Goal: Task Accomplishment & Management: Complete application form

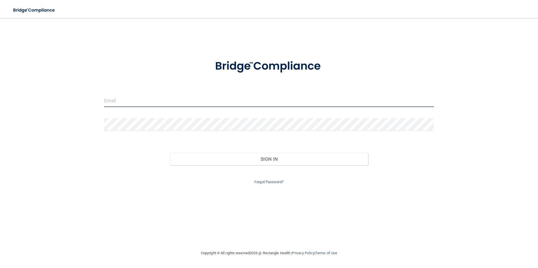
click at [122, 101] on input "email" at bounding box center [269, 101] width 330 height 13
type input "bsoto@hopehospice.net"
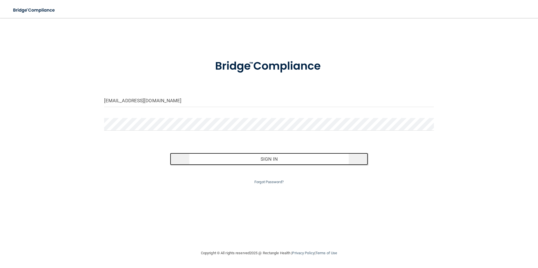
click at [286, 160] on button "Sign In" at bounding box center [269, 159] width 198 height 12
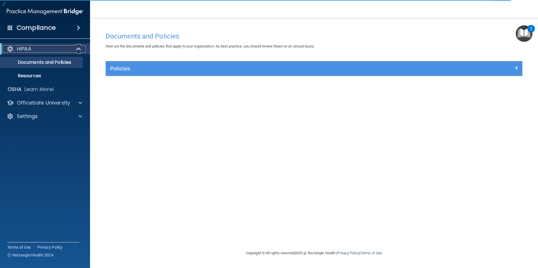
click at [78, 50] on span at bounding box center [79, 49] width 5 height 7
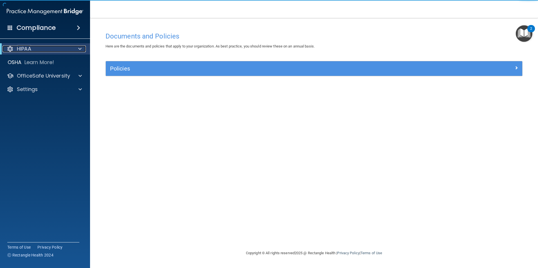
click at [77, 50] on div at bounding box center [79, 49] width 14 height 7
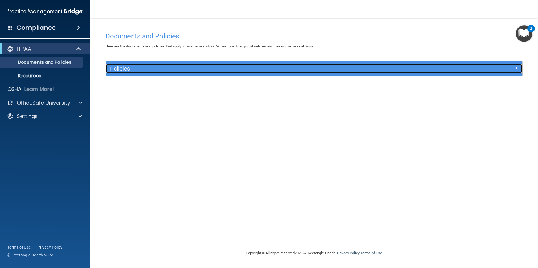
click at [140, 71] on h5 "Policies" at bounding box center [262, 69] width 304 height 6
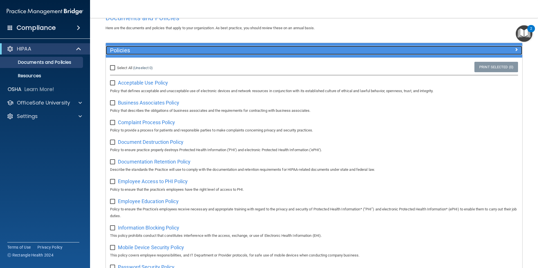
scroll to position [28, 0]
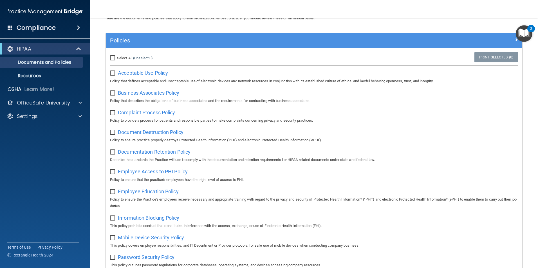
click at [112, 75] on input "checkbox" at bounding box center [113, 73] width 6 height 5
checkbox input "true"
click at [114, 92] on input "checkbox" at bounding box center [113, 93] width 6 height 5
checkbox input "true"
click at [111, 114] on input "checkbox" at bounding box center [113, 113] width 6 height 5
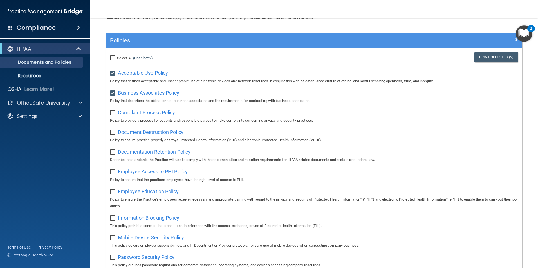
checkbox input "true"
click at [115, 136] on div "Document Destruction Policy Policy to ensure practice properly destroys Protect…" at bounding box center [314, 136] width 408 height 16
click at [114, 133] on input "checkbox" at bounding box center [113, 133] width 6 height 5
checkbox input "true"
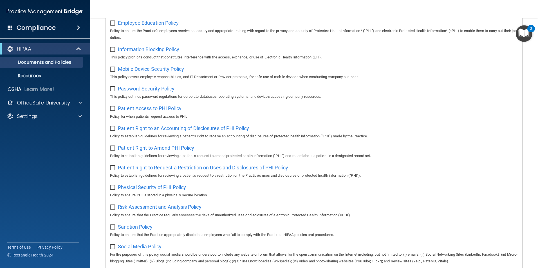
scroll to position [296, 0]
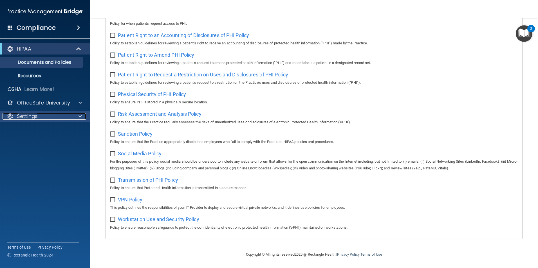
click at [71, 114] on div "Settings" at bounding box center [38, 116] width 70 height 7
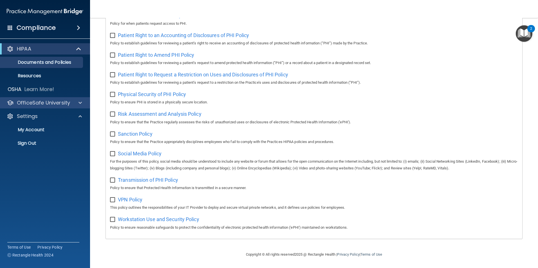
click at [66, 107] on div "OfficeSafe University" at bounding box center [45, 102] width 90 height 11
click at [59, 107] on div "OfficeSafe University" at bounding box center [45, 102] width 90 height 11
click at [114, 33] on input "checkbox" at bounding box center [113, 35] width 6 height 5
checkbox input "true"
click at [114, 55] on div "Patient Right to Amend PHI Policy Policy to establish guidelines for reviewing …" at bounding box center [314, 58] width 408 height 16
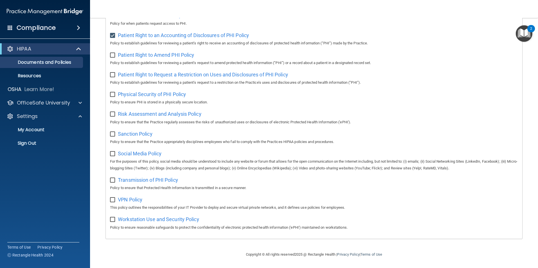
click at [114, 53] on input "checkbox" at bounding box center [113, 55] width 6 height 5
checkbox input "true"
click at [114, 73] on input "checkbox" at bounding box center [113, 75] width 6 height 5
checkbox input "true"
click at [111, 95] on input "checkbox" at bounding box center [113, 95] width 6 height 5
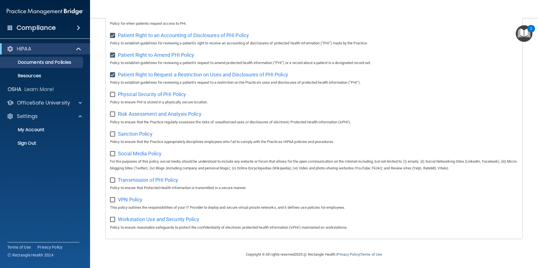
checkbox input "true"
click at [111, 112] on input "checkbox" at bounding box center [113, 114] width 6 height 5
checkbox input "true"
click at [113, 135] on input "checkbox" at bounding box center [113, 134] width 6 height 5
checkbox input "true"
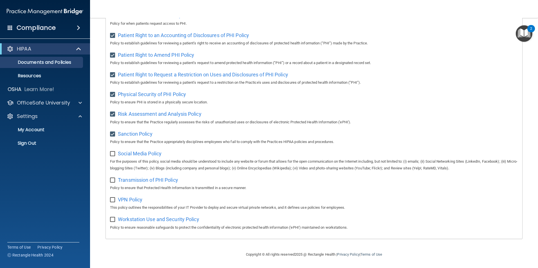
click at [110, 152] on input "checkbox" at bounding box center [113, 154] width 6 height 5
checkbox input "true"
click at [111, 180] on input "checkbox" at bounding box center [113, 180] width 6 height 5
checkbox input "true"
click at [113, 198] on input "checkbox" at bounding box center [113, 200] width 6 height 5
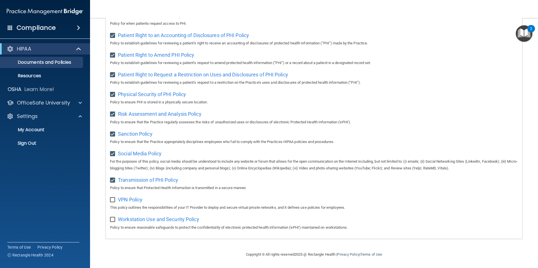
checkbox input "true"
click at [114, 221] on input "checkbox" at bounding box center [113, 220] width 6 height 5
checkbox input "true"
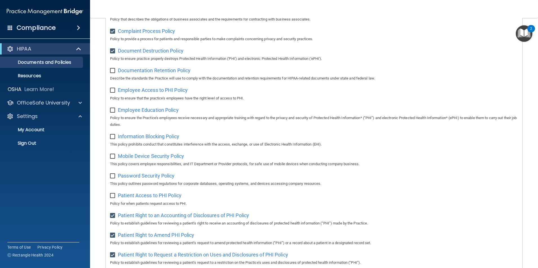
scroll to position [43, 0]
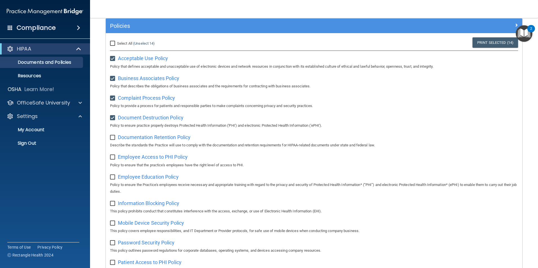
click at [115, 142] on div "Documentation Retention Policy Describe the standards the Practice will use to …" at bounding box center [314, 141] width 408 height 16
click at [111, 140] on input "checkbox" at bounding box center [113, 138] width 6 height 5
checkbox input "true"
click at [111, 156] on input "checkbox" at bounding box center [113, 157] width 6 height 5
checkbox input "true"
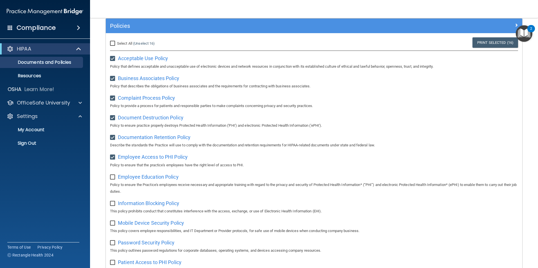
click at [110, 179] on input "checkbox" at bounding box center [113, 177] width 6 height 5
checkbox input "true"
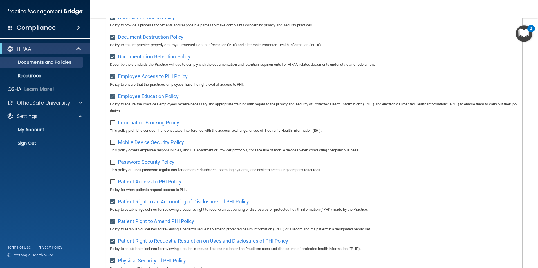
scroll to position [212, 0]
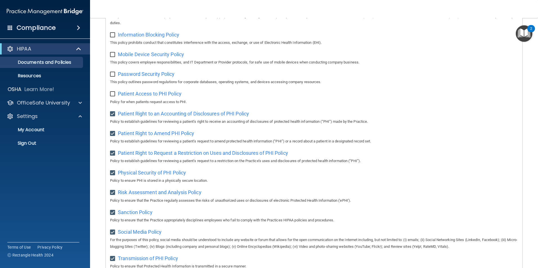
click at [113, 96] on input "checkbox" at bounding box center [113, 94] width 6 height 5
checkbox input "true"
click at [111, 77] on input "checkbox" at bounding box center [113, 74] width 6 height 5
checkbox input "true"
click at [115, 57] on input "checkbox" at bounding box center [113, 55] width 6 height 5
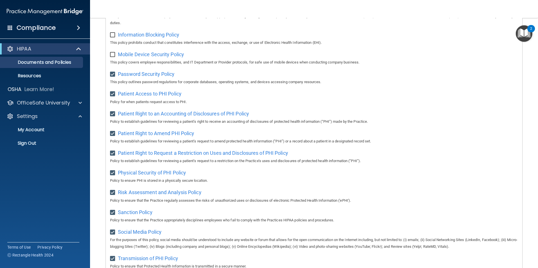
checkbox input "true"
click at [113, 36] on input "checkbox" at bounding box center [113, 35] width 6 height 5
checkbox input "true"
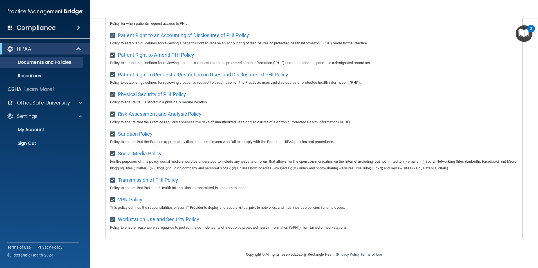
scroll to position [296, 0]
click at [525, 63] on main "Documents and Policies Here are the documents and policies that apply to your o…" at bounding box center [314, 143] width 448 height 250
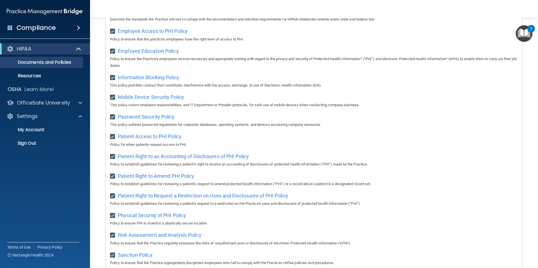
scroll to position [155, 0]
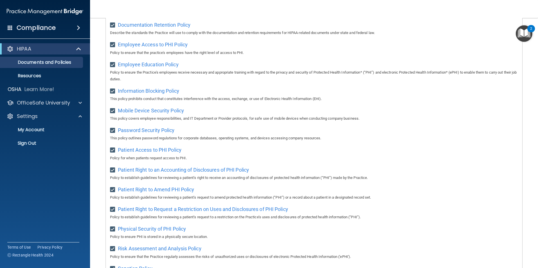
click at [531, 29] on div "2" at bounding box center [531, 32] width 2 height 7
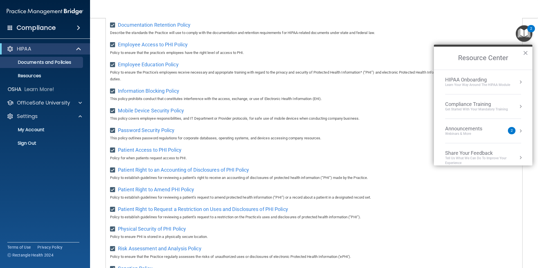
click at [511, 129] on div "Announcements Webinars & More 2" at bounding box center [483, 131] width 76 height 11
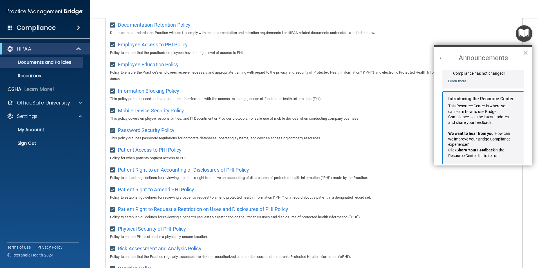
scroll to position [99, 0]
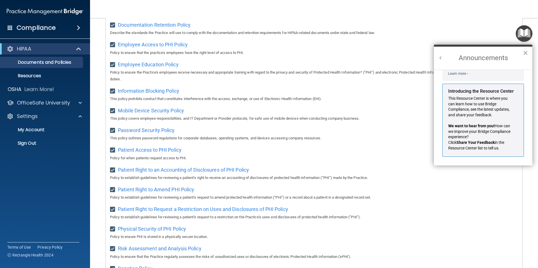
click at [527, 54] on button "×" at bounding box center [525, 52] width 5 height 9
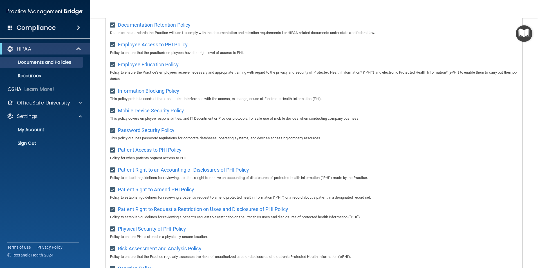
click at [314, 22] on div "Documentation Retention Policy Describe the standards the Practice will use to …" at bounding box center [314, 28] width 408 height 16
click at [79, 26] on span at bounding box center [78, 27] width 3 height 7
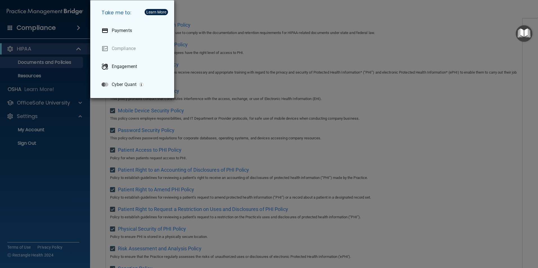
click at [77, 27] on div "Take me to: Payments Compliance Engagement Cyber Quant" at bounding box center [269, 134] width 538 height 268
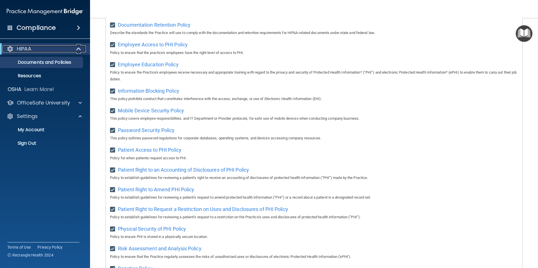
click at [78, 48] on span at bounding box center [79, 49] width 5 height 7
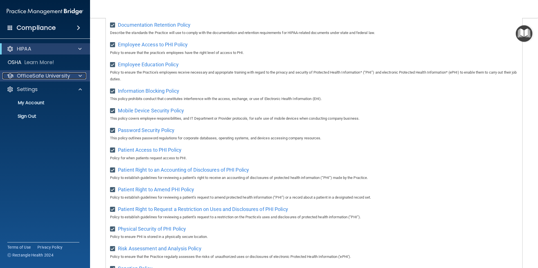
click at [76, 78] on div at bounding box center [79, 76] width 14 height 7
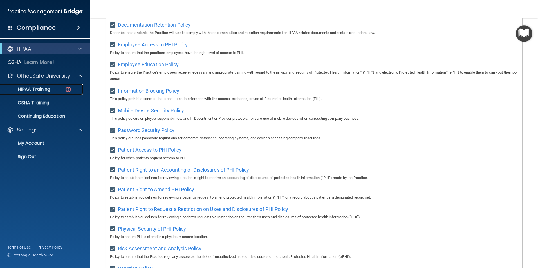
click at [65, 90] on img at bounding box center [68, 89] width 7 height 7
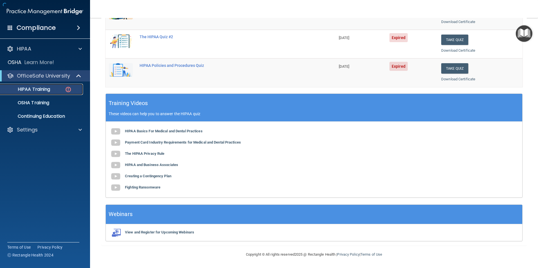
scroll to position [155, 0]
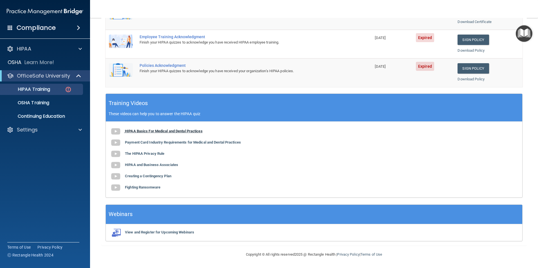
click at [114, 134] on img at bounding box center [115, 131] width 11 height 11
click at [64, 74] on p "OfficeSafe University" at bounding box center [43, 76] width 53 height 7
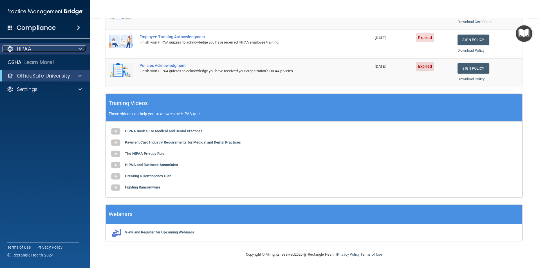
click at [63, 51] on div "HIPAA" at bounding box center [38, 49] width 70 height 7
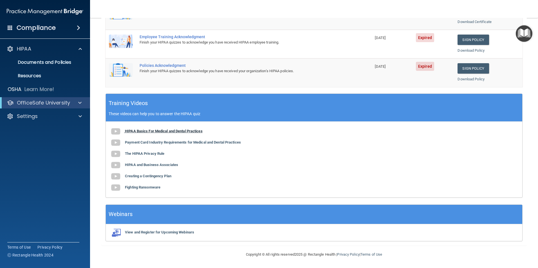
click at [165, 132] on b "HIPAA Basics For Medical and Dental Practices" at bounding box center [164, 131] width 78 height 4
click at [164, 40] on div "Finish your HIPAA quizzes to acknowledge you have received HIPAA employee train…" at bounding box center [242, 42] width 204 height 7
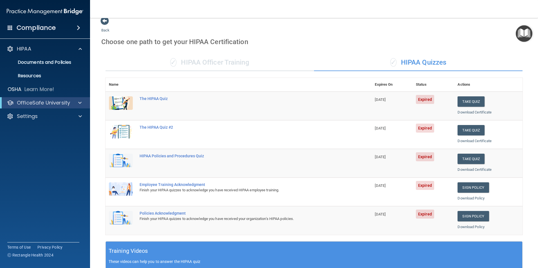
scroll to position [0, 0]
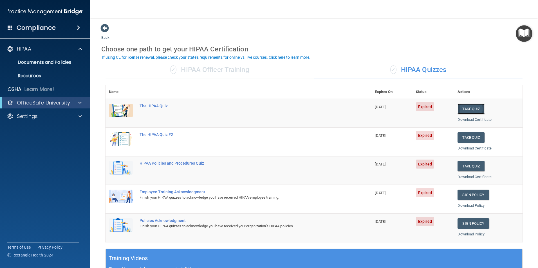
click at [465, 109] on button "Take Quiz" at bounding box center [470, 109] width 27 height 10
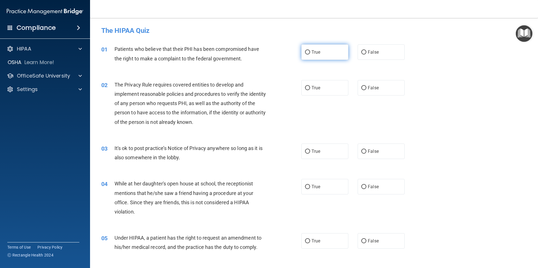
click at [315, 55] on span "True" at bounding box center [315, 52] width 9 height 5
click at [310, 55] on input "True" at bounding box center [307, 52] width 5 height 4
radio input "true"
click at [332, 87] on label "True" at bounding box center [324, 87] width 47 height 15
click at [310, 87] on input "True" at bounding box center [307, 88] width 5 height 4
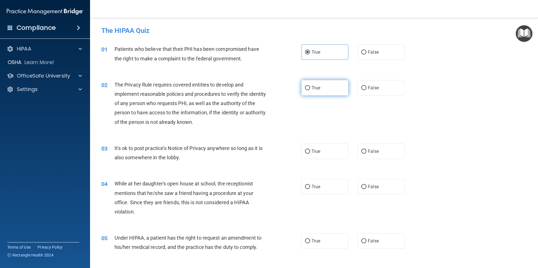
radio input "true"
click at [366, 154] on label "False" at bounding box center [380, 151] width 47 height 15
click at [366, 154] on input "False" at bounding box center [363, 152] width 5 height 4
radio input "true"
click at [368, 193] on label "False" at bounding box center [380, 186] width 47 height 15
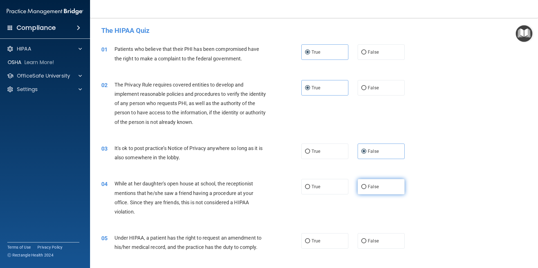
click at [366, 189] on input "False" at bounding box center [363, 187] width 5 height 4
radio input "true"
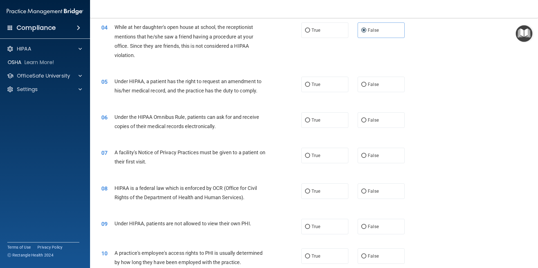
scroll to position [169, 0]
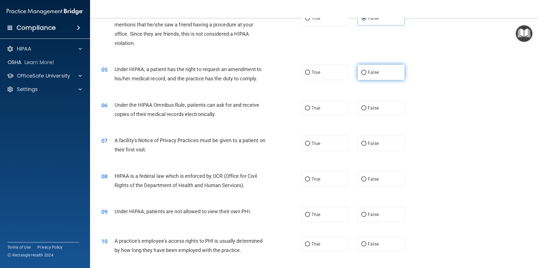
click at [381, 77] on label "False" at bounding box center [380, 72] width 47 height 15
click at [366, 75] on input "False" at bounding box center [363, 73] width 5 height 4
radio input "true"
click at [324, 107] on label "True" at bounding box center [324, 107] width 47 height 15
click at [310, 107] on input "True" at bounding box center [307, 108] width 5 height 4
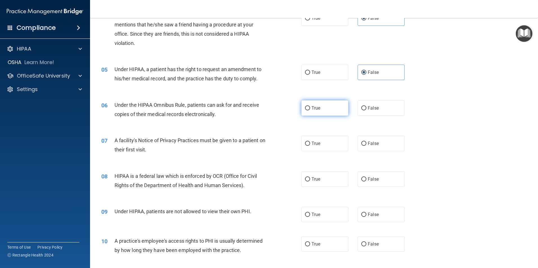
radio input "true"
click at [338, 146] on label "True" at bounding box center [324, 143] width 47 height 15
click at [310, 146] on input "True" at bounding box center [307, 144] width 5 height 4
radio input "true"
click at [319, 186] on label "True" at bounding box center [324, 179] width 47 height 15
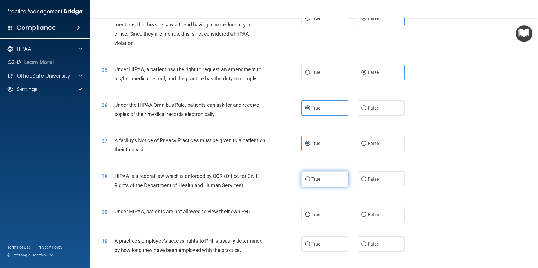
click at [310, 182] on input "True" at bounding box center [307, 179] width 5 height 4
radio input "true"
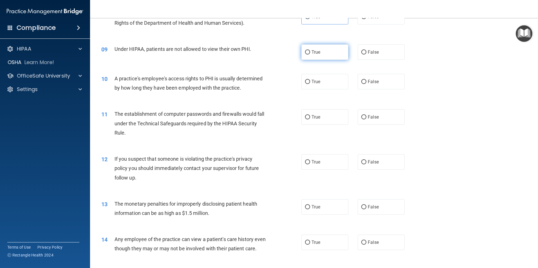
scroll to position [338, 0]
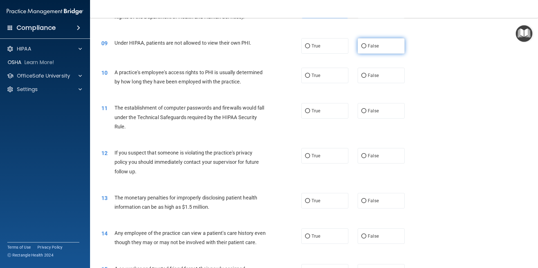
click at [382, 41] on label "False" at bounding box center [380, 45] width 47 height 15
click at [366, 44] on input "False" at bounding box center [363, 46] width 5 height 4
radio input "true"
click at [323, 75] on label "True" at bounding box center [324, 75] width 47 height 15
click at [310, 75] on input "True" at bounding box center [307, 76] width 5 height 4
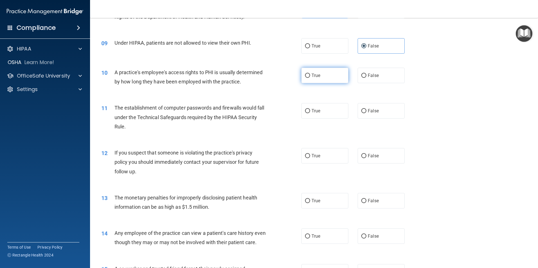
radio input "true"
click at [324, 115] on label "True" at bounding box center [324, 110] width 47 height 15
click at [310, 113] on input "True" at bounding box center [307, 111] width 5 height 4
radio input "true"
click at [331, 154] on label "True" at bounding box center [324, 155] width 47 height 15
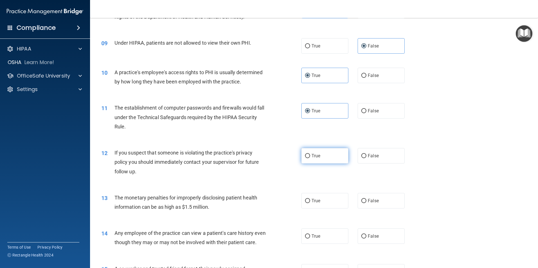
click at [310, 154] on input "True" at bounding box center [307, 156] width 5 height 4
radio input "true"
click at [331, 206] on label "True" at bounding box center [324, 200] width 47 height 15
click at [310, 203] on input "True" at bounding box center [307, 201] width 5 height 4
radio input "true"
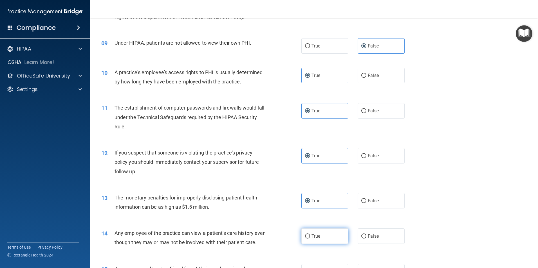
click at [334, 233] on label "True" at bounding box center [324, 236] width 47 height 15
click at [310, 235] on input "True" at bounding box center [307, 237] width 5 height 4
radio input "true"
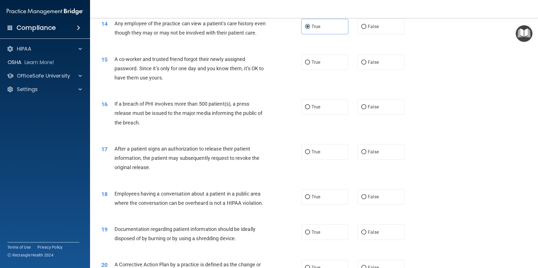
scroll to position [534, 0]
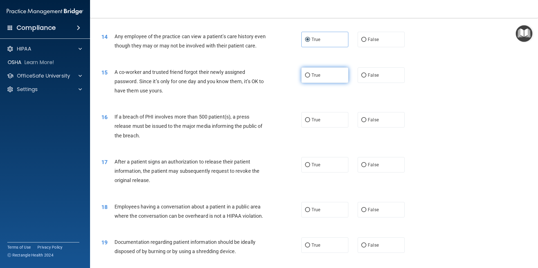
click at [309, 83] on label "True" at bounding box center [324, 75] width 47 height 15
click at [309, 78] on input "True" at bounding box center [307, 75] width 5 height 4
radio input "true"
click at [305, 122] on input "True" at bounding box center [307, 120] width 5 height 4
radio input "true"
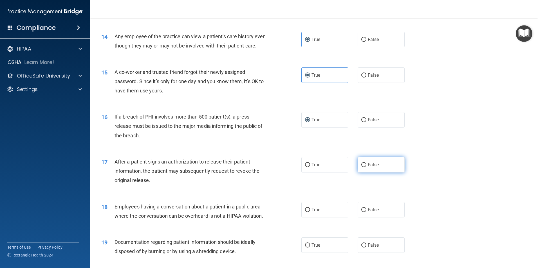
click at [388, 173] on label "False" at bounding box center [380, 164] width 47 height 15
click at [366, 167] on input "False" at bounding box center [363, 165] width 5 height 4
radio input "true"
click at [338, 218] on label "True" at bounding box center [324, 209] width 47 height 15
click at [310, 212] on input "True" at bounding box center [307, 210] width 5 height 4
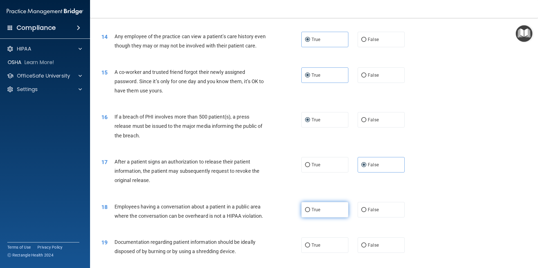
radio input "true"
click at [371, 253] on label "False" at bounding box center [380, 245] width 47 height 15
click at [366, 248] on input "False" at bounding box center [363, 246] width 5 height 4
radio input "true"
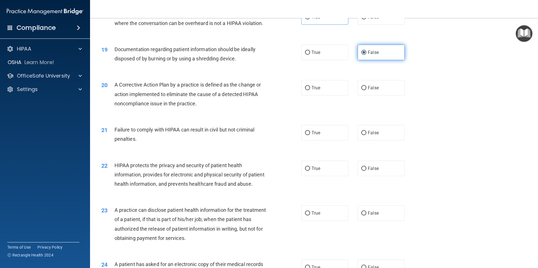
scroll to position [731, 0]
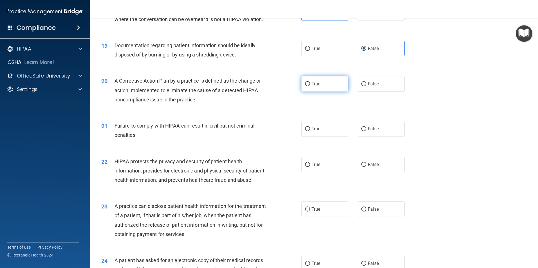
click at [309, 92] on label "True" at bounding box center [324, 83] width 47 height 15
click at [309, 86] on input "True" at bounding box center [307, 84] width 5 height 4
radio input "true"
click at [373, 137] on label "False" at bounding box center [380, 128] width 47 height 15
click at [366, 131] on input "False" at bounding box center [363, 129] width 5 height 4
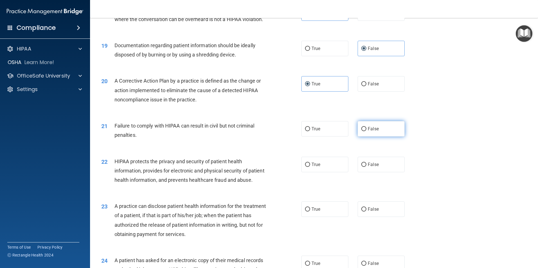
radio input "true"
click at [324, 172] on label "True" at bounding box center [324, 164] width 47 height 15
click at [310, 167] on input "True" at bounding box center [307, 165] width 5 height 4
radio input "true"
click at [302, 217] on label "True" at bounding box center [324, 209] width 47 height 15
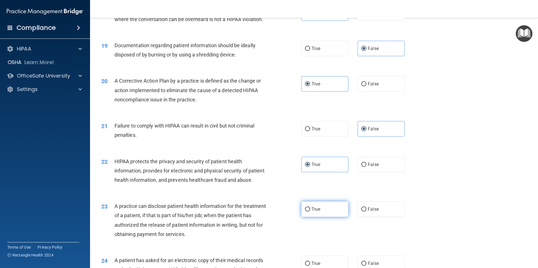
click at [305, 212] on input "True" at bounding box center [307, 210] width 5 height 4
radio input "true"
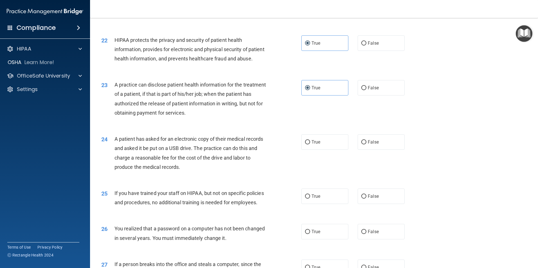
scroll to position [928, 0]
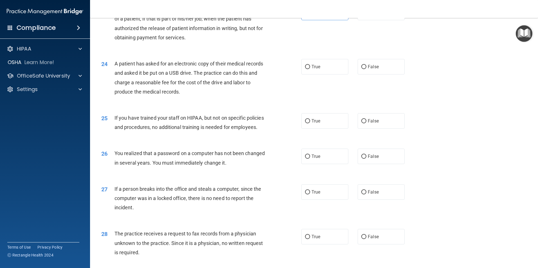
drag, startPoint x: 313, startPoint y: 91, endPoint x: 323, endPoint y: 127, distance: 38.1
click at [314, 75] on label "True" at bounding box center [324, 66] width 47 height 15
click at [310, 69] on input "True" at bounding box center [307, 67] width 5 height 4
radio input "true"
click at [359, 129] on label "False" at bounding box center [380, 120] width 47 height 15
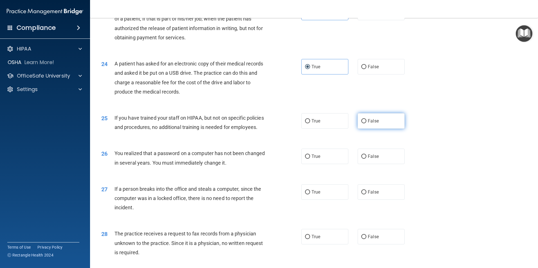
click at [361, 123] on input "False" at bounding box center [363, 121] width 5 height 4
radio input "true"
click at [329, 164] on label "True" at bounding box center [324, 156] width 47 height 15
click at [310, 159] on input "True" at bounding box center [307, 157] width 5 height 4
radio input "true"
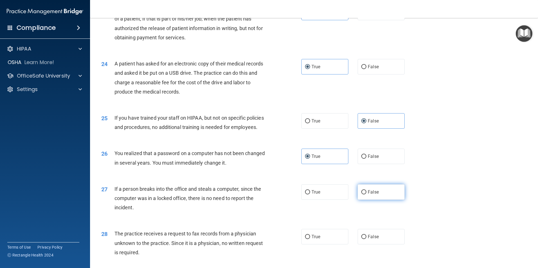
click at [366, 200] on label "False" at bounding box center [380, 192] width 47 height 15
click at [366, 195] on input "False" at bounding box center [363, 192] width 5 height 4
radio input "true"
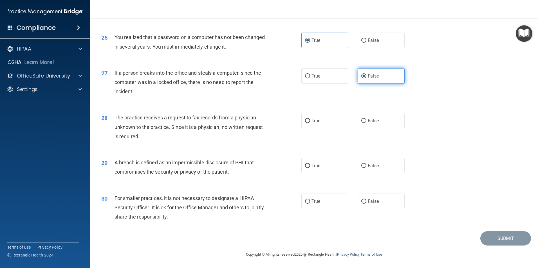
scroll to position [1072, 0]
click at [317, 119] on span "True" at bounding box center [315, 120] width 9 height 5
click at [310, 119] on input "True" at bounding box center [307, 121] width 5 height 4
radio input "true"
click at [311, 165] on span "True" at bounding box center [315, 165] width 9 height 5
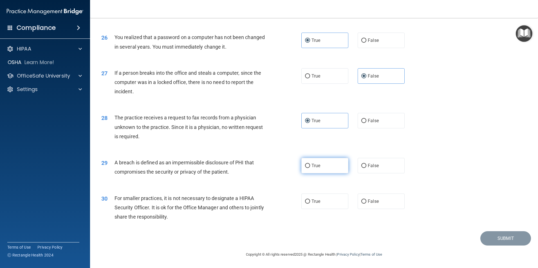
click at [310, 165] on input "True" at bounding box center [307, 166] width 5 height 4
radio input "true"
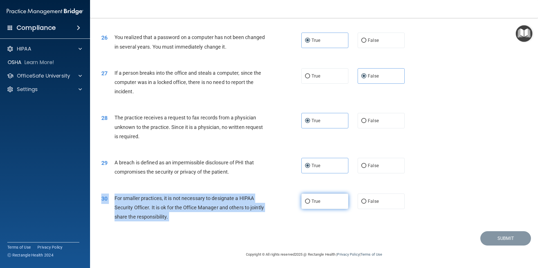
click at [302, 200] on div "30 For smaller practices, it is not necessary to designate a HIPAA Security Off…" at bounding box center [314, 209] width 434 height 45
drag, startPoint x: 302, startPoint y: 200, endPoint x: 307, endPoint y: 197, distance: 6.4
click at [307, 197] on label "True" at bounding box center [324, 201] width 47 height 15
click at [307, 200] on input "True" at bounding box center [307, 202] width 5 height 4
radio input "true"
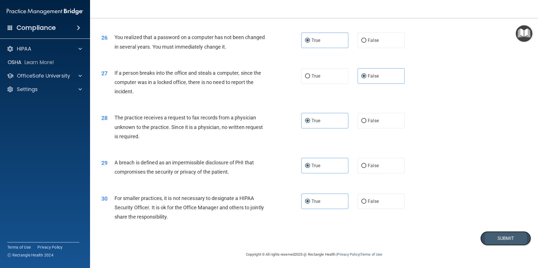
click at [494, 237] on button "Submit" at bounding box center [505, 238] width 51 height 14
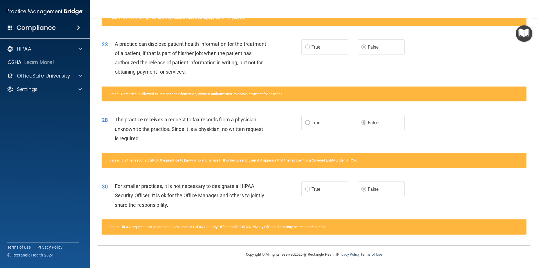
scroll to position [490, 0]
drag, startPoint x: 493, startPoint y: 177, endPoint x: 473, endPoint y: 194, distance: 26.1
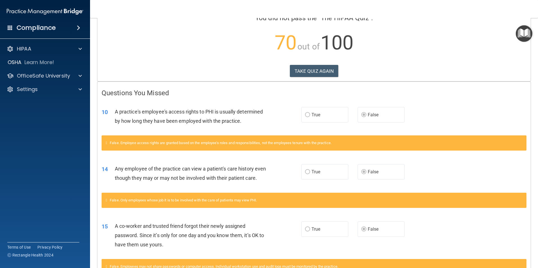
scroll to position [0, 0]
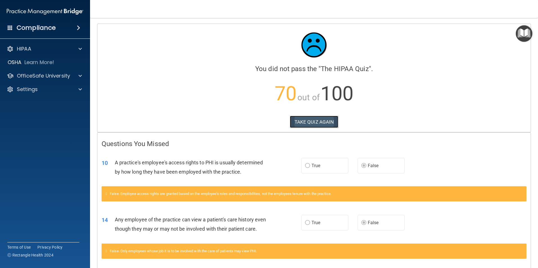
click at [319, 119] on button "TAKE QUIZ AGAIN" at bounding box center [314, 122] width 49 height 12
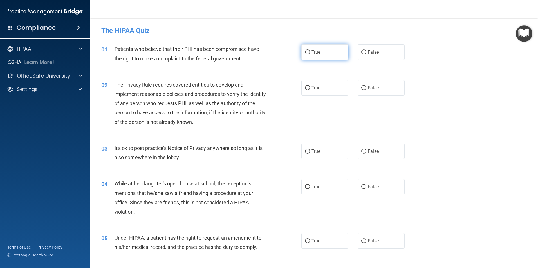
click at [306, 53] on input "True" at bounding box center [307, 52] width 5 height 4
radio input "true"
click at [306, 90] on label "True" at bounding box center [324, 87] width 47 height 15
click at [306, 90] on input "True" at bounding box center [307, 88] width 5 height 4
radio input "true"
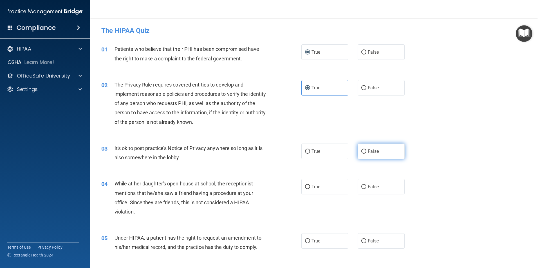
click at [365, 154] on label "False" at bounding box center [380, 151] width 47 height 15
click at [365, 154] on input "False" at bounding box center [363, 152] width 5 height 4
radio input "true"
click at [309, 185] on label "True" at bounding box center [324, 186] width 47 height 15
click at [309, 185] on input "True" at bounding box center [307, 187] width 5 height 4
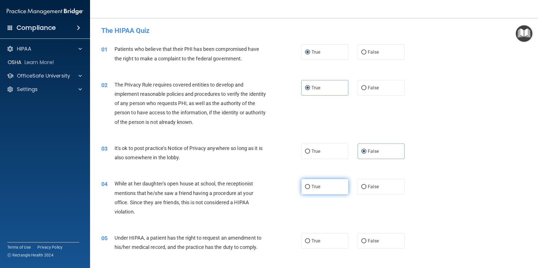
radio input "true"
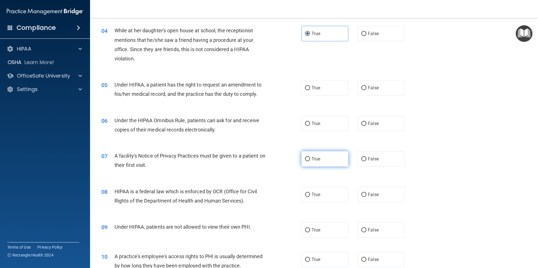
scroll to position [169, 0]
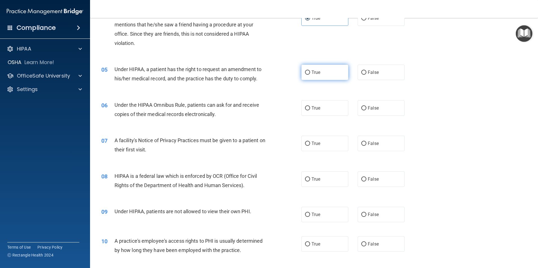
click at [307, 75] on label "True" at bounding box center [324, 72] width 47 height 15
click at [307, 75] on input "True" at bounding box center [307, 73] width 5 height 4
radio input "true"
click at [312, 106] on span "True" at bounding box center [315, 107] width 9 height 5
click at [310, 106] on input "True" at bounding box center [307, 108] width 5 height 4
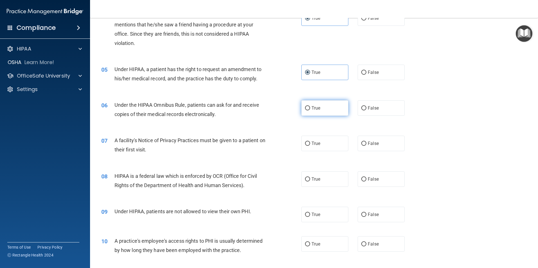
radio input "true"
click at [365, 144] on label "False" at bounding box center [380, 143] width 47 height 15
click at [365, 144] on input "False" at bounding box center [363, 144] width 5 height 4
radio input "true"
click at [306, 179] on input "True" at bounding box center [307, 179] width 5 height 4
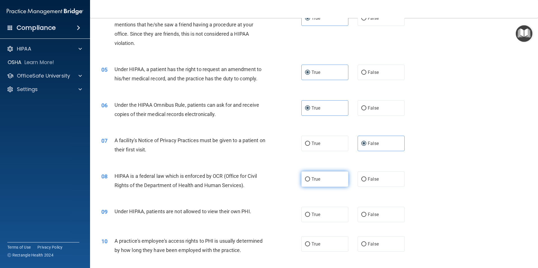
radio input "true"
click at [311, 217] on span "True" at bounding box center [315, 214] width 9 height 5
click at [310, 217] on input "True" at bounding box center [307, 215] width 5 height 4
radio input "true"
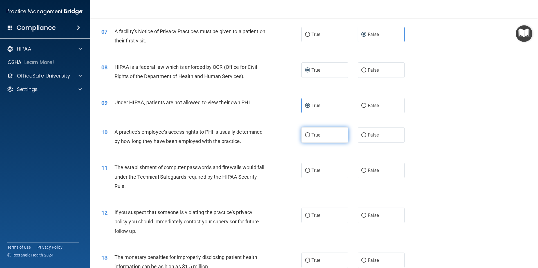
scroll to position [281, 0]
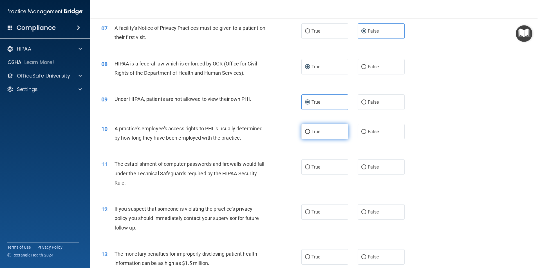
click at [319, 138] on label "True" at bounding box center [324, 131] width 47 height 15
click at [310, 134] on input "True" at bounding box center [307, 132] width 5 height 4
radio input "true"
click at [343, 174] on label "True" at bounding box center [324, 166] width 47 height 15
click at [310, 170] on input "True" at bounding box center [307, 167] width 5 height 4
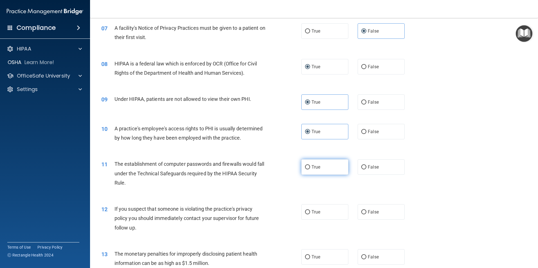
radio input "true"
click at [336, 216] on label "True" at bounding box center [324, 211] width 47 height 15
click at [310, 215] on input "True" at bounding box center [307, 212] width 5 height 4
radio input "true"
click at [312, 255] on span "True" at bounding box center [315, 257] width 9 height 5
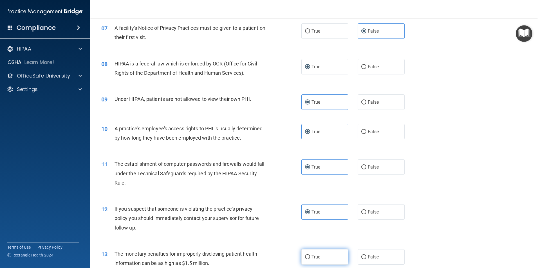
click at [310, 255] on input "True" at bounding box center [307, 257] width 5 height 4
radio input "true"
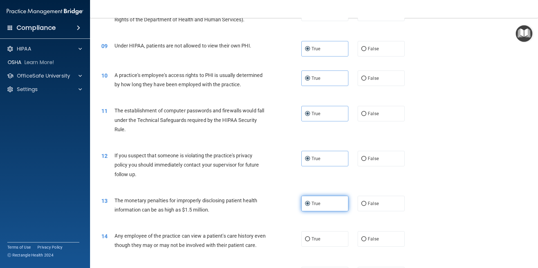
scroll to position [338, 0]
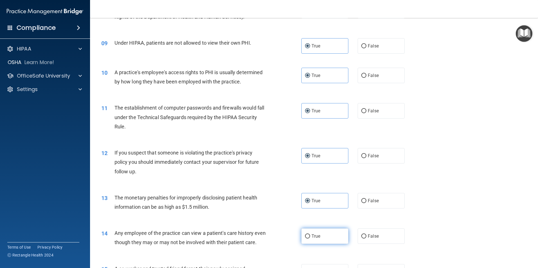
click at [302, 241] on label "True" at bounding box center [324, 236] width 47 height 15
click at [305, 239] on input "True" at bounding box center [307, 237] width 5 height 4
radio input "true"
click at [371, 204] on label "False" at bounding box center [380, 200] width 47 height 15
click at [366, 203] on input "False" at bounding box center [363, 201] width 5 height 4
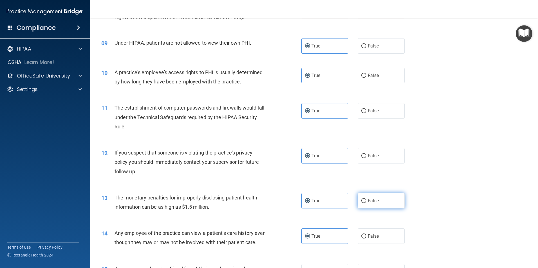
radio input "true"
radio input "false"
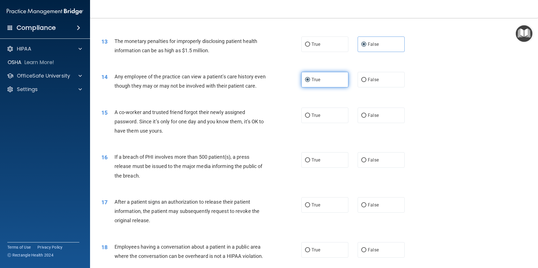
scroll to position [506, 0]
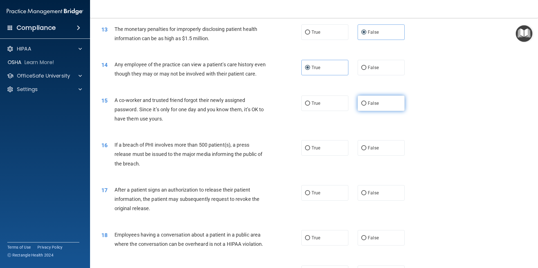
click at [365, 111] on label "False" at bounding box center [380, 103] width 47 height 15
click at [365, 106] on input "False" at bounding box center [363, 104] width 5 height 4
radio input "true"
click at [302, 156] on label "True" at bounding box center [324, 147] width 47 height 15
click at [305, 150] on input "True" at bounding box center [307, 148] width 5 height 4
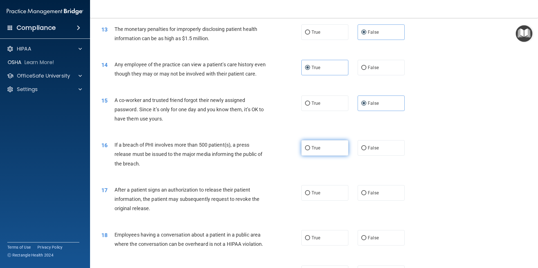
radio input "true"
click at [307, 201] on label "True" at bounding box center [324, 192] width 47 height 15
click at [307, 195] on input "True" at bounding box center [307, 193] width 5 height 4
radio input "true"
click at [385, 201] on label "False" at bounding box center [380, 192] width 47 height 15
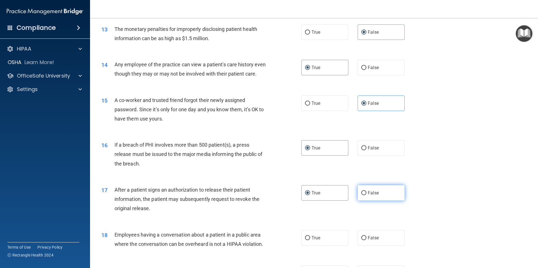
click at [366, 195] on input "False" at bounding box center [363, 193] width 5 height 4
radio input "true"
radio input "false"
click at [323, 246] on label "True" at bounding box center [324, 237] width 47 height 15
click at [310, 240] on input "True" at bounding box center [307, 238] width 5 height 4
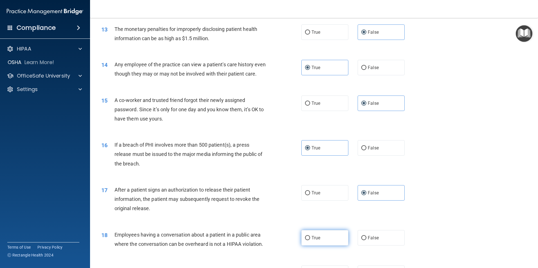
radio input "true"
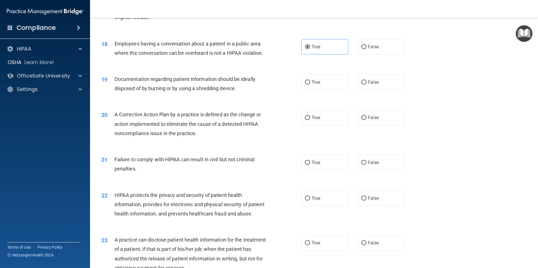
scroll to position [731, 0]
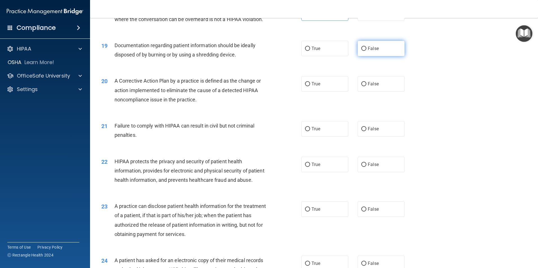
click at [370, 51] on span "False" at bounding box center [373, 48] width 11 height 5
click at [366, 51] on input "False" at bounding box center [363, 49] width 5 height 4
radio input "true"
click at [317, 92] on label "True" at bounding box center [324, 83] width 47 height 15
click at [310, 86] on input "True" at bounding box center [307, 84] width 5 height 4
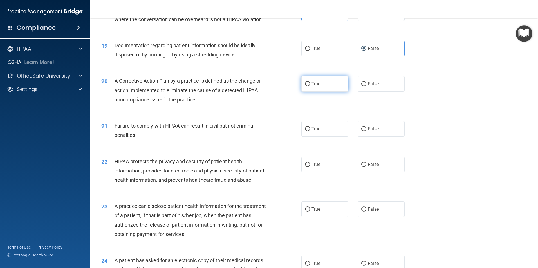
radio input "true"
click at [386, 137] on label "False" at bounding box center [380, 128] width 47 height 15
click at [366, 131] on input "False" at bounding box center [363, 129] width 5 height 4
radio input "true"
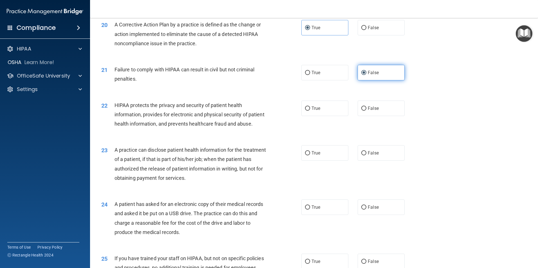
scroll to position [816, 0]
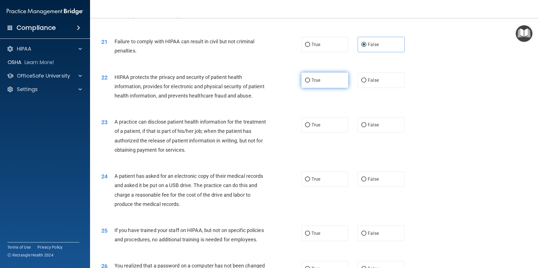
click at [316, 83] on span "True" at bounding box center [315, 80] width 9 height 5
click at [310, 83] on input "True" at bounding box center [307, 80] width 5 height 4
radio input "true"
click at [312, 133] on label "True" at bounding box center [324, 124] width 47 height 15
click at [310, 127] on input "True" at bounding box center [307, 125] width 5 height 4
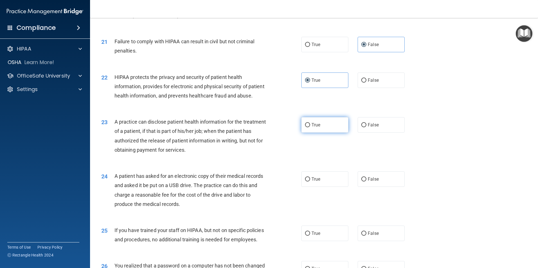
radio input "true"
click at [368, 187] on label "False" at bounding box center [380, 179] width 47 height 15
click at [366, 182] on input "False" at bounding box center [363, 179] width 5 height 4
radio input "true"
click at [308, 241] on label "True" at bounding box center [324, 233] width 47 height 15
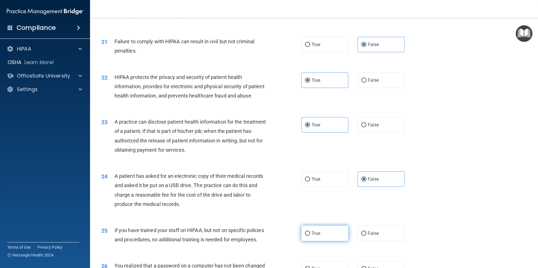
click at [308, 236] on input "True" at bounding box center [307, 234] width 5 height 4
radio input "true"
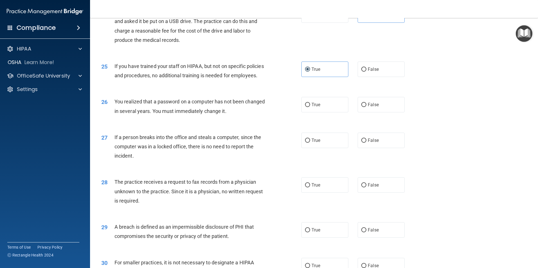
scroll to position [1041, 0]
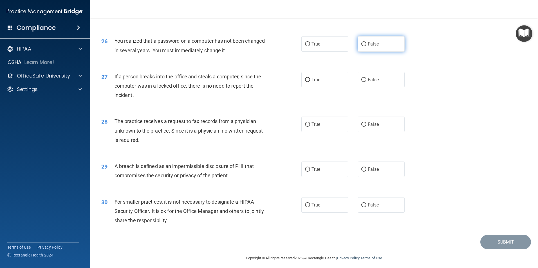
drag, startPoint x: 387, startPoint y: 74, endPoint x: 379, endPoint y: 78, distance: 8.8
click at [386, 52] on label "False" at bounding box center [380, 43] width 47 height 15
click at [366, 46] on input "False" at bounding box center [363, 44] width 5 height 4
radio input "true"
click at [314, 82] on span "True" at bounding box center [315, 79] width 9 height 5
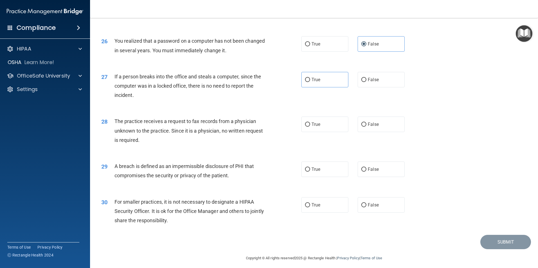
click at [507, 155] on div "28 The practice receives a request to fax records from a physician unknown to t…" at bounding box center [314, 132] width 434 height 45
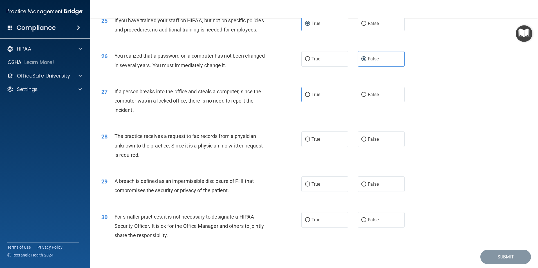
scroll to position [1013, 0]
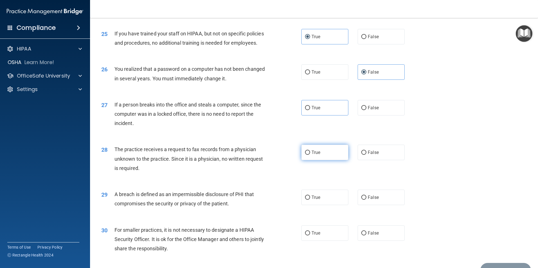
click at [308, 160] on label "True" at bounding box center [324, 152] width 47 height 15
click at [308, 155] on input "True" at bounding box center [307, 153] width 5 height 4
radio input "true"
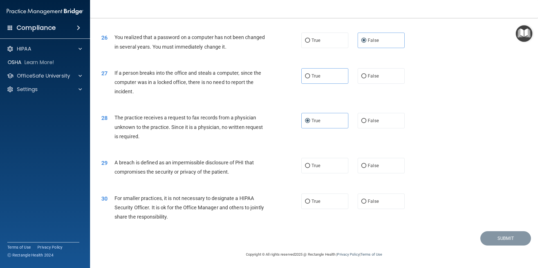
scroll to position [1072, 0]
click at [384, 168] on label "False" at bounding box center [380, 165] width 47 height 15
click at [366, 168] on input "False" at bounding box center [363, 166] width 5 height 4
radio input "true"
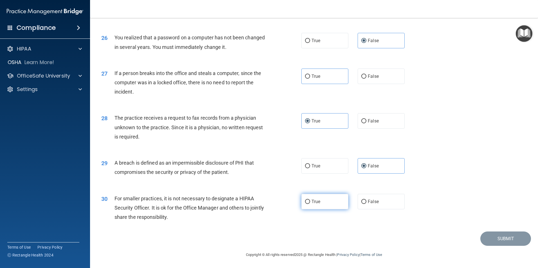
click at [332, 210] on label "True" at bounding box center [324, 201] width 47 height 15
click at [310, 204] on input "True" at bounding box center [307, 202] width 5 height 4
radio input "true"
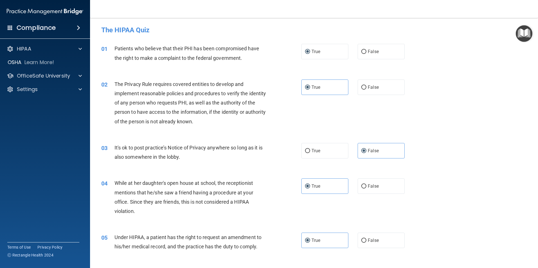
scroll to position [0, 0]
click at [324, 53] on label "True" at bounding box center [324, 51] width 47 height 15
click at [310, 53] on input "True" at bounding box center [307, 52] width 5 height 4
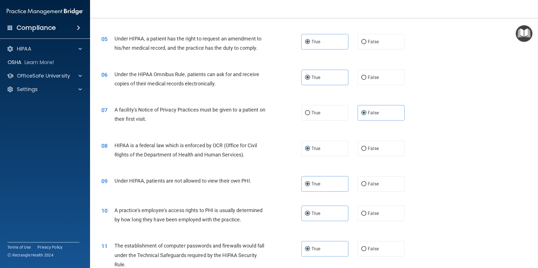
scroll to position [225, 0]
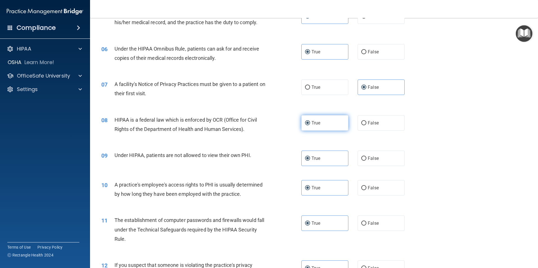
click at [316, 128] on label "True" at bounding box center [324, 122] width 47 height 15
click at [310, 125] on input "True" at bounding box center [307, 123] width 5 height 4
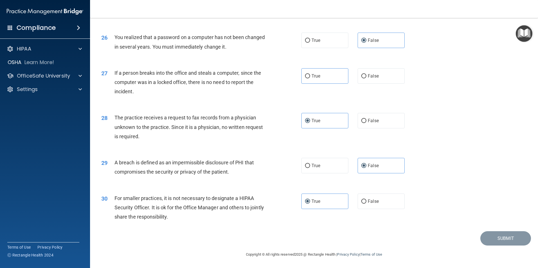
scroll to position [1072, 0]
click at [493, 71] on div "27 If a person breaks into the office and steals a computer, since the computer…" at bounding box center [314, 83] width 434 height 45
drag, startPoint x: 480, startPoint y: 76, endPoint x: 420, endPoint y: 213, distance: 149.6
click at [420, 213] on div "30 For smaller practices, it is not necessary to designate a HIPAA Security Off…" at bounding box center [314, 209] width 434 height 45
click at [371, 119] on span "False" at bounding box center [373, 120] width 11 height 5
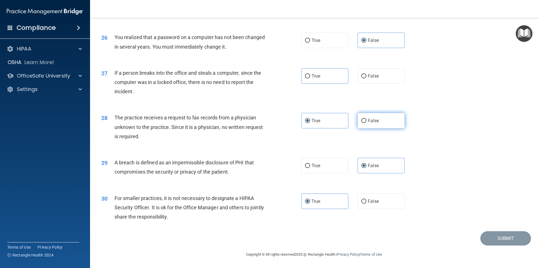
click at [366, 119] on input "False" at bounding box center [363, 121] width 5 height 4
radio input "true"
click at [301, 114] on label "True" at bounding box center [324, 120] width 47 height 15
click at [305, 119] on input "True" at bounding box center [307, 121] width 5 height 4
radio input "true"
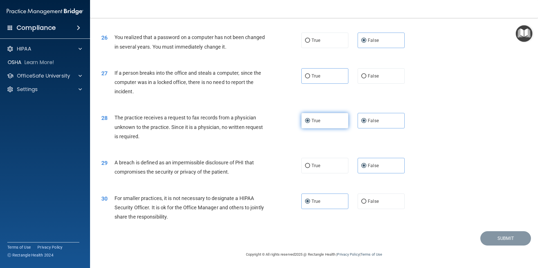
radio input "false"
click at [419, 156] on div "29 A breach is defined as an impermissible disclosure of PHI that compromises t…" at bounding box center [314, 168] width 434 height 35
click at [468, 40] on div "26 You realized that a password on a computer has not been changed in several y…" at bounding box center [314, 43] width 434 height 35
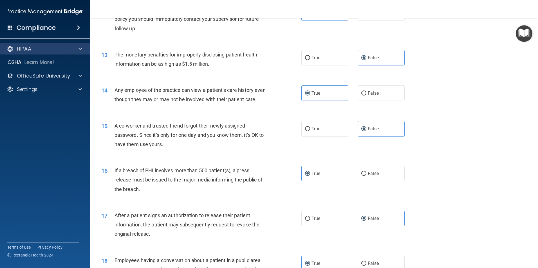
scroll to position [0, 0]
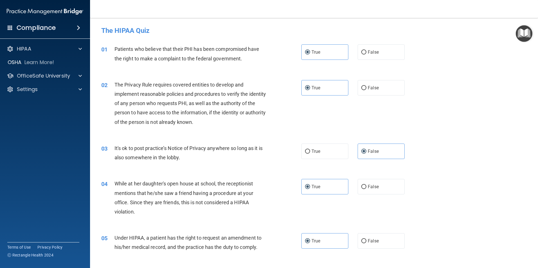
click at [341, 65] on div "01 Patients who believe that their PHI has been compromised have the right to m…" at bounding box center [314, 54] width 434 height 35
click at [339, 58] on label "True" at bounding box center [324, 51] width 47 height 15
click at [310, 55] on input "True" at bounding box center [307, 52] width 5 height 4
click at [357, 54] on label "False" at bounding box center [380, 51] width 47 height 15
click at [361, 54] on input "False" at bounding box center [363, 52] width 5 height 4
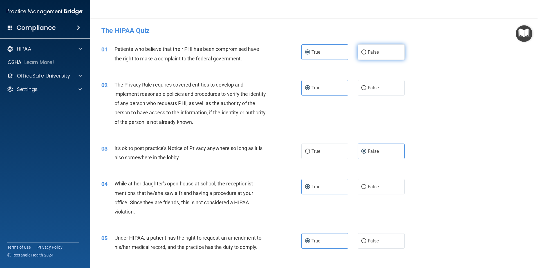
radio input "true"
click at [327, 53] on label "True" at bounding box center [324, 51] width 47 height 15
click at [310, 53] on input "True" at bounding box center [307, 52] width 5 height 4
radio input "true"
radio input "false"
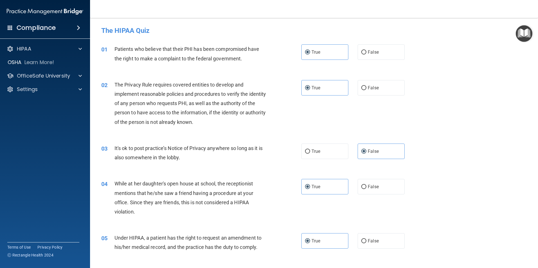
click at [484, 244] on div "05 Under HIPAA, a patient has the right to request an amendment to his/her medi…" at bounding box center [314, 243] width 434 height 35
drag, startPoint x: 484, startPoint y: 244, endPoint x: 382, endPoint y: 248, distance: 102.2
drag, startPoint x: 382, startPoint y: 248, endPoint x: 500, endPoint y: 262, distance: 118.2
drag, startPoint x: 500, startPoint y: 262, endPoint x: 409, endPoint y: 233, distance: 95.6
click at [409, 233] on div "05 Under HIPAA, a patient has the right to request an amendment to his/her medi…" at bounding box center [314, 243] width 434 height 35
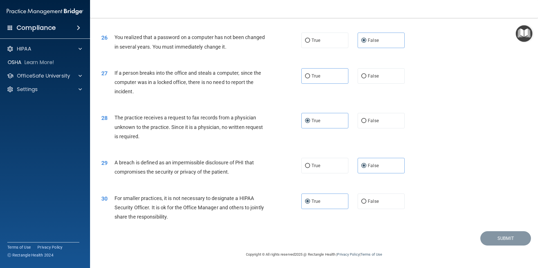
scroll to position [1072, 0]
click at [322, 202] on label "True" at bounding box center [324, 201] width 47 height 15
click at [310, 202] on input "True" at bounding box center [307, 202] width 5 height 4
click at [375, 168] on span "False" at bounding box center [373, 165] width 11 height 5
click at [316, 124] on label "True" at bounding box center [324, 120] width 47 height 15
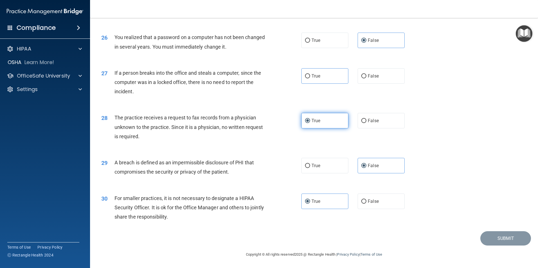
click at [310, 123] on input "True" at bounding box center [307, 121] width 5 height 4
click at [331, 75] on label "True" at bounding box center [324, 75] width 47 height 15
click at [310, 75] on input "True" at bounding box center [307, 76] width 5 height 4
radio input "true"
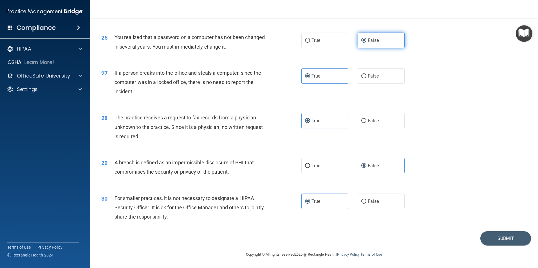
click at [372, 41] on span "False" at bounding box center [373, 40] width 11 height 5
click at [366, 41] on input "False" at bounding box center [363, 41] width 5 height 4
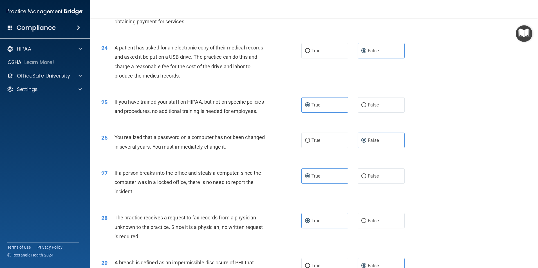
scroll to position [932, 0]
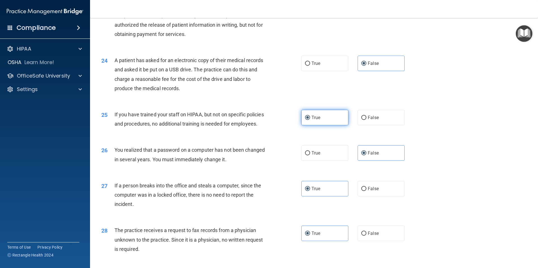
drag, startPoint x: 325, startPoint y: 134, endPoint x: 327, endPoint y: 136, distance: 2.9
click at [327, 125] on label "True" at bounding box center [324, 117] width 47 height 15
click at [310, 120] on input "True" at bounding box center [307, 118] width 5 height 4
click at [371, 71] on label "False" at bounding box center [380, 63] width 47 height 15
click at [318, 17] on label "True" at bounding box center [324, 8] width 47 height 15
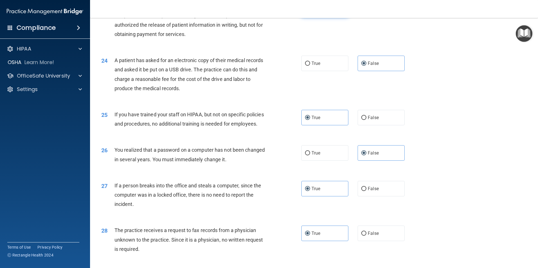
click at [310, 12] on input "True" at bounding box center [307, 9] width 5 height 4
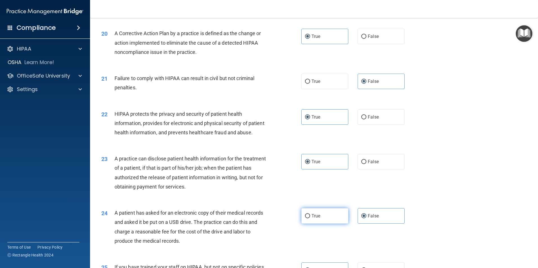
scroll to position [763, 0]
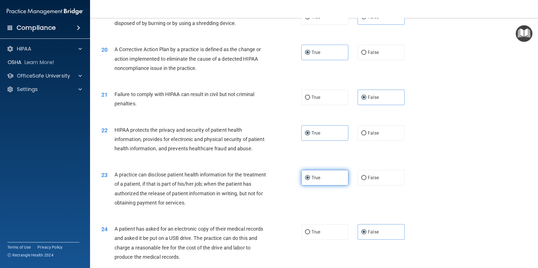
click at [316, 181] on span "True" at bounding box center [315, 177] width 9 height 5
click at [310, 180] on input "True" at bounding box center [307, 178] width 5 height 4
click at [319, 132] on div "22 HIPAA protects the privacy and security of patient health information, provi…" at bounding box center [314, 140] width 434 height 45
drag, startPoint x: 377, startPoint y: 102, endPoint x: 386, endPoint y: 109, distance: 11.2
click at [386, 105] on label "False" at bounding box center [380, 97] width 47 height 15
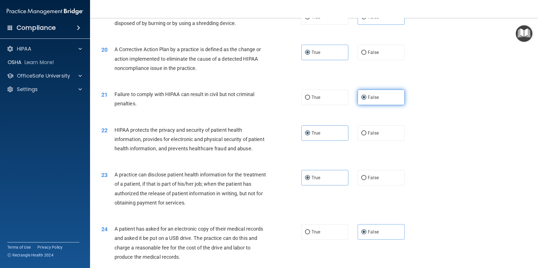
click at [366, 100] on input "False" at bounding box center [363, 98] width 5 height 4
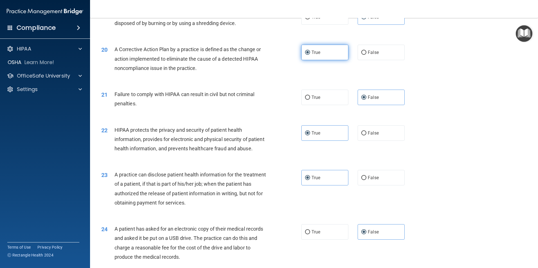
click at [306, 55] on input "True" at bounding box center [307, 53] width 5 height 4
click at [377, 23] on label "False" at bounding box center [380, 16] width 47 height 15
click at [366, 19] on input "False" at bounding box center [363, 17] width 5 height 4
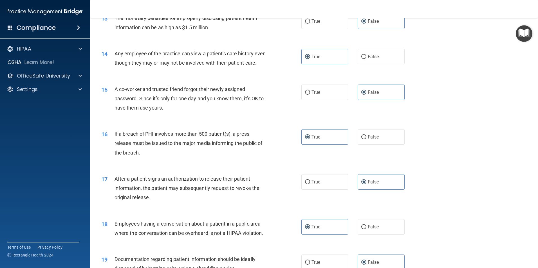
scroll to position [538, 0]
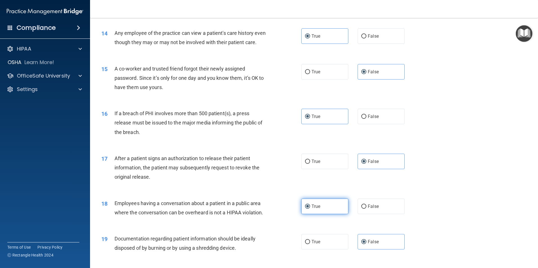
click at [321, 214] on label "True" at bounding box center [324, 206] width 47 height 15
click at [310, 209] on input "True" at bounding box center [307, 207] width 5 height 4
click at [370, 169] on label "False" at bounding box center [380, 161] width 47 height 15
click at [366, 164] on input "False" at bounding box center [363, 162] width 5 height 4
click at [302, 124] on label "True" at bounding box center [324, 116] width 47 height 15
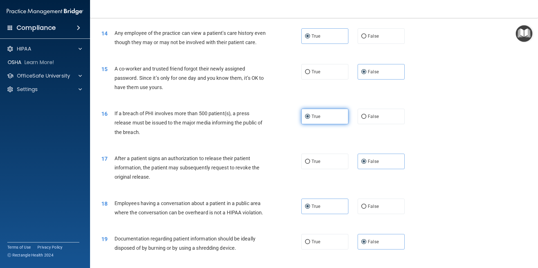
click at [305, 119] on input "True" at bounding box center [307, 117] width 5 height 4
click at [354, 80] on div "True False" at bounding box center [357, 71] width 113 height 15
click at [359, 80] on label "False" at bounding box center [380, 71] width 47 height 15
click at [361, 74] on input "False" at bounding box center [363, 72] width 5 height 4
click at [327, 40] on label "True" at bounding box center [324, 35] width 47 height 15
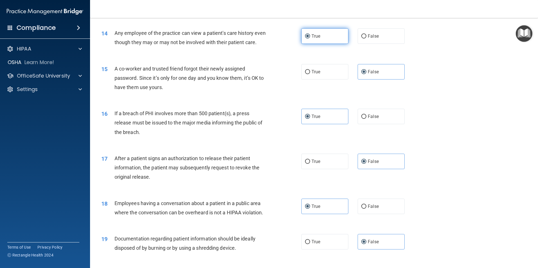
click at [310, 39] on input "True" at bounding box center [307, 36] width 5 height 4
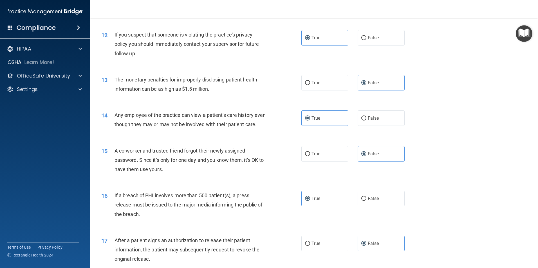
scroll to position [425, 0]
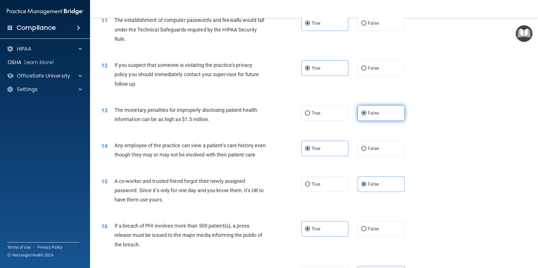
click at [379, 111] on label "False" at bounding box center [380, 112] width 47 height 15
click at [366, 111] on input "False" at bounding box center [363, 113] width 5 height 4
click at [316, 70] on span "True" at bounding box center [315, 68] width 9 height 5
click at [310, 70] on input "True" at bounding box center [307, 68] width 5 height 4
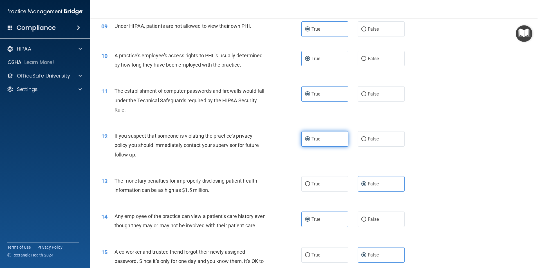
scroll to position [341, 0]
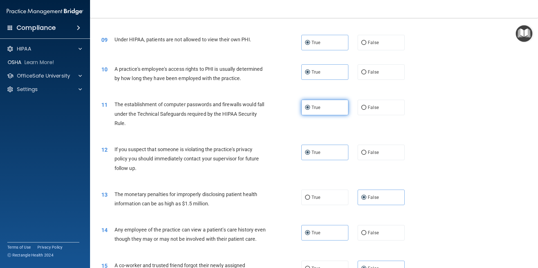
click at [320, 107] on label "True" at bounding box center [324, 107] width 47 height 15
click at [310, 107] on input "True" at bounding box center [307, 108] width 5 height 4
click at [315, 71] on span "True" at bounding box center [315, 71] width 9 height 5
click at [310, 71] on input "True" at bounding box center [307, 72] width 5 height 4
click at [315, 49] on label "True" at bounding box center [324, 42] width 47 height 15
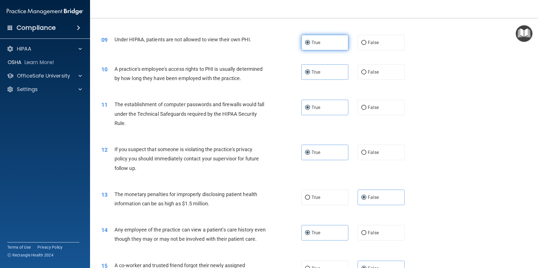
click at [310, 45] on input "True" at bounding box center [307, 43] width 5 height 4
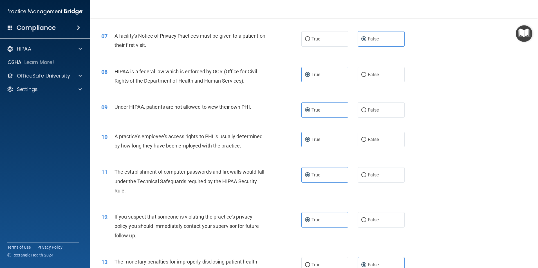
scroll to position [257, 0]
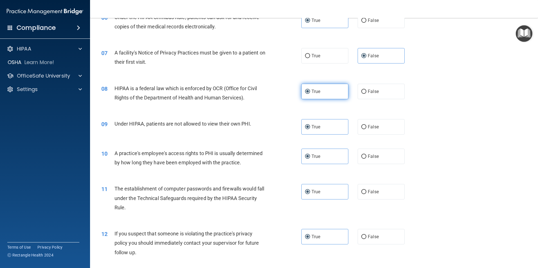
click at [325, 94] on label "True" at bounding box center [324, 91] width 47 height 15
click at [310, 94] on input "True" at bounding box center [307, 92] width 5 height 4
click at [371, 59] on label "False" at bounding box center [380, 55] width 47 height 15
click at [366, 58] on input "False" at bounding box center [363, 56] width 5 height 4
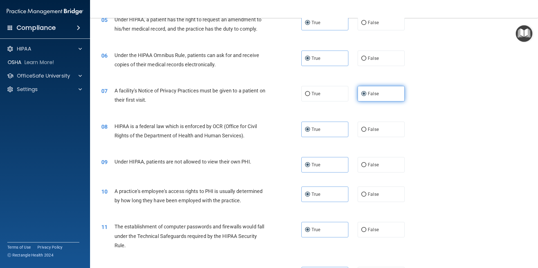
scroll to position [200, 0]
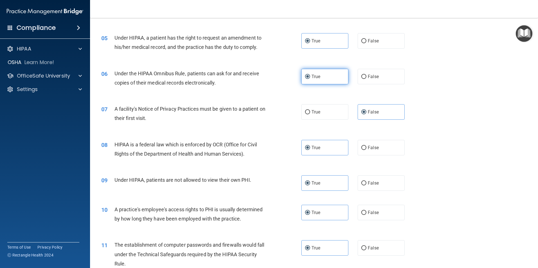
click at [331, 81] on label "True" at bounding box center [324, 76] width 47 height 15
click at [310, 79] on input "True" at bounding box center [307, 77] width 5 height 4
click at [315, 39] on span "True" at bounding box center [315, 40] width 9 height 5
click at [310, 39] on input "True" at bounding box center [307, 41] width 5 height 4
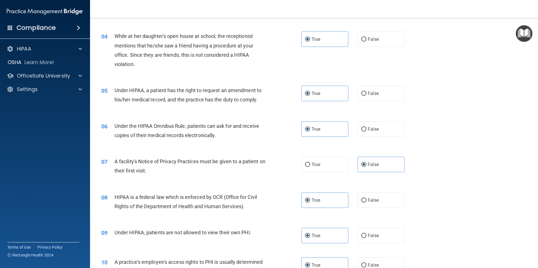
scroll to position [144, 0]
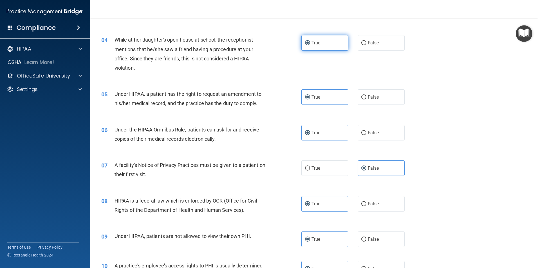
click at [320, 51] on label "True" at bounding box center [324, 42] width 47 height 15
click at [310, 45] on input "True" at bounding box center [307, 43] width 5 height 4
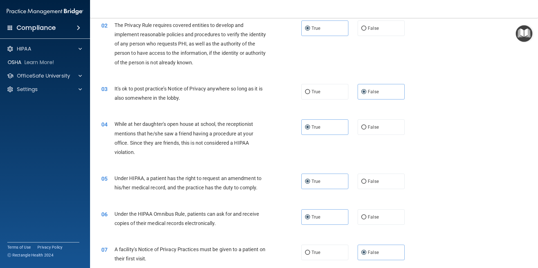
scroll to position [32, 0]
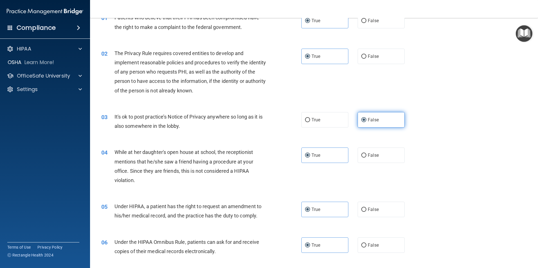
click at [368, 120] on span "False" at bounding box center [373, 119] width 11 height 5
click at [366, 120] on input "False" at bounding box center [363, 120] width 5 height 4
click at [330, 58] on label "True" at bounding box center [324, 56] width 47 height 15
click at [310, 58] on input "True" at bounding box center [307, 57] width 5 height 4
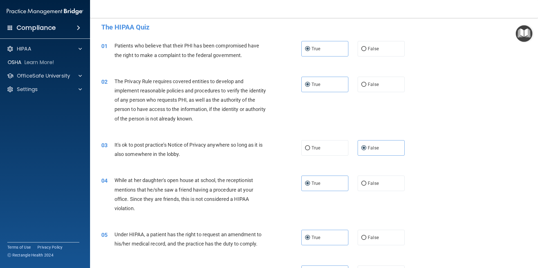
scroll to position [0, 0]
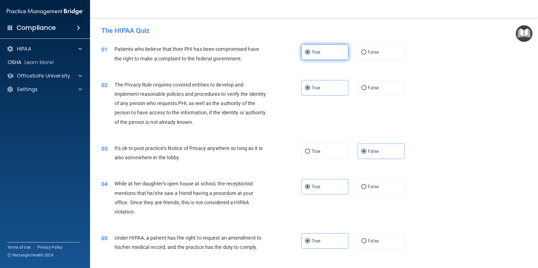
click at [324, 49] on label "True" at bounding box center [324, 51] width 47 height 15
click at [310, 50] on input "True" at bounding box center [307, 52] width 5 height 4
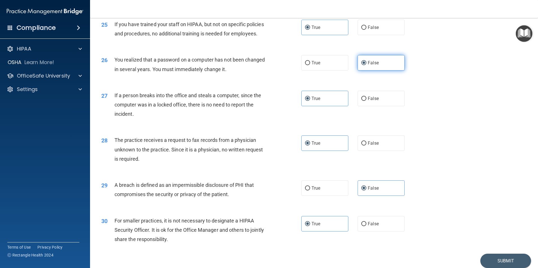
scroll to position [1072, 0]
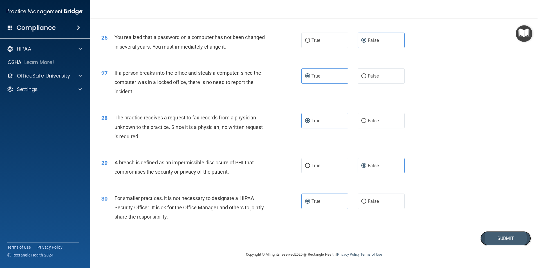
click at [496, 237] on button "Submit" at bounding box center [505, 238] width 51 height 14
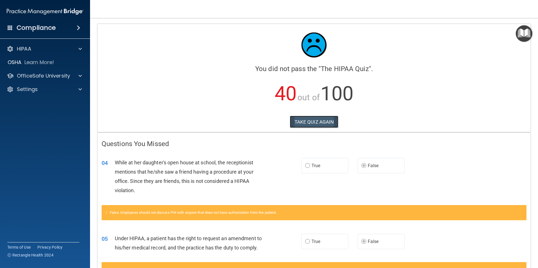
click at [316, 121] on button "TAKE QUIZ AGAIN" at bounding box center [314, 122] width 49 height 12
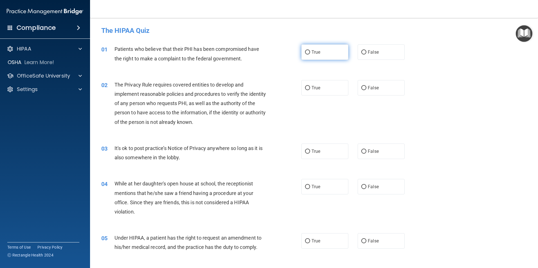
click at [311, 52] on span "True" at bounding box center [315, 52] width 9 height 5
click at [310, 52] on input "True" at bounding box center [307, 52] width 5 height 4
radio input "true"
click at [305, 90] on input "True" at bounding box center [307, 88] width 5 height 4
radio input "true"
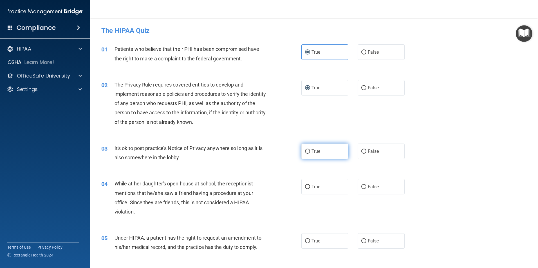
click at [309, 156] on label "True" at bounding box center [324, 151] width 47 height 15
click at [309, 154] on input "True" at bounding box center [307, 152] width 5 height 4
radio input "true"
click at [363, 189] on input "False" at bounding box center [363, 187] width 5 height 4
radio input "true"
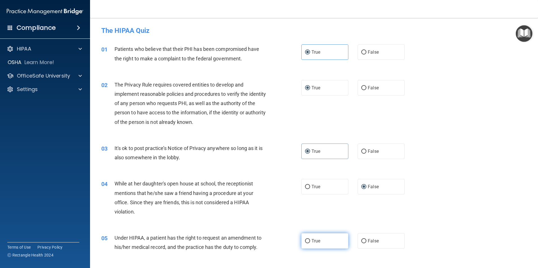
click at [305, 240] on input "True" at bounding box center [307, 241] width 5 height 4
radio input "true"
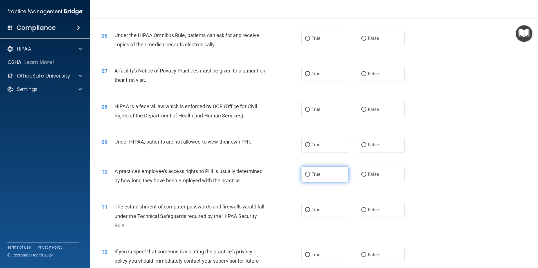
scroll to position [225, 0]
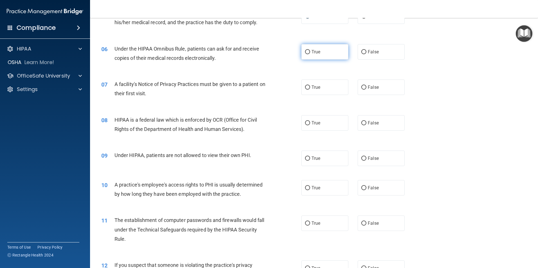
click at [345, 56] on label "True" at bounding box center [324, 51] width 47 height 15
click at [310, 54] on input "True" at bounding box center [307, 52] width 5 height 4
radio input "true"
click at [328, 90] on label "True" at bounding box center [324, 87] width 47 height 15
click at [310, 90] on input "True" at bounding box center [307, 88] width 5 height 4
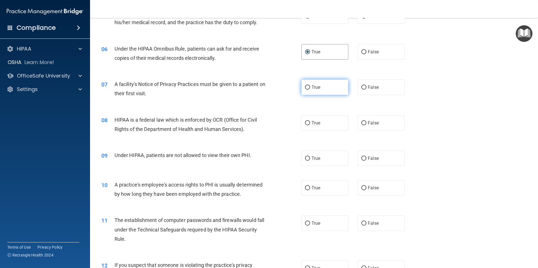
radio input "true"
click at [364, 124] on label "False" at bounding box center [380, 122] width 47 height 15
click at [364, 124] on input "False" at bounding box center [363, 123] width 5 height 4
radio input "true"
click at [363, 160] on input "False" at bounding box center [363, 159] width 5 height 4
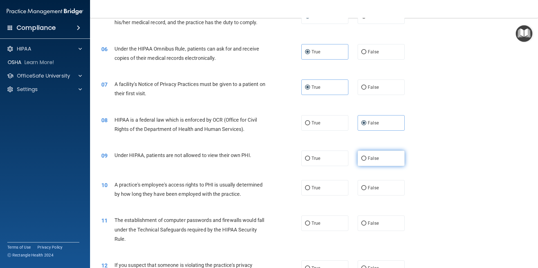
radio input "true"
click at [368, 188] on span "False" at bounding box center [373, 187] width 11 height 5
click at [365, 188] on input "False" at bounding box center [363, 188] width 5 height 4
radio input "true"
click at [316, 226] on label "True" at bounding box center [324, 223] width 47 height 15
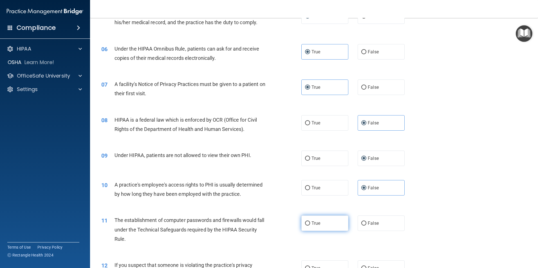
click at [310, 226] on input "True" at bounding box center [307, 224] width 5 height 4
radio input "true"
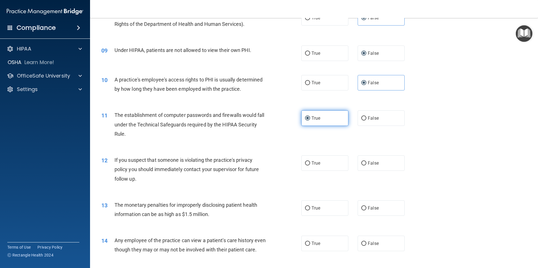
scroll to position [338, 0]
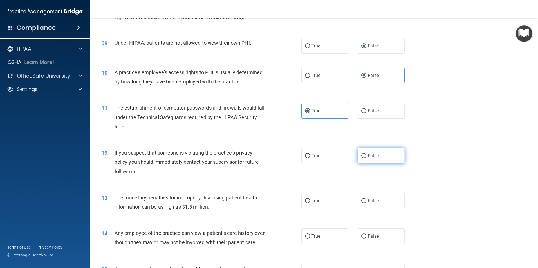
click at [361, 157] on input "False" at bounding box center [363, 156] width 5 height 4
radio input "true"
click at [322, 199] on label "True" at bounding box center [324, 200] width 47 height 15
click at [310, 199] on input "True" at bounding box center [307, 201] width 5 height 4
radio input "true"
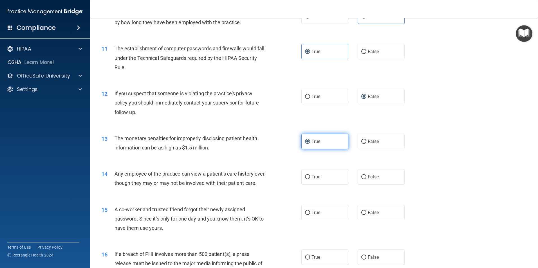
scroll to position [450, 0]
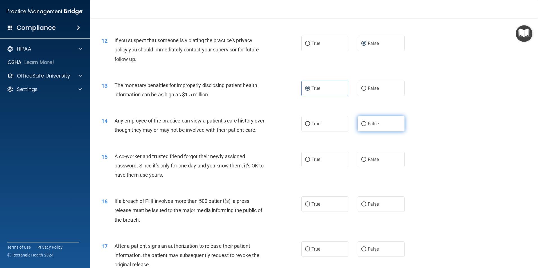
click at [371, 130] on label "False" at bounding box center [380, 123] width 47 height 15
click at [366, 126] on input "False" at bounding box center [363, 124] width 5 height 4
radio input "true"
click at [357, 167] on label "False" at bounding box center [380, 159] width 47 height 15
click at [361, 162] on input "False" at bounding box center [363, 160] width 5 height 4
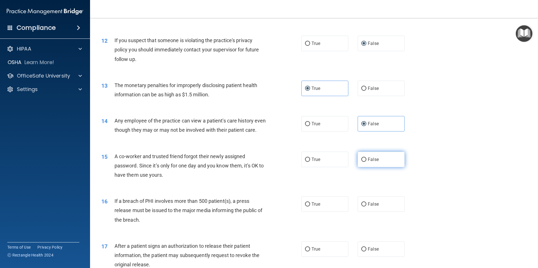
radio input "true"
click at [312, 222] on div "16 If a breach of PHI involves more than 500 patient(s), a press release must b…" at bounding box center [314, 212] width 434 height 45
click at [331, 212] on label "True" at bounding box center [324, 204] width 47 height 15
click at [310, 207] on input "True" at bounding box center [307, 205] width 5 height 4
radio input "true"
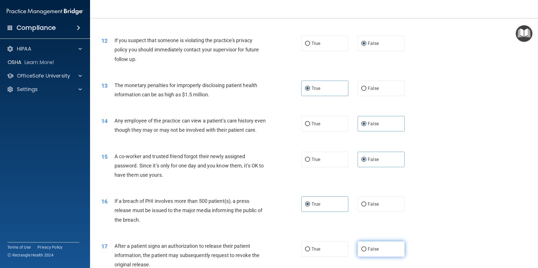
click at [376, 257] on label "False" at bounding box center [380, 249] width 47 height 15
click at [366, 252] on input "False" at bounding box center [363, 250] width 5 height 4
radio input "true"
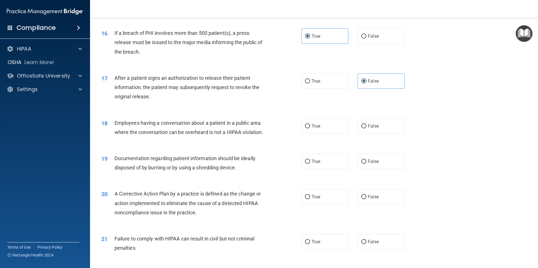
scroll to position [619, 0]
click at [370, 133] on label "False" at bounding box center [380, 125] width 47 height 15
click at [366, 128] on input "False" at bounding box center [363, 126] width 5 height 4
radio input "true"
click at [333, 167] on label "True" at bounding box center [324, 160] width 47 height 15
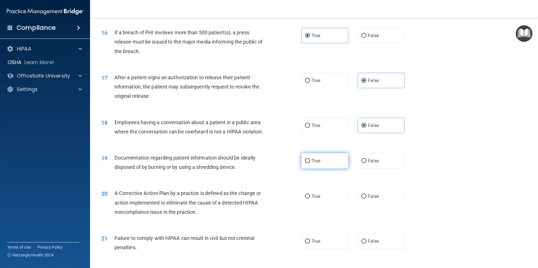
click at [310, 163] on input "True" at bounding box center [307, 161] width 5 height 4
radio input "true"
click at [313, 199] on span "True" at bounding box center [315, 196] width 9 height 5
click at [310, 199] on input "True" at bounding box center [307, 197] width 5 height 4
radio input "true"
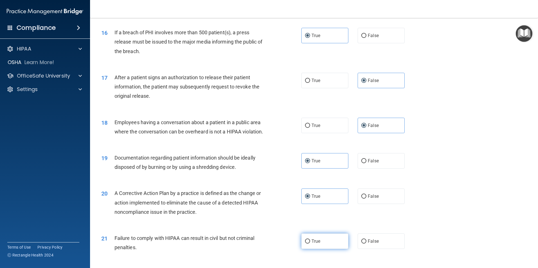
click at [309, 249] on label "True" at bounding box center [324, 241] width 47 height 15
click at [309, 244] on input "True" at bounding box center [307, 242] width 5 height 4
radio input "true"
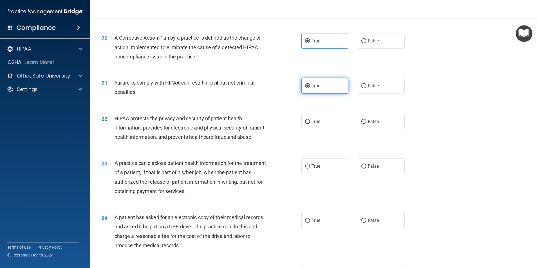
scroll to position [788, 0]
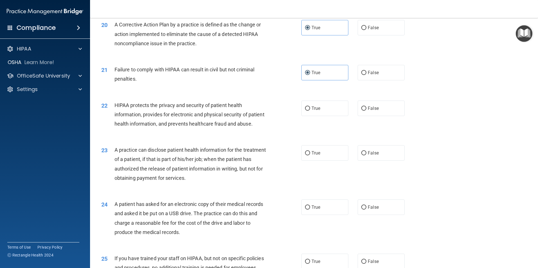
click at [379, 109] on div "22 HIPAA protects the privacy and security of patient health information, provi…" at bounding box center [314, 116] width 434 height 45
click at [376, 116] on label "False" at bounding box center [380, 108] width 47 height 15
click at [366, 111] on input "False" at bounding box center [363, 109] width 5 height 4
radio input "true"
click at [361, 156] on input "False" at bounding box center [363, 153] width 5 height 4
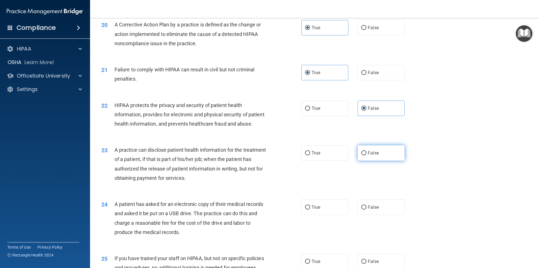
radio input "true"
click at [332, 215] on label "True" at bounding box center [324, 207] width 47 height 15
click at [310, 210] on input "True" at bounding box center [307, 208] width 5 height 4
radio input "true"
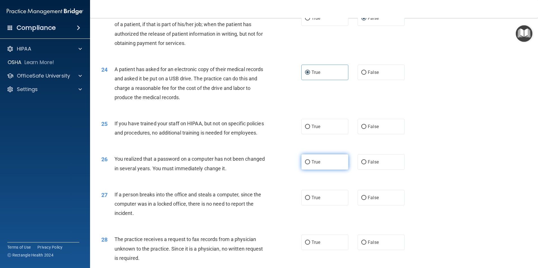
scroll to position [928, 0]
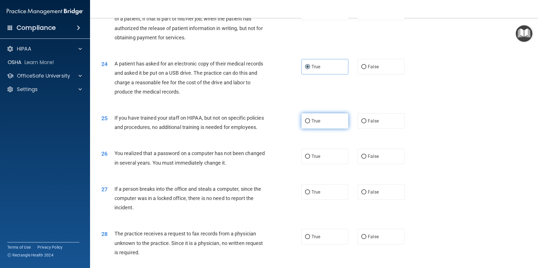
click at [315, 129] on label "True" at bounding box center [324, 120] width 47 height 15
click at [310, 123] on input "True" at bounding box center [307, 121] width 5 height 4
radio input "true"
click at [368, 159] on span "False" at bounding box center [373, 156] width 11 height 5
click at [366, 159] on input "False" at bounding box center [363, 157] width 5 height 4
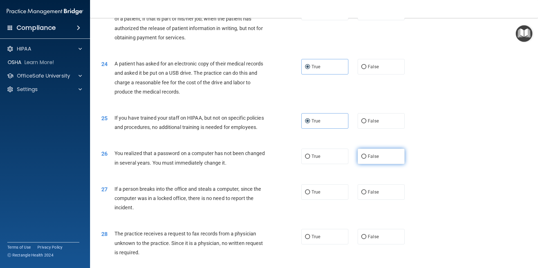
radio input "true"
click at [324, 200] on label "True" at bounding box center [324, 192] width 47 height 15
click at [310, 195] on input "True" at bounding box center [307, 192] width 5 height 4
radio input "true"
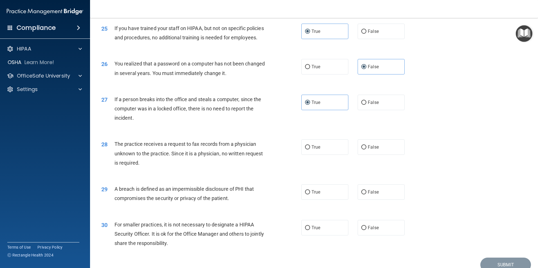
scroll to position [1069, 0]
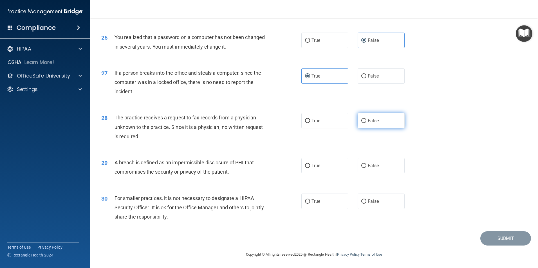
click at [362, 127] on label "False" at bounding box center [380, 120] width 47 height 15
click at [362, 123] on input "False" at bounding box center [363, 121] width 5 height 4
radio input "true"
click at [336, 173] on label "True" at bounding box center [324, 165] width 47 height 15
click at [310, 168] on input "True" at bounding box center [307, 166] width 5 height 4
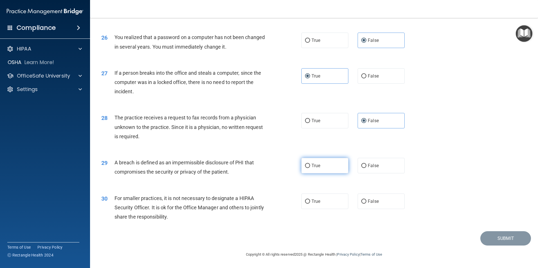
radio input "true"
click at [361, 204] on input "False" at bounding box center [363, 202] width 5 height 4
radio input "true"
click at [493, 243] on button "Submit" at bounding box center [505, 238] width 51 height 14
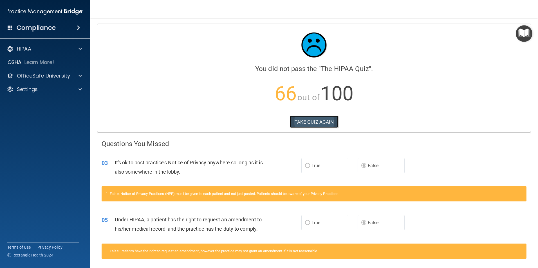
click at [316, 119] on button "TAKE QUIZ AGAIN" at bounding box center [314, 122] width 49 height 12
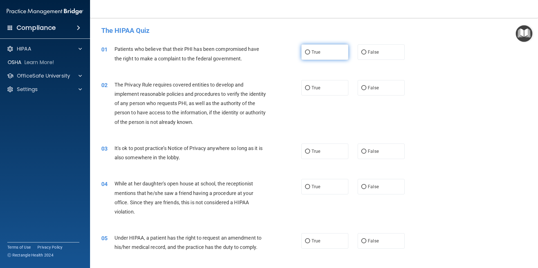
click at [304, 49] on label "True" at bounding box center [324, 51] width 47 height 15
click at [305, 50] on input "True" at bounding box center [307, 52] width 5 height 4
radio input "true"
click at [309, 93] on label "True" at bounding box center [324, 87] width 47 height 15
click at [309, 90] on input "True" at bounding box center [307, 88] width 5 height 4
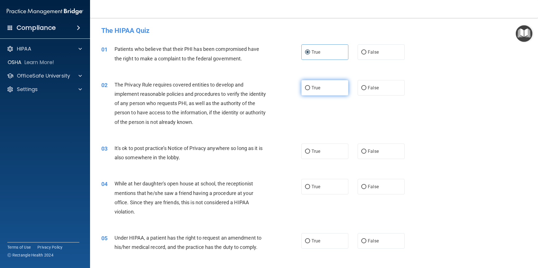
radio input "true"
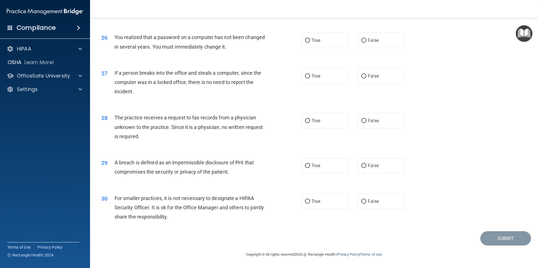
scroll to position [1072, 0]
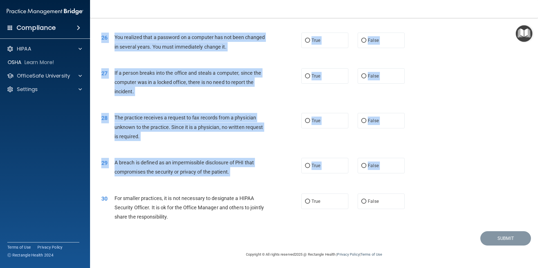
drag, startPoint x: 533, startPoint y: 231, endPoint x: 536, endPoint y: -19, distance: 250.9
click at [536, 0] on html "Compliance HIPAA Documents and Policies Report an Incident Business Associates …" at bounding box center [269, 134] width 538 height 268
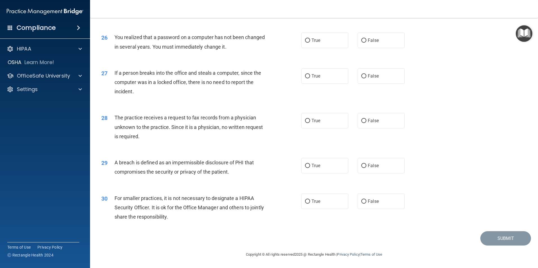
click at [514, 6] on nav "Toggle navigation Bella Soto bsoto@hopehospice.net Manage My Enterprise Hope Ho…" at bounding box center [314, 9] width 448 height 18
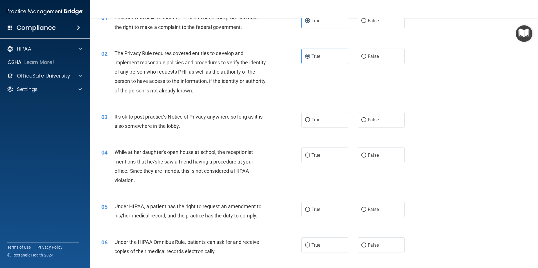
scroll to position [0, 0]
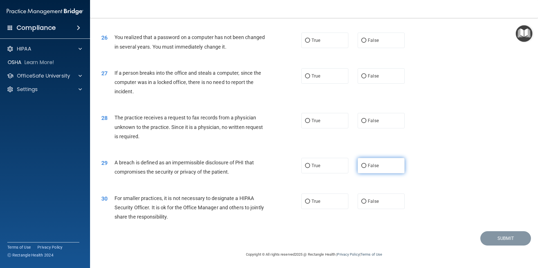
scroll to position [1072, 0]
click at [357, 201] on label "False" at bounding box center [380, 201] width 47 height 15
click at [361, 201] on input "False" at bounding box center [363, 202] width 5 height 4
radio input "true"
click at [321, 167] on label "True" at bounding box center [324, 165] width 47 height 15
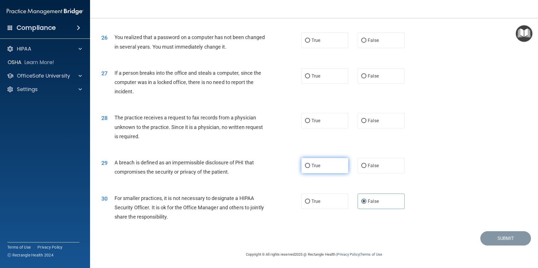
click at [310, 167] on input "True" at bounding box center [307, 166] width 5 height 4
radio input "true"
click at [373, 125] on label "False" at bounding box center [380, 120] width 47 height 15
click at [366, 123] on input "False" at bounding box center [363, 121] width 5 height 4
radio input "true"
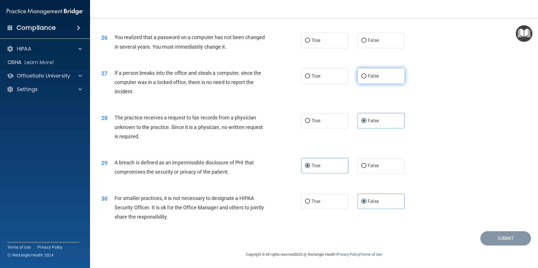
click at [375, 79] on label "False" at bounding box center [380, 75] width 47 height 15
click at [366, 78] on input "False" at bounding box center [363, 76] width 5 height 4
radio input "true"
click at [334, 38] on label "True" at bounding box center [324, 40] width 47 height 15
click at [310, 39] on input "True" at bounding box center [307, 41] width 5 height 4
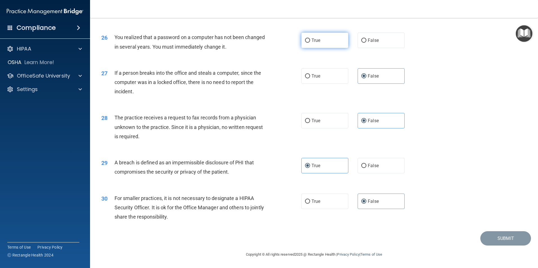
radio input "true"
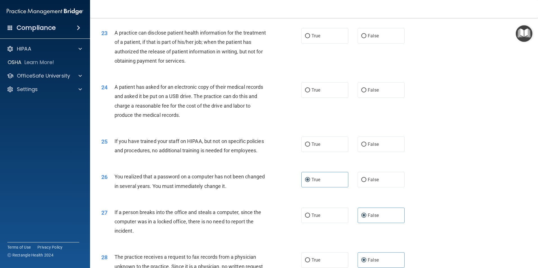
scroll to position [903, 0]
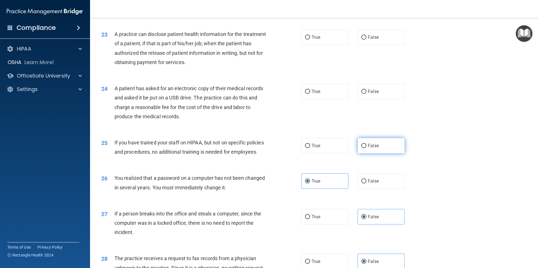
click at [366, 154] on label "False" at bounding box center [380, 145] width 47 height 15
click at [366, 148] on input "False" at bounding box center [363, 146] width 5 height 4
radio input "true"
click at [332, 99] on label "True" at bounding box center [324, 91] width 47 height 15
click at [310, 94] on input "True" at bounding box center [307, 92] width 5 height 4
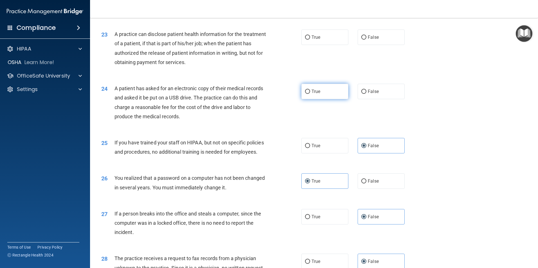
radio input "true"
click at [358, 45] on label "False" at bounding box center [380, 37] width 47 height 15
click at [361, 40] on input "False" at bounding box center [363, 37] width 5 height 4
radio input "true"
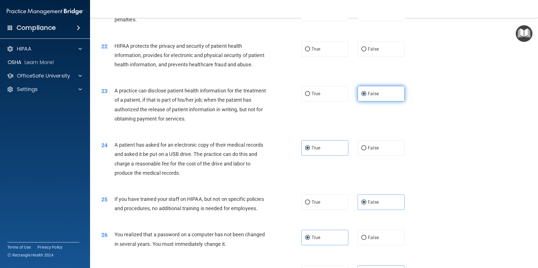
scroll to position [819, 0]
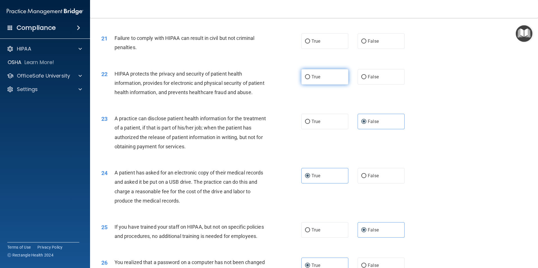
click at [333, 82] on label "True" at bounding box center [324, 76] width 47 height 15
click at [310, 79] on input "True" at bounding box center [307, 77] width 5 height 4
radio input "true"
click at [358, 49] on label "False" at bounding box center [380, 40] width 47 height 15
click at [361, 44] on input "False" at bounding box center [363, 41] width 5 height 4
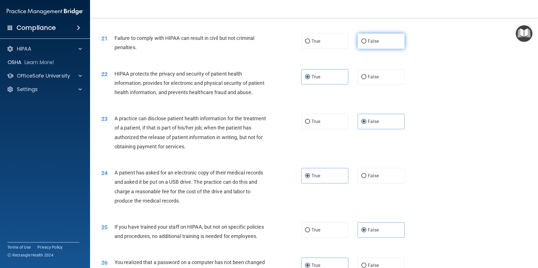
radio input "true"
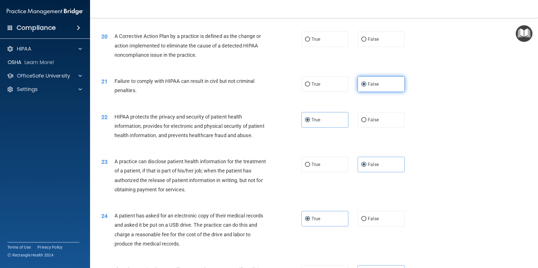
scroll to position [763, 0]
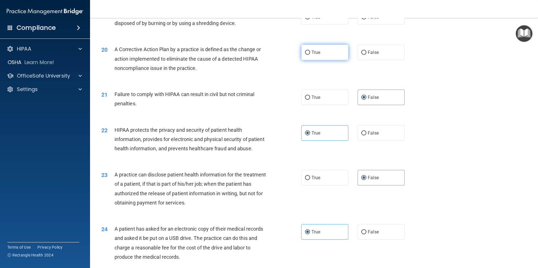
click at [341, 60] on label "True" at bounding box center [324, 52] width 47 height 15
click at [310, 55] on input "True" at bounding box center [307, 53] width 5 height 4
radio input "true"
click at [343, 25] on label "True" at bounding box center [324, 16] width 47 height 15
click at [310, 19] on input "True" at bounding box center [307, 17] width 5 height 4
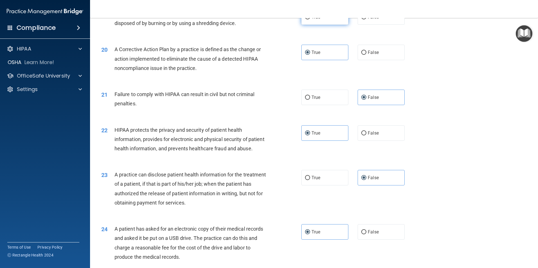
radio input "true"
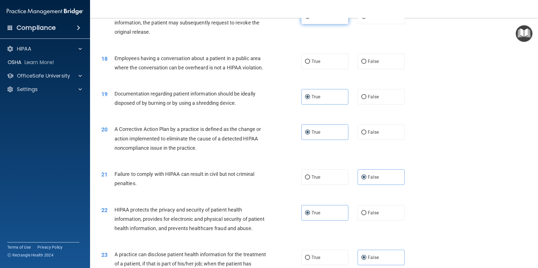
scroll to position [678, 0]
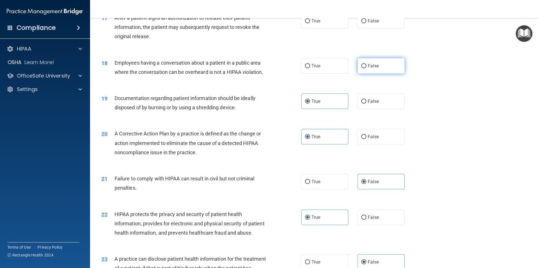
click at [365, 74] on label "False" at bounding box center [380, 65] width 47 height 15
click at [365, 68] on input "False" at bounding box center [363, 66] width 5 height 4
radio input "true"
click at [316, 29] on label "True" at bounding box center [324, 20] width 47 height 15
click at [310, 23] on input "True" at bounding box center [307, 21] width 5 height 4
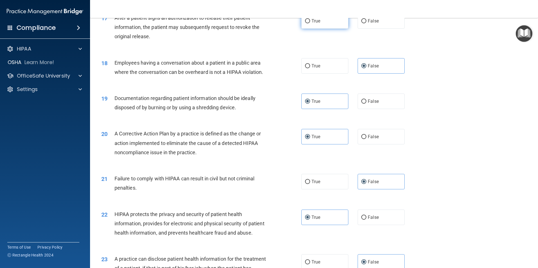
radio input "true"
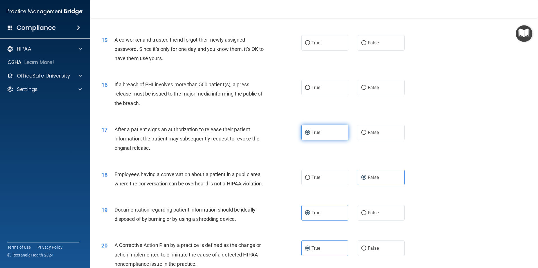
scroll to position [566, 0]
click at [308, 91] on input "True" at bounding box center [307, 89] width 5 height 4
radio input "true"
click at [379, 51] on label "False" at bounding box center [380, 43] width 47 height 15
click at [366, 46] on input "False" at bounding box center [363, 44] width 5 height 4
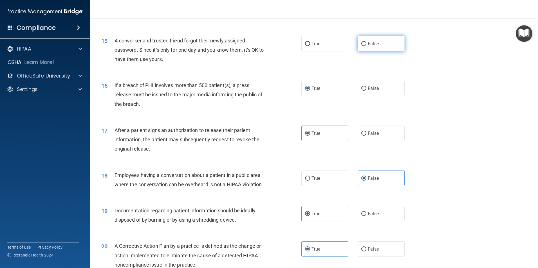
radio input "true"
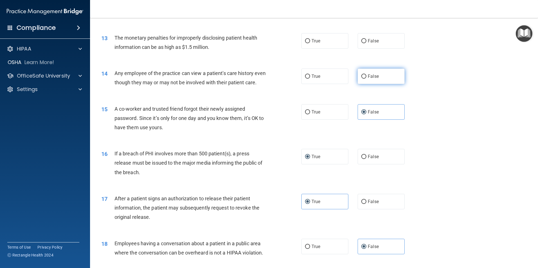
scroll to position [482, 0]
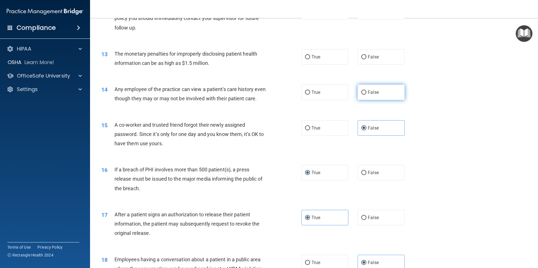
click at [368, 91] on span "False" at bounding box center [373, 92] width 11 height 5
click at [366, 91] on input "False" at bounding box center [363, 93] width 5 height 4
radio input "true"
click at [328, 60] on label "True" at bounding box center [324, 56] width 47 height 15
click at [310, 59] on input "True" at bounding box center [307, 57] width 5 height 4
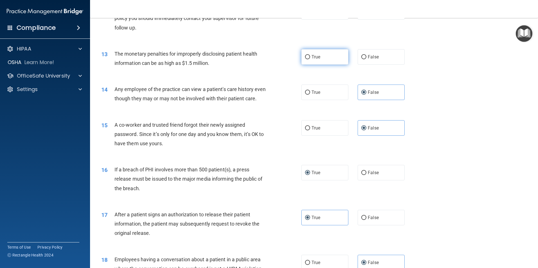
radio input "true"
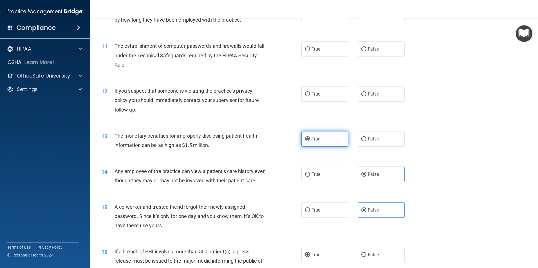
scroll to position [397, 0]
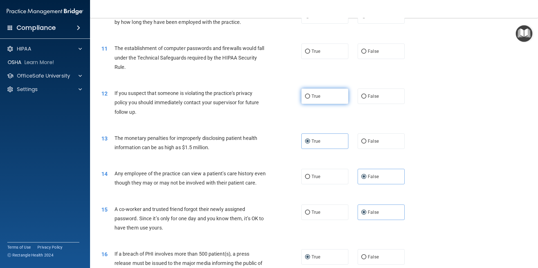
click at [316, 96] on span "True" at bounding box center [315, 96] width 9 height 5
click at [310, 96] on input "True" at bounding box center [307, 97] width 5 height 4
radio input "true"
click at [363, 55] on label "False" at bounding box center [380, 51] width 47 height 15
click at [363, 54] on input "False" at bounding box center [363, 52] width 5 height 4
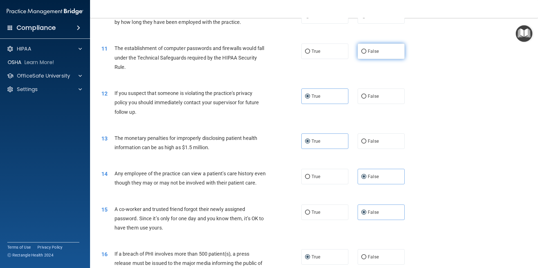
radio input "true"
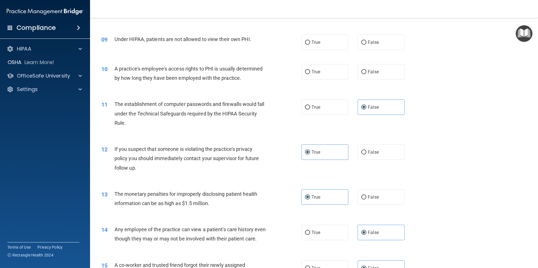
scroll to position [341, 0]
click at [371, 71] on span "False" at bounding box center [373, 71] width 11 height 5
click at [366, 71] on input "False" at bounding box center [363, 72] width 5 height 4
radio input "true"
click at [374, 49] on label "False" at bounding box center [380, 42] width 47 height 15
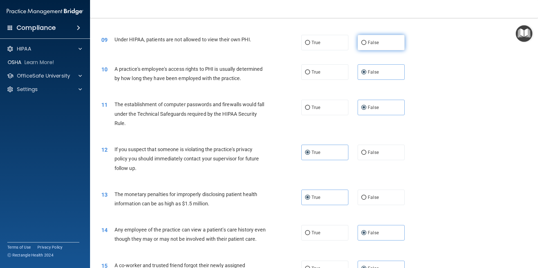
click at [366, 45] on input "False" at bounding box center [363, 43] width 5 height 4
radio input "true"
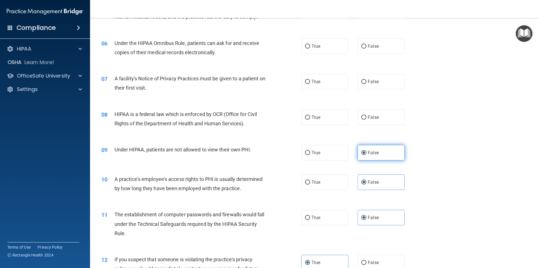
scroll to position [228, 0]
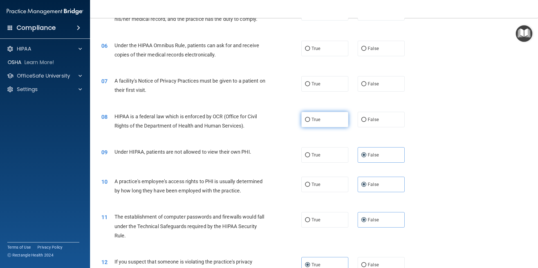
click at [327, 121] on label "True" at bounding box center [324, 119] width 47 height 15
click at [310, 121] on input "True" at bounding box center [307, 120] width 5 height 4
radio input "true"
click at [331, 87] on label "True" at bounding box center [324, 83] width 47 height 15
click at [310, 86] on input "True" at bounding box center [307, 84] width 5 height 4
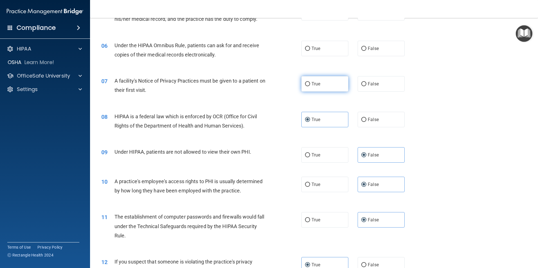
radio input "true"
click at [357, 51] on label "False" at bounding box center [380, 48] width 47 height 15
click at [361, 51] on input "False" at bounding box center [363, 49] width 5 height 4
radio input "true"
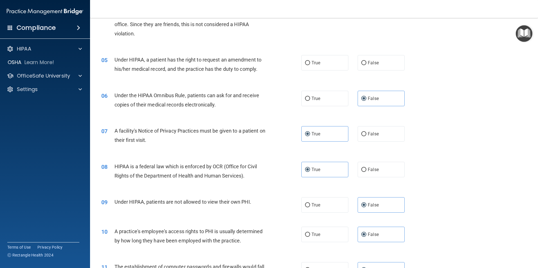
scroll to position [144, 0]
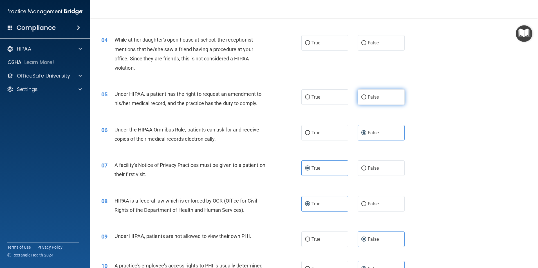
click at [392, 101] on label "False" at bounding box center [380, 96] width 47 height 15
click at [366, 100] on input "False" at bounding box center [363, 97] width 5 height 4
radio input "true"
click at [388, 45] on label "False" at bounding box center [380, 42] width 47 height 15
click at [366, 45] on input "False" at bounding box center [363, 43] width 5 height 4
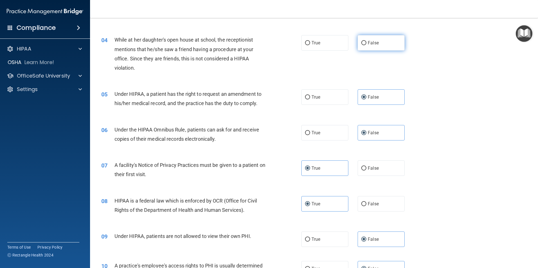
radio input "true"
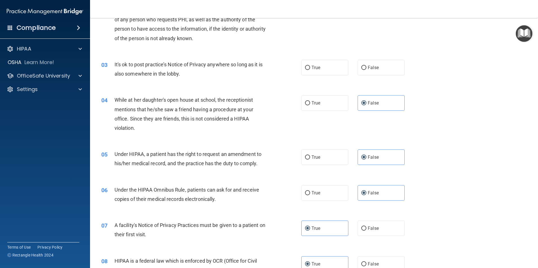
scroll to position [60, 0]
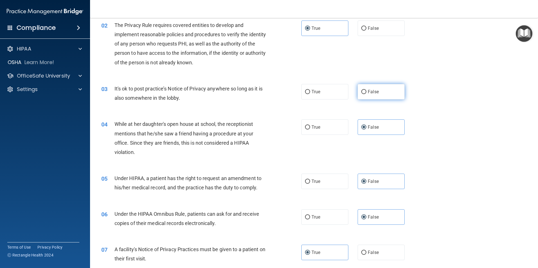
click at [371, 99] on label "False" at bounding box center [380, 91] width 47 height 15
click at [366, 94] on input "False" at bounding box center [363, 92] width 5 height 4
radio input "true"
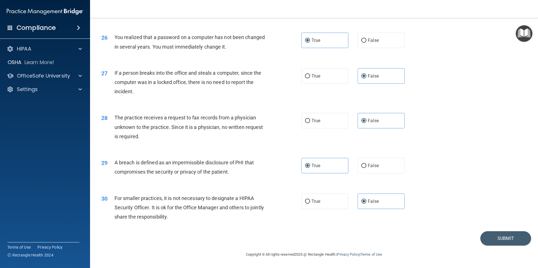
scroll to position [1072, 0]
click at [490, 241] on button "Submit" at bounding box center [505, 238] width 51 height 14
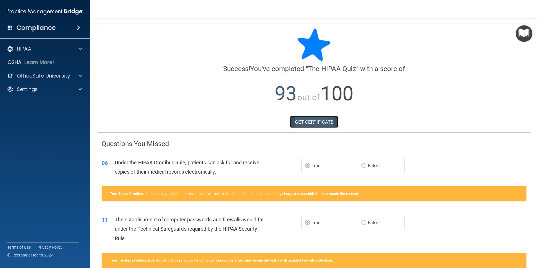
click at [317, 121] on link "GET CERTIFICATE" at bounding box center [314, 122] width 48 height 12
click at [57, 53] on div "HIPAA" at bounding box center [45, 48] width 90 height 11
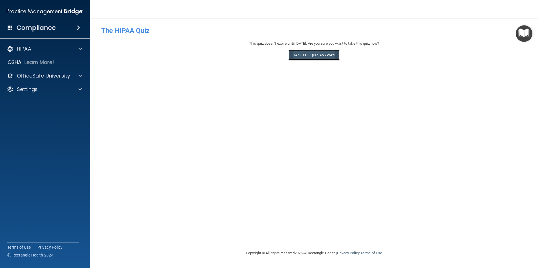
click at [322, 56] on button "Take the quiz anyway!" at bounding box center [313, 55] width 51 height 10
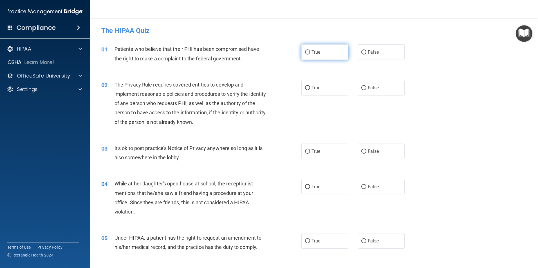
click at [309, 51] on label "True" at bounding box center [324, 51] width 47 height 15
click at [309, 51] on input "True" at bounding box center [307, 52] width 5 height 4
radio input "true"
click at [365, 57] on label "False" at bounding box center [380, 51] width 47 height 15
click at [365, 55] on input "False" at bounding box center [363, 52] width 5 height 4
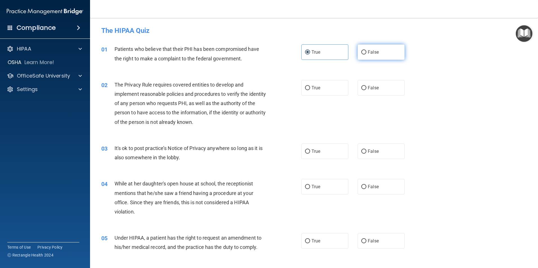
radio input "true"
radio input "false"
click at [309, 87] on label "True" at bounding box center [324, 87] width 47 height 15
click at [309, 87] on input "True" at bounding box center [307, 88] width 5 height 4
radio input "true"
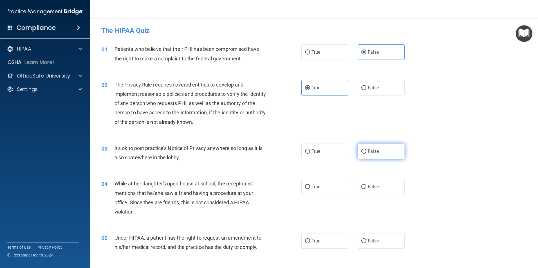
click at [363, 153] on input "False" at bounding box center [363, 152] width 5 height 4
radio input "true"
click at [361, 187] on input "False" at bounding box center [363, 187] width 5 height 4
radio input "true"
click at [366, 244] on label "False" at bounding box center [380, 240] width 47 height 15
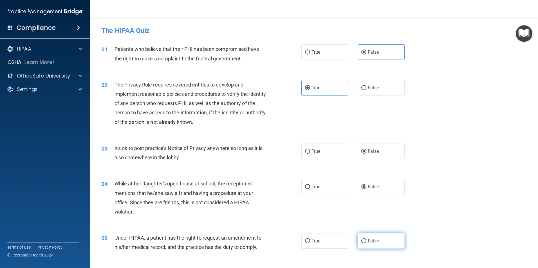
click at [366, 244] on input "False" at bounding box center [363, 241] width 5 height 4
radio input "true"
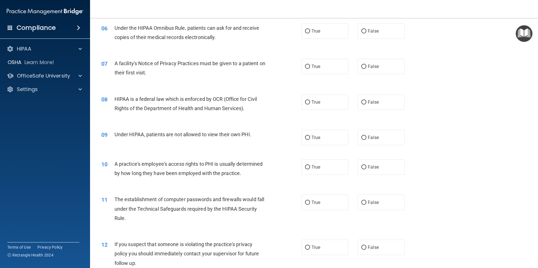
scroll to position [225, 0]
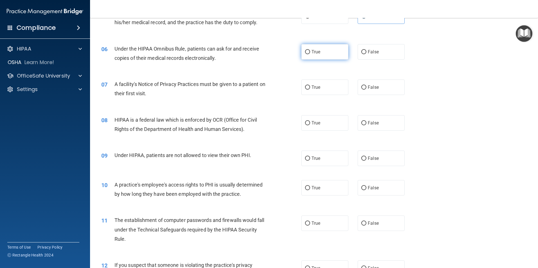
click at [311, 57] on label "True" at bounding box center [324, 51] width 47 height 15
click at [310, 54] on input "True" at bounding box center [307, 52] width 5 height 4
radio input "true"
click at [330, 90] on label "True" at bounding box center [324, 87] width 47 height 15
click at [310, 90] on input "True" at bounding box center [307, 88] width 5 height 4
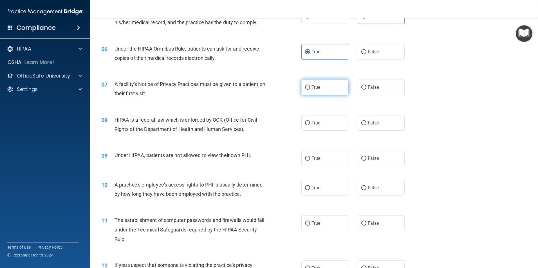
radio input "true"
click at [337, 126] on label "True" at bounding box center [324, 122] width 47 height 15
click at [310, 125] on input "True" at bounding box center [307, 123] width 5 height 4
radio input "true"
click at [381, 157] on label "False" at bounding box center [380, 158] width 47 height 15
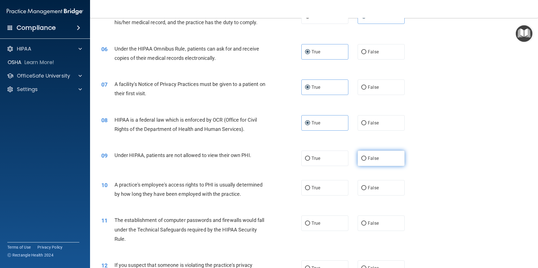
click at [366, 157] on input "False" at bounding box center [363, 159] width 5 height 4
radio input "true"
click at [389, 194] on label "False" at bounding box center [380, 187] width 47 height 15
click at [366, 190] on input "False" at bounding box center [363, 188] width 5 height 4
radio input "true"
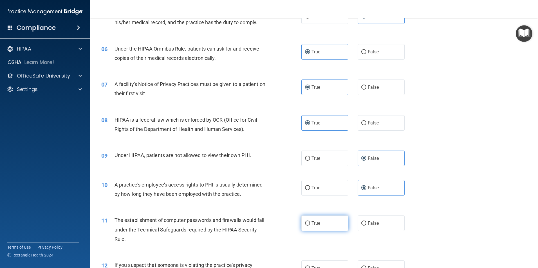
click at [316, 226] on span "True" at bounding box center [315, 223] width 9 height 5
click at [310, 226] on input "True" at bounding box center [307, 224] width 5 height 4
radio input "true"
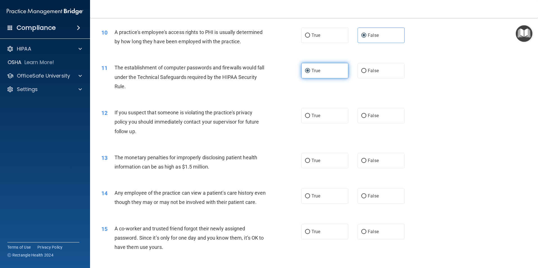
scroll to position [394, 0]
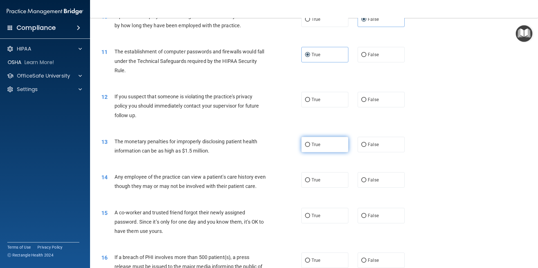
click at [321, 142] on label "True" at bounding box center [324, 144] width 47 height 15
click at [310, 143] on input "True" at bounding box center [307, 145] width 5 height 4
radio input "true"
click at [318, 104] on label "True" at bounding box center [324, 99] width 47 height 15
click at [310, 102] on input "True" at bounding box center [307, 100] width 5 height 4
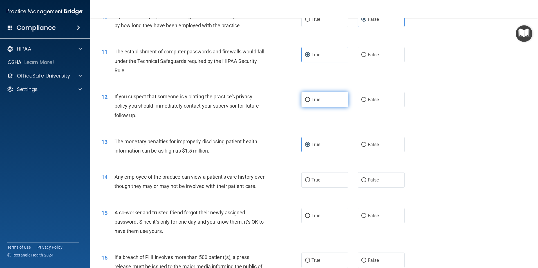
radio input "true"
click at [357, 179] on label "False" at bounding box center [380, 179] width 47 height 15
click at [361, 179] on input "False" at bounding box center [363, 180] width 5 height 4
radio input "true"
click at [365, 224] on label "False" at bounding box center [380, 215] width 47 height 15
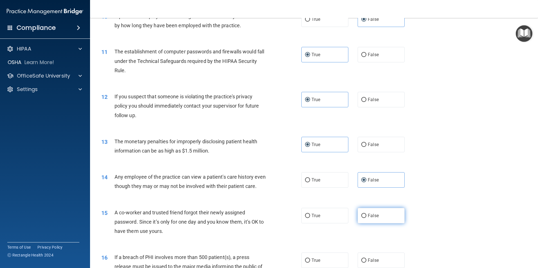
click at [365, 218] on input "False" at bounding box center [363, 216] width 5 height 4
radio input "true"
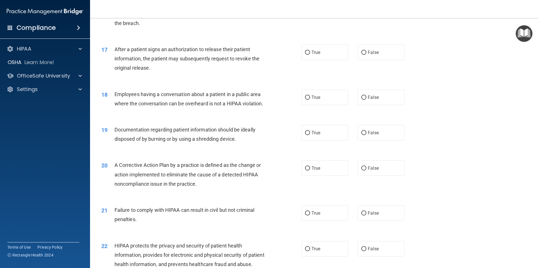
scroll to position [619, 0]
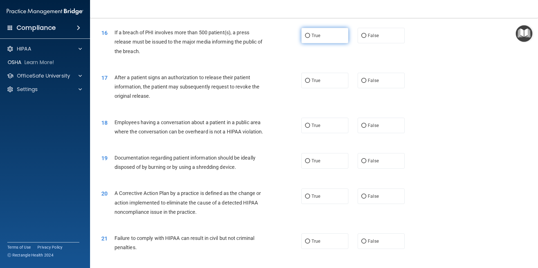
click at [313, 38] on span "True" at bounding box center [315, 35] width 9 height 5
click at [310, 38] on input "True" at bounding box center [307, 36] width 5 height 4
radio input "true"
click at [321, 88] on label "True" at bounding box center [324, 80] width 47 height 15
click at [310, 83] on input "True" at bounding box center [307, 81] width 5 height 4
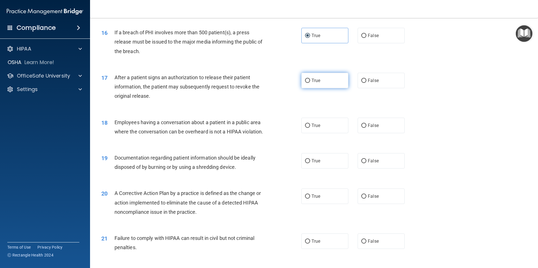
radio input "true"
click at [377, 133] on label "False" at bounding box center [380, 125] width 47 height 15
click at [366, 128] on input "False" at bounding box center [363, 126] width 5 height 4
radio input "true"
click at [309, 169] on label "True" at bounding box center [324, 160] width 47 height 15
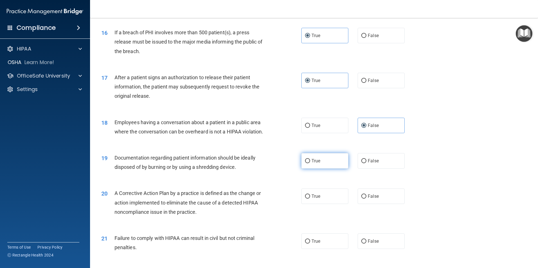
click at [309, 163] on input "True" at bounding box center [307, 161] width 5 height 4
radio input "true"
click at [312, 204] on label "True" at bounding box center [324, 196] width 47 height 15
click at [310, 199] on input "True" at bounding box center [307, 197] width 5 height 4
radio input "true"
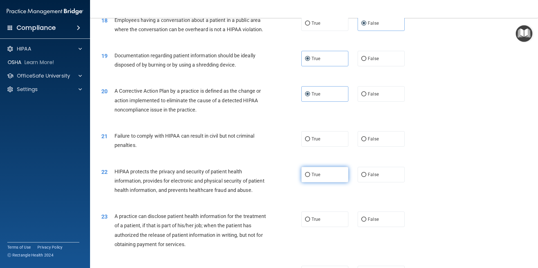
scroll to position [731, 0]
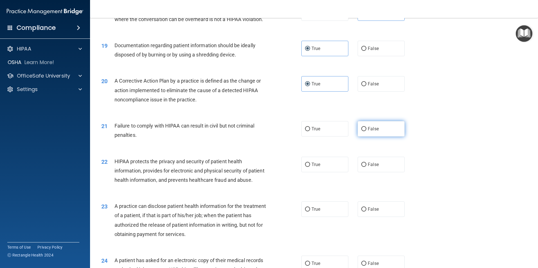
click at [393, 137] on label "False" at bounding box center [380, 128] width 47 height 15
click at [366, 131] on input "False" at bounding box center [363, 129] width 5 height 4
radio input "true"
click at [316, 172] on label "True" at bounding box center [324, 164] width 47 height 15
click at [310, 167] on input "True" at bounding box center [307, 165] width 5 height 4
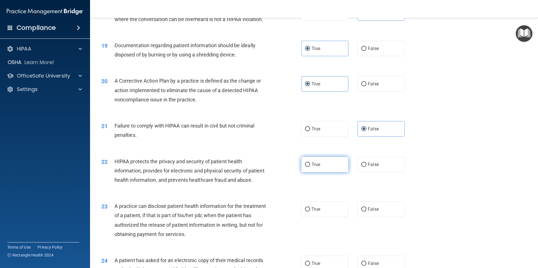
radio input "true"
click at [378, 217] on label "False" at bounding box center [380, 209] width 47 height 15
click at [366, 212] on input "False" at bounding box center [363, 210] width 5 height 4
radio input "true"
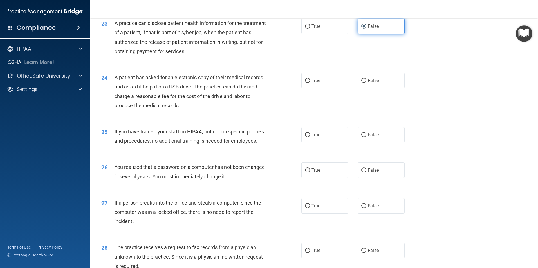
scroll to position [928, 0]
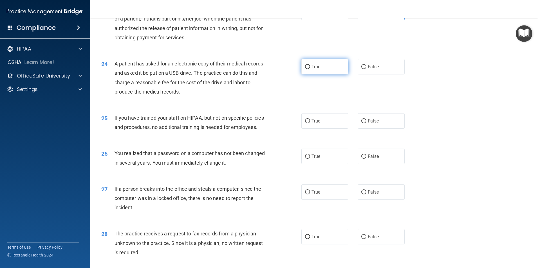
click at [338, 75] on label "True" at bounding box center [324, 66] width 47 height 15
click at [310, 69] on input "True" at bounding box center [307, 67] width 5 height 4
radio input "true"
click at [377, 129] on label "False" at bounding box center [380, 120] width 47 height 15
click at [366, 123] on input "False" at bounding box center [363, 121] width 5 height 4
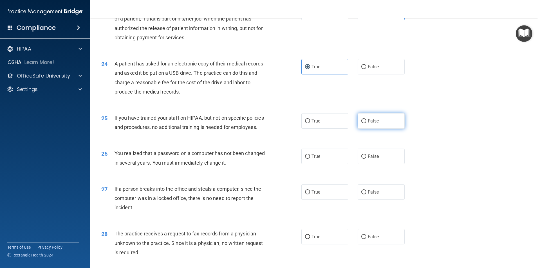
radio input "true"
click at [332, 164] on label "True" at bounding box center [324, 156] width 47 height 15
click at [310, 159] on input "True" at bounding box center [307, 157] width 5 height 4
radio input "true"
click at [372, 200] on label "False" at bounding box center [380, 192] width 47 height 15
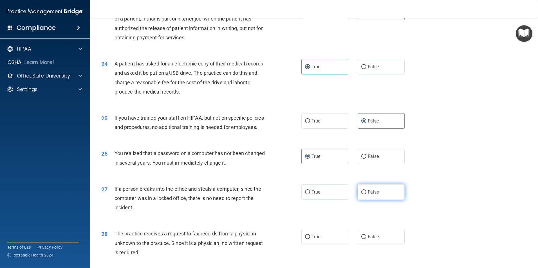
click at [366, 195] on input "False" at bounding box center [363, 192] width 5 height 4
radio input "true"
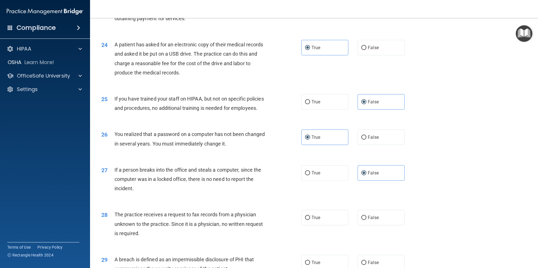
scroll to position [1072, 0]
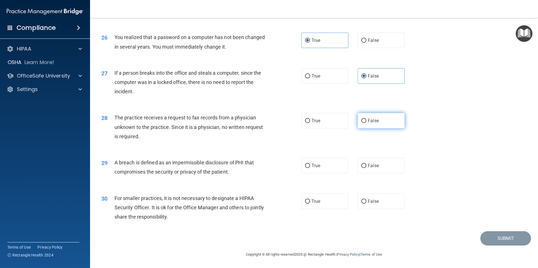
click at [371, 127] on label "False" at bounding box center [380, 120] width 47 height 15
click at [366, 123] on input "False" at bounding box center [363, 121] width 5 height 4
radio input "true"
click at [316, 168] on span "True" at bounding box center [315, 165] width 9 height 5
click at [310, 168] on input "True" at bounding box center [307, 166] width 5 height 4
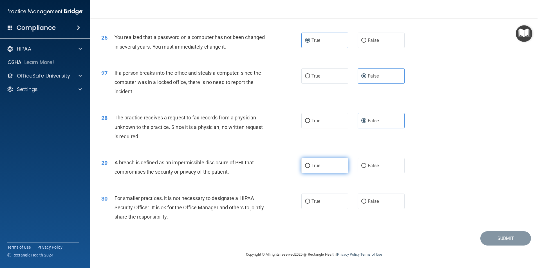
radio input "true"
click at [379, 199] on label "False" at bounding box center [380, 201] width 47 height 15
click at [366, 200] on input "False" at bounding box center [363, 202] width 5 height 4
radio input "true"
click at [498, 240] on button "Submit" at bounding box center [505, 238] width 51 height 14
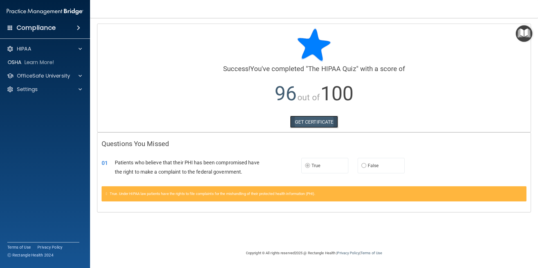
click at [314, 123] on link "GET CERTIFICATE" at bounding box center [314, 122] width 48 height 12
click at [21, 75] on p "OfficeSafe University" at bounding box center [43, 76] width 53 height 7
click at [29, 90] on p "HIPAA Training" at bounding box center [27, 90] width 46 height 6
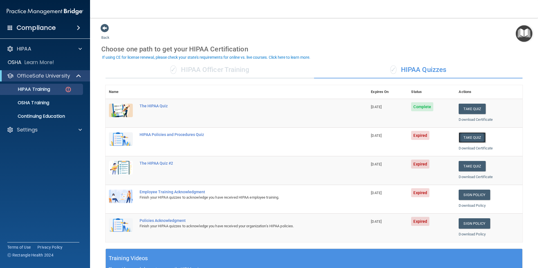
click at [471, 139] on button "Take Quiz" at bounding box center [471, 137] width 27 height 10
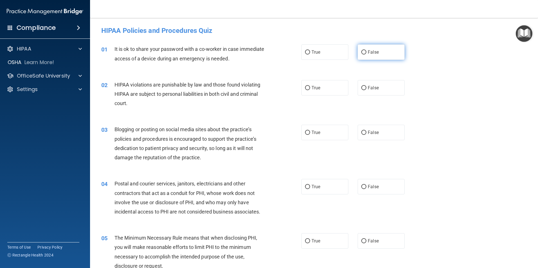
click at [372, 52] on span "False" at bounding box center [373, 52] width 11 height 5
click at [366, 52] on input "False" at bounding box center [363, 52] width 5 height 4
radio input "true"
click at [332, 98] on div "02 HIPAA violations are punishable by law and those found violating HIPAA are s…" at bounding box center [314, 95] width 434 height 45
click at [312, 93] on label "True" at bounding box center [324, 87] width 47 height 15
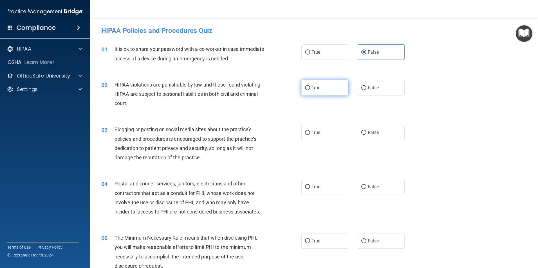
click at [310, 90] on input "True" at bounding box center [307, 88] width 5 height 4
radio input "true"
click at [366, 139] on label "False" at bounding box center [380, 132] width 47 height 15
click at [366, 135] on input "False" at bounding box center [363, 133] width 5 height 4
radio input "true"
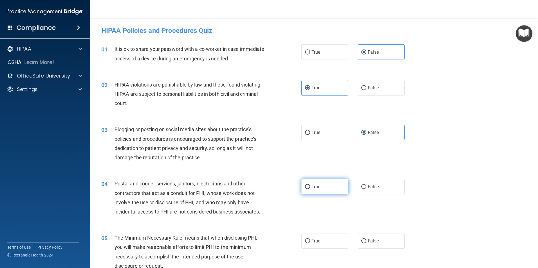
click at [312, 186] on span "True" at bounding box center [315, 186] width 9 height 5
click at [310, 186] on input "True" at bounding box center [307, 187] width 5 height 4
radio input "true"
click at [324, 245] on label "True" at bounding box center [324, 240] width 47 height 15
click at [310, 244] on input "True" at bounding box center [307, 241] width 5 height 4
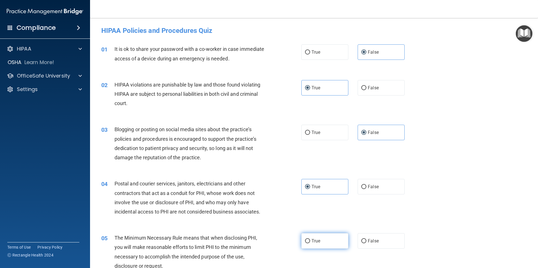
radio input "true"
click at [382, 247] on label "False" at bounding box center [380, 240] width 47 height 15
click at [366, 244] on input "False" at bounding box center [363, 241] width 5 height 4
radio input "true"
radio input "false"
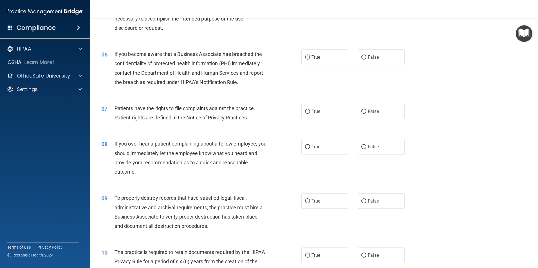
scroll to position [253, 0]
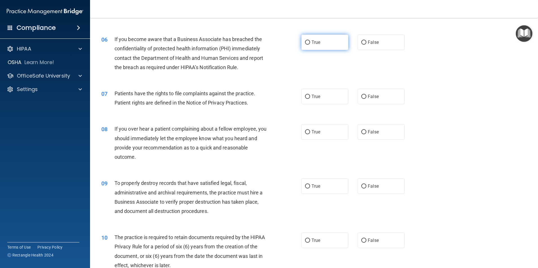
click at [314, 46] on label "True" at bounding box center [324, 42] width 47 height 15
click at [310, 45] on input "True" at bounding box center [307, 43] width 5 height 4
radio input "true"
click at [319, 106] on div "07 Patients have the rights to file complaints against the practice. Patient ri…" at bounding box center [314, 99] width 434 height 35
click at [315, 91] on label "True" at bounding box center [324, 96] width 47 height 15
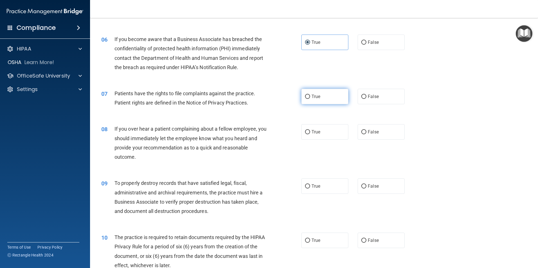
click at [310, 95] on input "True" at bounding box center [307, 97] width 5 height 4
radio input "true"
click at [383, 140] on label "False" at bounding box center [380, 131] width 47 height 15
click at [366, 134] on input "False" at bounding box center [363, 132] width 5 height 4
radio input "true"
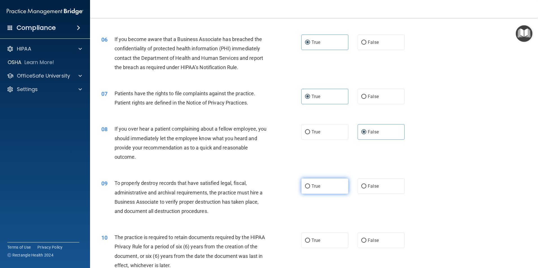
click at [330, 191] on label "True" at bounding box center [324, 186] width 47 height 15
click at [310, 189] on input "True" at bounding box center [307, 187] width 5 height 4
radio input "true"
click at [384, 244] on label "False" at bounding box center [380, 240] width 47 height 15
click at [366, 243] on input "False" at bounding box center [363, 241] width 5 height 4
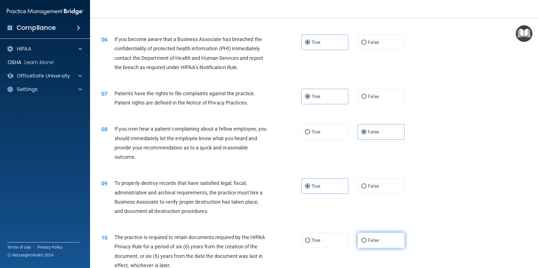
radio input "true"
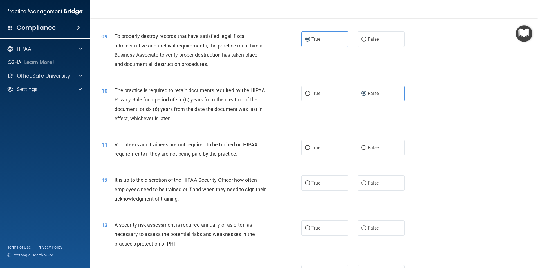
scroll to position [394, 0]
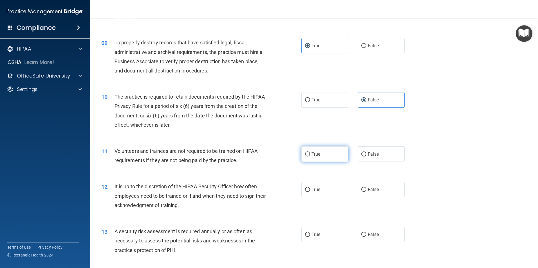
click at [327, 154] on label "True" at bounding box center [324, 154] width 47 height 15
click at [310, 154] on input "True" at bounding box center [307, 154] width 5 height 4
radio input "true"
drag, startPoint x: 366, startPoint y: 191, endPoint x: 361, endPoint y: 201, distance: 11.2
click at [368, 191] on span "False" at bounding box center [373, 189] width 11 height 5
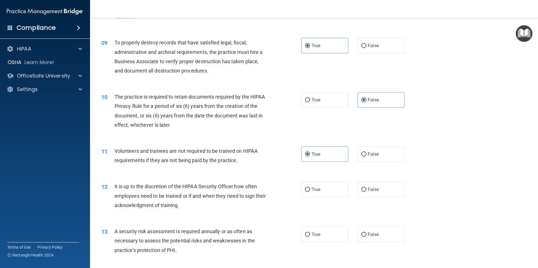
click at [366, 191] on input "False" at bounding box center [363, 190] width 5 height 4
radio input "true"
click at [315, 240] on label "True" at bounding box center [324, 234] width 47 height 15
click at [310, 237] on input "True" at bounding box center [307, 235] width 5 height 4
radio input "true"
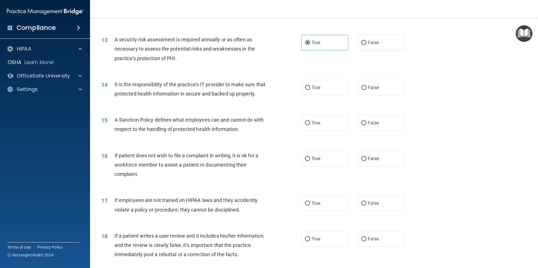
scroll to position [591, 0]
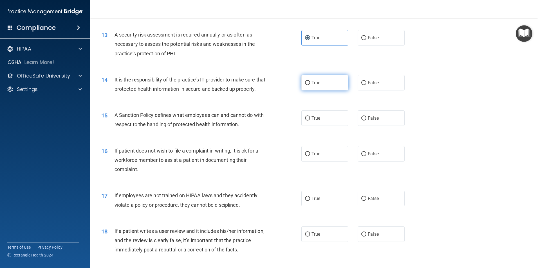
click at [323, 86] on label "True" at bounding box center [324, 82] width 47 height 15
click at [310, 85] on input "True" at bounding box center [307, 83] width 5 height 4
radio input "true"
click at [323, 126] on label "True" at bounding box center [324, 118] width 47 height 15
click at [310, 121] on input "True" at bounding box center [307, 118] width 5 height 4
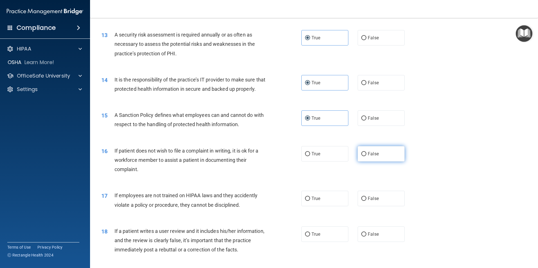
click at [370, 157] on span "False" at bounding box center [373, 153] width 11 height 5
click at [366, 156] on input "False" at bounding box center [363, 154] width 5 height 4
click at [305, 201] on input "True" at bounding box center [307, 199] width 5 height 4
click at [376, 242] on label "False" at bounding box center [380, 234] width 47 height 15
click at [366, 237] on input "False" at bounding box center [363, 235] width 5 height 4
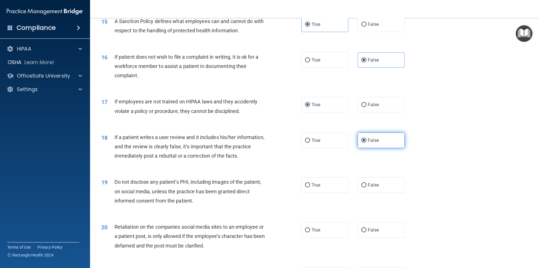
scroll to position [759, 0]
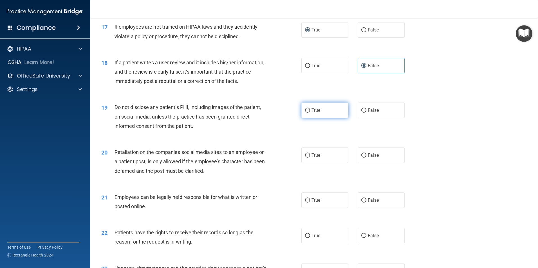
click at [311, 118] on label "True" at bounding box center [324, 110] width 47 height 15
click at [310, 113] on input "True" at bounding box center [307, 111] width 5 height 4
click at [310, 163] on label "True" at bounding box center [324, 155] width 47 height 15
click at [310, 158] on input "True" at bounding box center [307, 156] width 5 height 4
click at [368, 208] on label "False" at bounding box center [380, 200] width 47 height 15
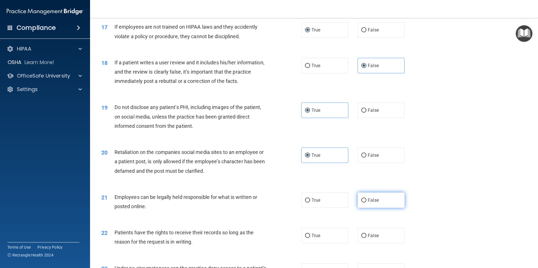
click at [366, 203] on input "False" at bounding box center [363, 201] width 5 height 4
click at [368, 239] on span "False" at bounding box center [373, 235] width 11 height 5
click at [366, 238] on input "False" at bounding box center [363, 236] width 5 height 4
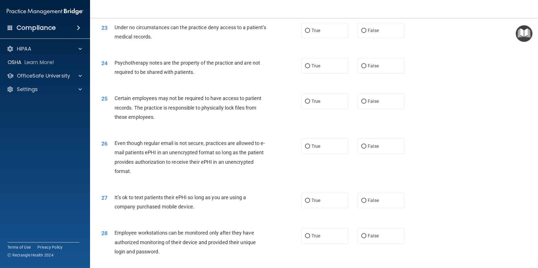
scroll to position [1011, 0]
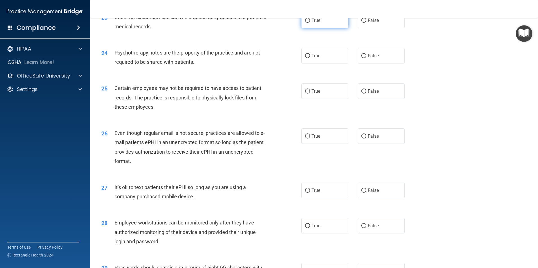
click at [309, 28] on label "True" at bounding box center [324, 20] width 47 height 15
click at [309, 23] on input "True" at bounding box center [307, 21] width 5 height 4
click at [319, 77] on div "24 Psychotherapy notes are the property of the practice and are not required to…" at bounding box center [314, 58] width 434 height 35
click at [320, 64] on label "True" at bounding box center [324, 55] width 47 height 15
click at [310, 58] on input "True" at bounding box center [307, 56] width 5 height 4
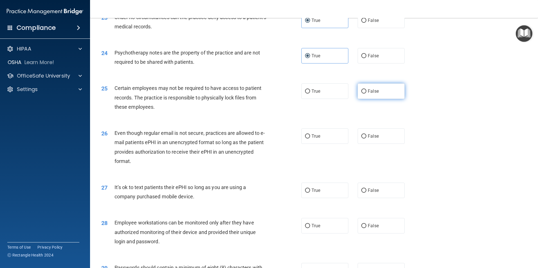
click at [364, 99] on label "False" at bounding box center [380, 91] width 47 height 15
click at [364, 94] on input "False" at bounding box center [363, 91] width 5 height 4
click at [331, 154] on div "26 Even though regular email is not secure, practices are allowed to e-mail pat…" at bounding box center [314, 149] width 434 height 54
click at [328, 144] on label "True" at bounding box center [324, 136] width 47 height 15
click at [310, 139] on input "True" at bounding box center [307, 136] width 5 height 4
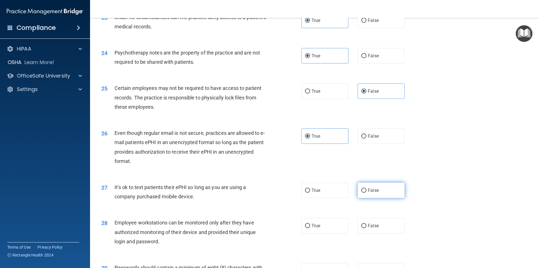
click at [360, 198] on label "False" at bounding box center [380, 190] width 47 height 15
click at [361, 193] on input "False" at bounding box center [363, 191] width 5 height 4
click at [298, 236] on div "28 Employee workstations can be monitored only after they have authorized monit…" at bounding box center [201, 233] width 217 height 31
click at [312, 229] on span "True" at bounding box center [315, 225] width 9 height 5
click at [310, 228] on input "True" at bounding box center [307, 226] width 5 height 4
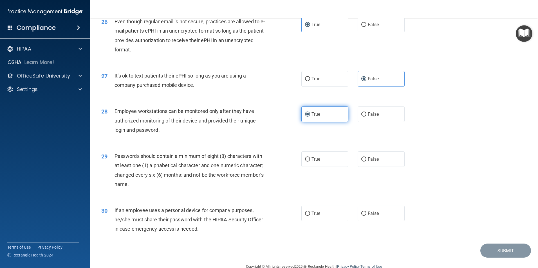
scroll to position [1123, 0]
click at [325, 177] on div "29 Passwords should contain a minimum of eight (8) characters with at least one…" at bounding box center [314, 171] width 434 height 54
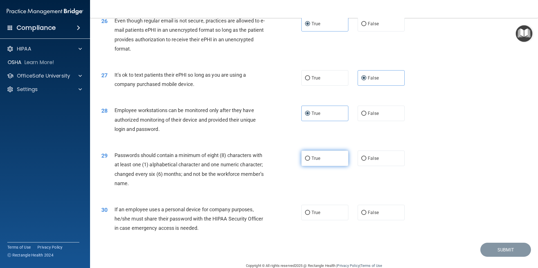
click at [325, 166] on label "True" at bounding box center [324, 158] width 47 height 15
click at [310, 161] on input "True" at bounding box center [307, 159] width 5 height 4
click at [320, 221] on label "True" at bounding box center [324, 212] width 47 height 15
click at [310, 215] on input "True" at bounding box center [307, 213] width 5 height 4
click at [498, 257] on button "Submit" at bounding box center [505, 250] width 51 height 14
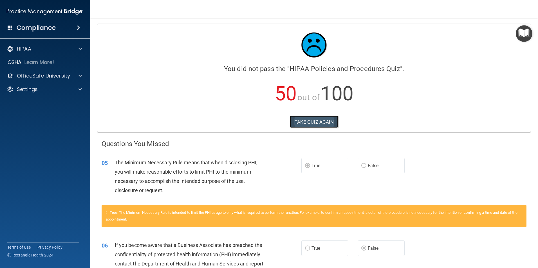
click at [305, 121] on button "TAKE QUIZ AGAIN" at bounding box center [314, 122] width 49 height 12
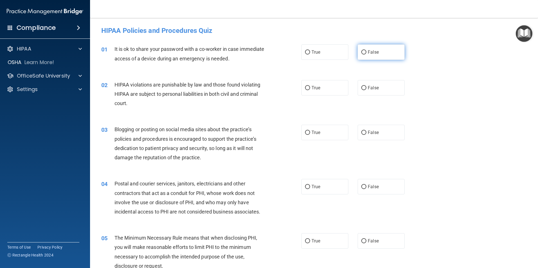
click at [357, 52] on label "False" at bounding box center [380, 51] width 47 height 15
click at [361, 52] on input "False" at bounding box center [363, 52] width 5 height 4
click at [303, 83] on label "True" at bounding box center [324, 87] width 47 height 15
click at [305, 86] on input "True" at bounding box center [307, 88] width 5 height 4
click at [318, 138] on label "True" at bounding box center [324, 132] width 47 height 15
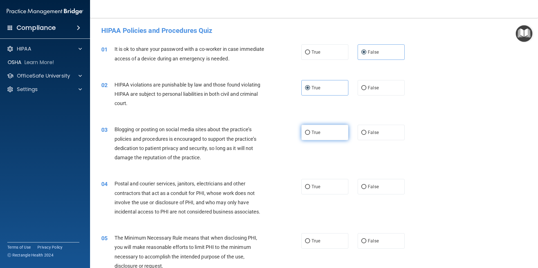
click at [310, 135] on input "True" at bounding box center [307, 133] width 5 height 4
click at [314, 186] on span "True" at bounding box center [315, 186] width 9 height 5
click at [310, 186] on input "True" at bounding box center [307, 187] width 5 height 4
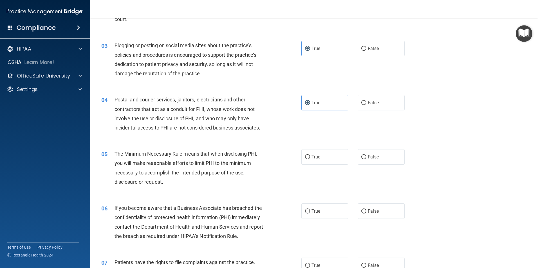
scroll to position [84, 0]
click at [310, 163] on label "True" at bounding box center [324, 156] width 47 height 15
click at [310, 159] on input "True" at bounding box center [307, 157] width 5 height 4
click at [372, 210] on span "False" at bounding box center [373, 210] width 11 height 5
click at [366, 210] on input "False" at bounding box center [363, 211] width 5 height 4
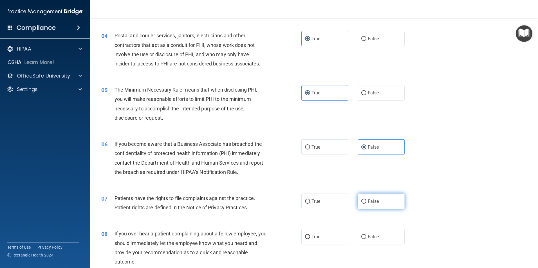
scroll to position [197, 0]
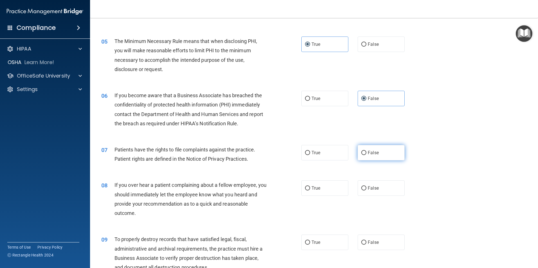
click at [372, 160] on label "False" at bounding box center [380, 152] width 47 height 15
click at [366, 155] on input "False" at bounding box center [363, 153] width 5 height 4
click at [319, 156] on label "True" at bounding box center [324, 152] width 47 height 15
click at [310, 155] on input "True" at bounding box center [307, 153] width 5 height 4
click at [365, 191] on label "False" at bounding box center [380, 188] width 47 height 15
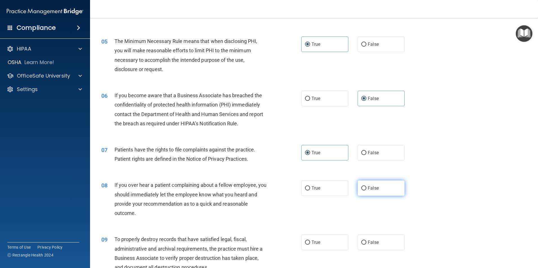
click at [365, 191] on input "False" at bounding box center [363, 188] width 5 height 4
click at [371, 246] on label "False" at bounding box center [380, 242] width 47 height 15
click at [366, 245] on input "False" at bounding box center [363, 243] width 5 height 4
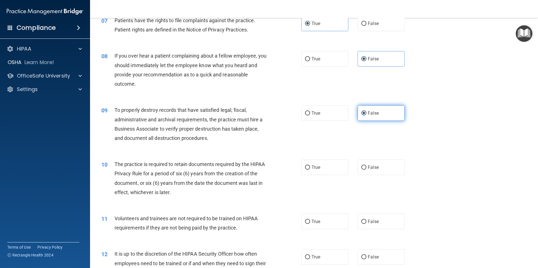
scroll to position [422, 0]
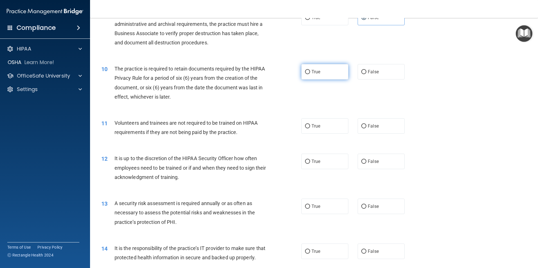
click at [314, 75] on label "True" at bounding box center [324, 71] width 47 height 15
click at [310, 74] on input "True" at bounding box center [307, 72] width 5 height 4
click at [381, 137] on div "11 Volunteers and trainees are not required to be trained on HIPAA requirements…" at bounding box center [314, 128] width 434 height 35
click at [368, 125] on span "False" at bounding box center [373, 125] width 11 height 5
click at [366, 125] on input "False" at bounding box center [363, 126] width 5 height 4
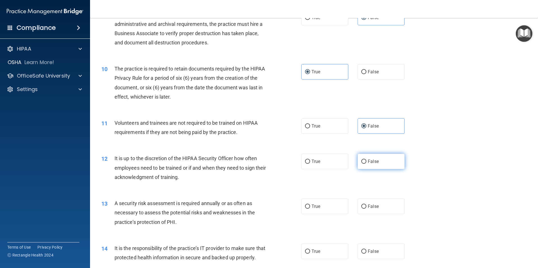
click at [374, 168] on label "False" at bounding box center [380, 161] width 47 height 15
click at [366, 164] on input "False" at bounding box center [363, 162] width 5 height 4
click at [323, 202] on label "True" at bounding box center [324, 206] width 47 height 15
click at [310, 205] on input "True" at bounding box center [307, 207] width 5 height 4
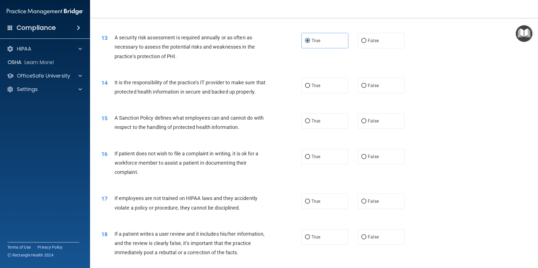
scroll to position [619, 0]
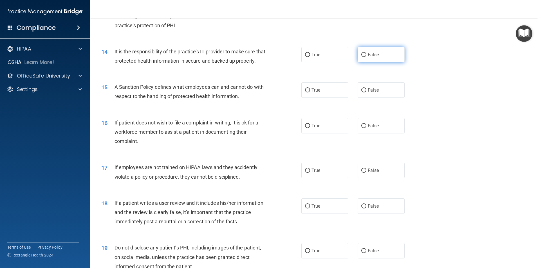
click at [376, 51] on label "False" at bounding box center [380, 54] width 47 height 15
click at [366, 53] on input "False" at bounding box center [363, 55] width 5 height 4
click at [368, 93] on span "False" at bounding box center [373, 89] width 11 height 5
click at [366, 93] on input "False" at bounding box center [363, 90] width 5 height 4
click at [316, 129] on span "True" at bounding box center [315, 125] width 9 height 5
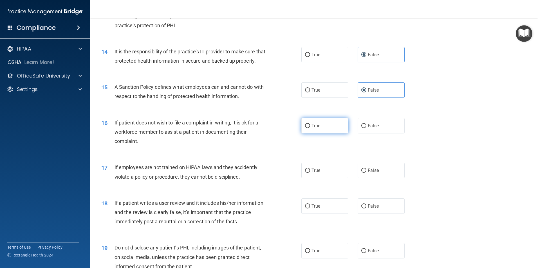
click at [310, 128] on input "True" at bounding box center [307, 126] width 5 height 4
click at [367, 178] on label "False" at bounding box center [380, 170] width 47 height 15
click at [366, 173] on input "False" at bounding box center [363, 171] width 5 height 4
click at [367, 214] on label "False" at bounding box center [380, 206] width 47 height 15
click at [366, 209] on input "False" at bounding box center [363, 206] width 5 height 4
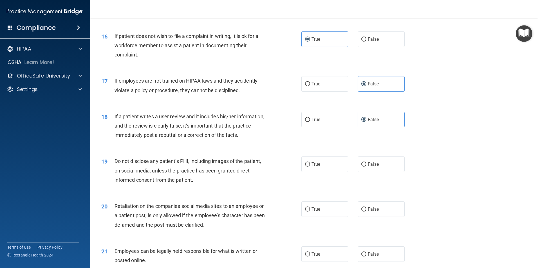
scroll to position [731, 0]
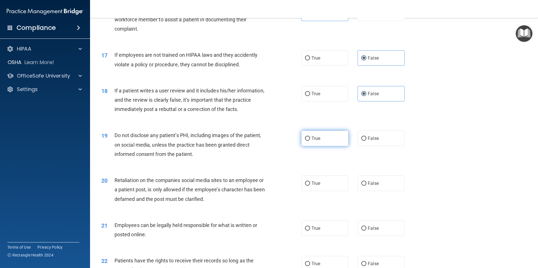
click at [314, 146] on label "True" at bounding box center [324, 138] width 47 height 15
click at [310, 141] on input "True" at bounding box center [307, 139] width 5 height 4
click at [375, 191] on label "False" at bounding box center [380, 183] width 47 height 15
click at [366, 186] on input "False" at bounding box center [363, 184] width 5 height 4
click at [328, 236] on label "True" at bounding box center [324, 228] width 47 height 15
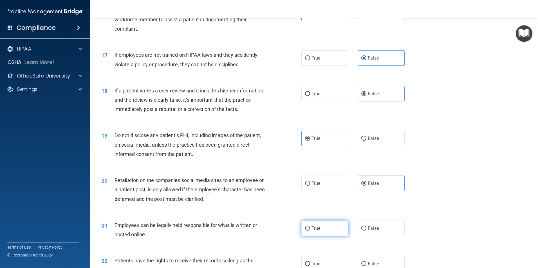
click at [310, 231] on input "True" at bounding box center [307, 229] width 5 height 4
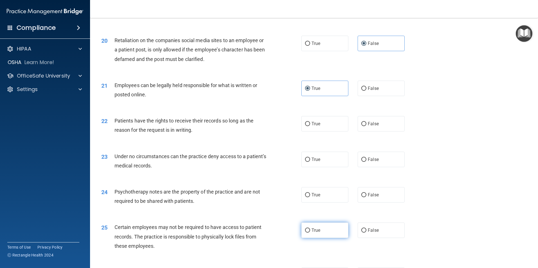
scroll to position [872, 0]
click at [372, 126] on span "False" at bounding box center [373, 123] width 11 height 5
click at [366, 126] on input "False" at bounding box center [363, 124] width 5 height 4
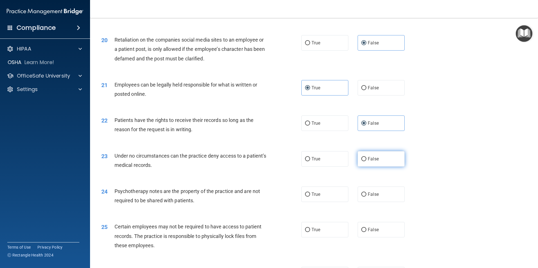
click at [368, 162] on span "False" at bounding box center [373, 158] width 11 height 5
click at [366, 161] on input "False" at bounding box center [363, 159] width 5 height 4
click at [309, 202] on label "True" at bounding box center [324, 194] width 47 height 15
click at [309, 197] on input "True" at bounding box center [307, 195] width 5 height 4
click at [311, 202] on label "True" at bounding box center [324, 194] width 47 height 15
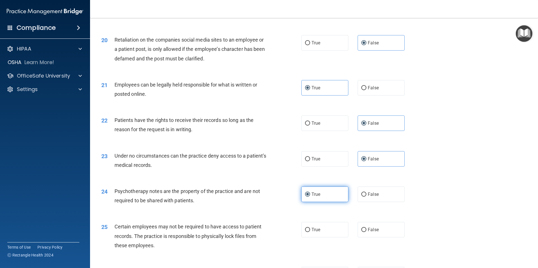
click at [310, 197] on input "True" at bounding box center [307, 195] width 5 height 4
click at [320, 238] on label "True" at bounding box center [324, 229] width 47 height 15
click at [310, 232] on input "True" at bounding box center [307, 230] width 5 height 4
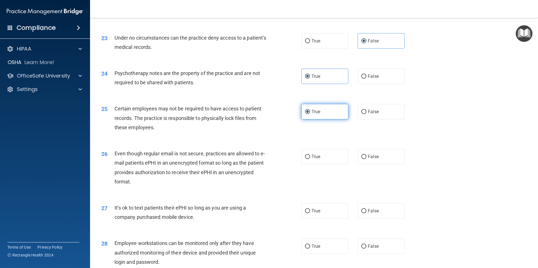
scroll to position [1013, 0]
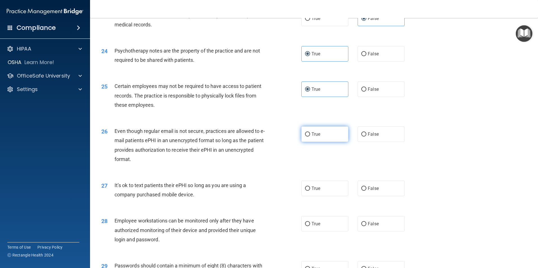
click at [321, 142] on label "True" at bounding box center [324, 134] width 47 height 15
click at [310, 137] on input "True" at bounding box center [307, 134] width 5 height 4
click at [370, 196] on label "False" at bounding box center [380, 188] width 47 height 15
click at [366, 191] on input "False" at bounding box center [363, 189] width 5 height 4
click at [368, 227] on span "False" at bounding box center [373, 223] width 11 height 5
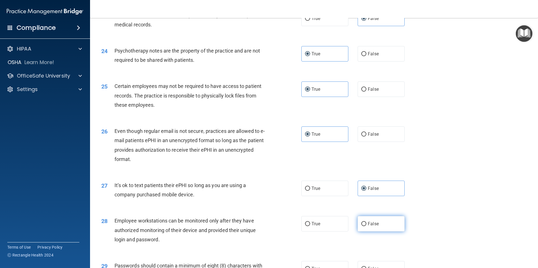
click at [366, 226] on input "False" at bounding box center [363, 224] width 5 height 4
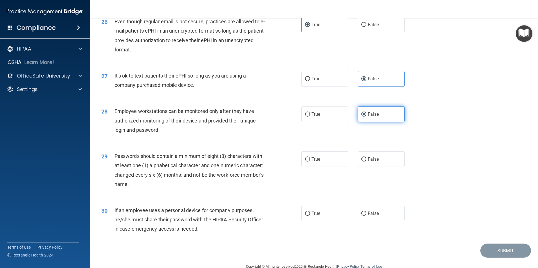
scroll to position [1125, 0]
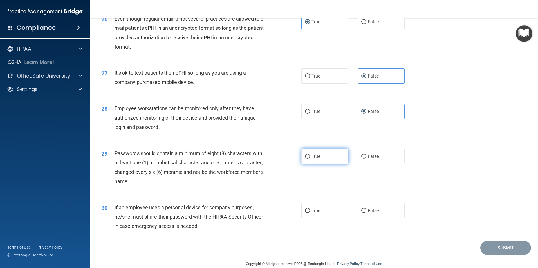
click at [309, 164] on label "True" at bounding box center [324, 156] width 47 height 15
click at [309, 159] on input "True" at bounding box center [307, 157] width 5 height 4
click at [377, 219] on label "False" at bounding box center [380, 210] width 47 height 15
click at [366, 213] on input "False" at bounding box center [363, 211] width 5 height 4
click at [489, 255] on button "Submit" at bounding box center [505, 248] width 51 height 14
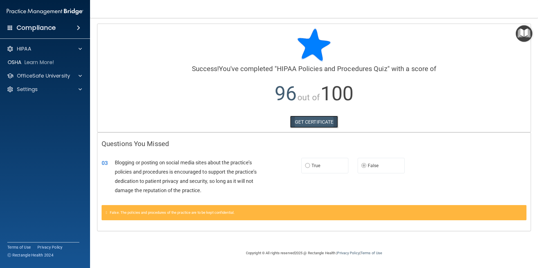
click at [326, 123] on link "GET CERTIFICATE" at bounding box center [314, 122] width 48 height 12
click at [29, 61] on p "Learn More!" at bounding box center [39, 62] width 30 height 7
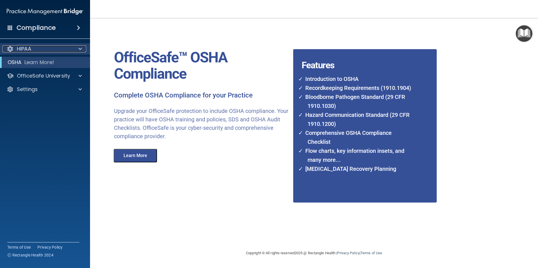
click at [32, 51] on div "HIPAA" at bounding box center [38, 49] width 70 height 7
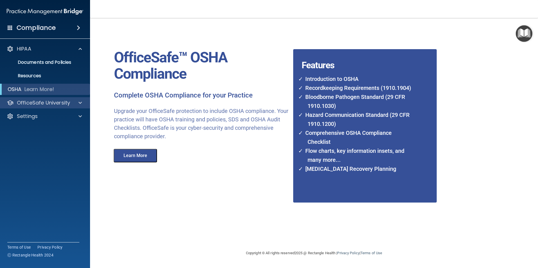
click at [24, 107] on div "OfficeSafe University" at bounding box center [45, 102] width 90 height 11
click at [58, 28] on div "Compliance" at bounding box center [45, 28] width 90 height 12
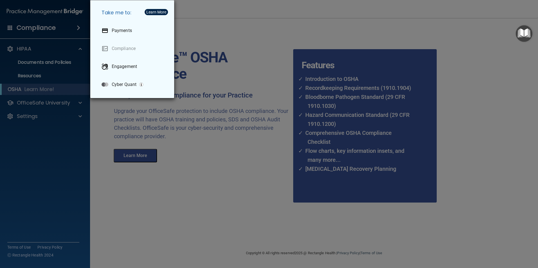
click at [50, 27] on div "Take me to: Payments Compliance Engagement Cyber Quant" at bounding box center [269, 134] width 538 height 268
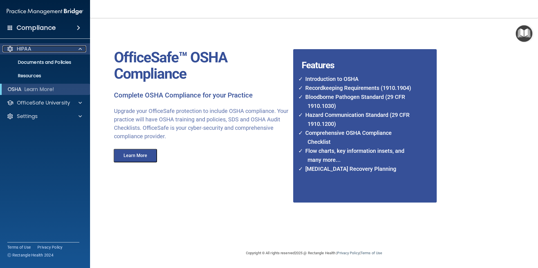
click at [31, 50] on p "HIPAA" at bounding box center [24, 49] width 14 height 7
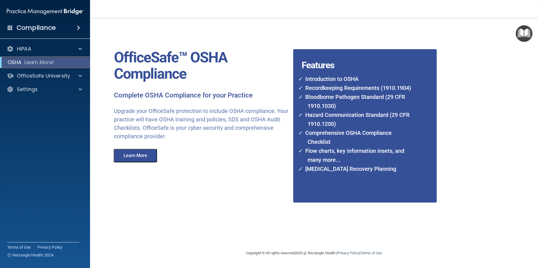
click at [30, 62] on p "Learn More!" at bounding box center [39, 62] width 30 height 7
click at [129, 154] on button "Learn More" at bounding box center [135, 156] width 43 height 14
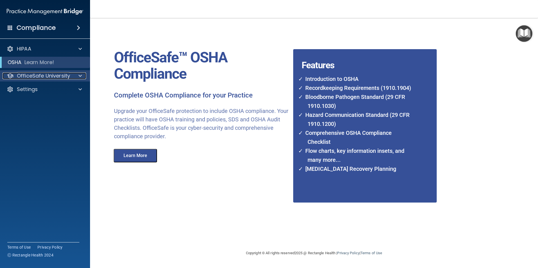
click at [34, 76] on p "OfficeSafe University" at bounding box center [43, 76] width 53 height 7
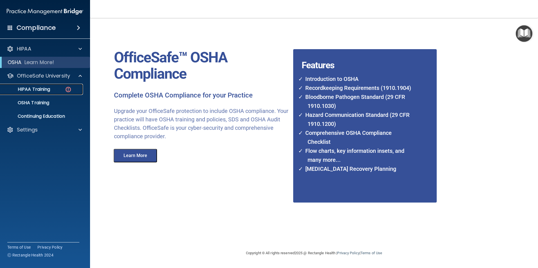
click at [35, 89] on p "HIPAA Training" at bounding box center [27, 90] width 46 height 6
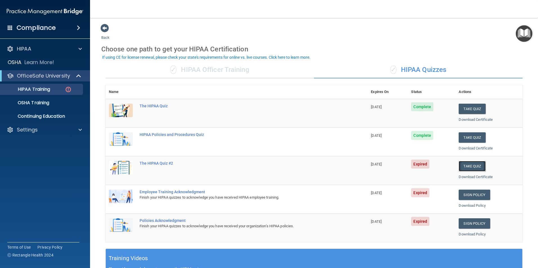
click at [471, 166] on button "Take Quiz" at bounding box center [471, 166] width 27 height 10
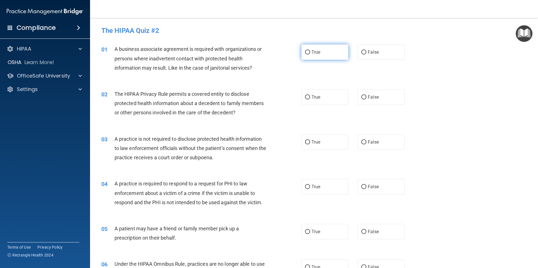
click at [339, 59] on label "True" at bounding box center [324, 51] width 47 height 15
click at [310, 55] on input "True" at bounding box center [307, 52] width 5 height 4
click at [326, 96] on label "True" at bounding box center [324, 96] width 47 height 15
click at [310, 96] on input "True" at bounding box center [307, 97] width 5 height 4
drag, startPoint x: 325, startPoint y: 148, endPoint x: 347, endPoint y: 167, distance: 28.7
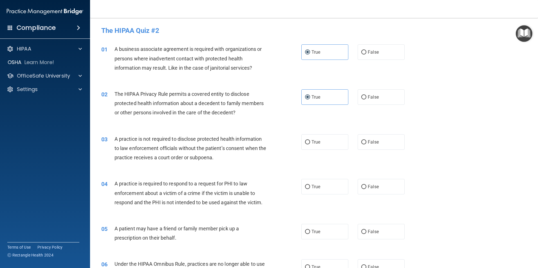
click at [325, 148] on label "True" at bounding box center [324, 141] width 47 height 15
click at [310, 145] on input "True" at bounding box center [307, 142] width 5 height 4
click at [368, 194] on label "False" at bounding box center [380, 186] width 47 height 15
click at [366, 189] on input "False" at bounding box center [363, 187] width 5 height 4
click at [373, 237] on label "False" at bounding box center [380, 231] width 47 height 15
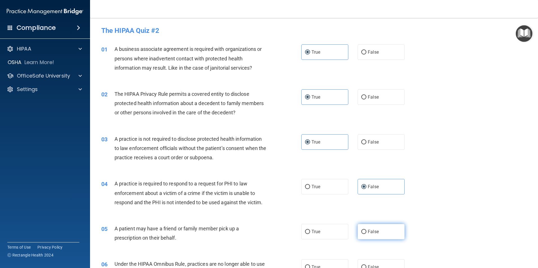
click at [366, 234] on input "False" at bounding box center [363, 232] width 5 height 4
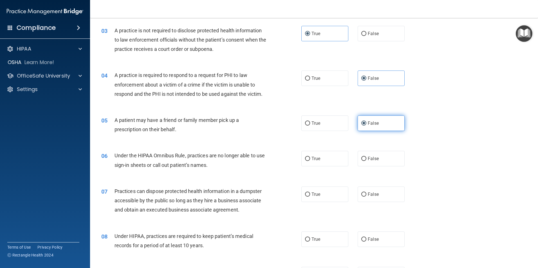
scroll to position [113, 0]
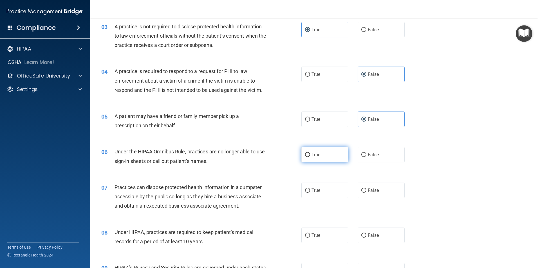
click at [331, 154] on label "True" at bounding box center [324, 154] width 47 height 15
click at [310, 154] on input "True" at bounding box center [307, 155] width 5 height 4
click at [330, 188] on label "True" at bounding box center [324, 190] width 47 height 15
click at [310, 189] on input "True" at bounding box center [307, 191] width 5 height 4
click at [370, 234] on span "False" at bounding box center [373, 235] width 11 height 5
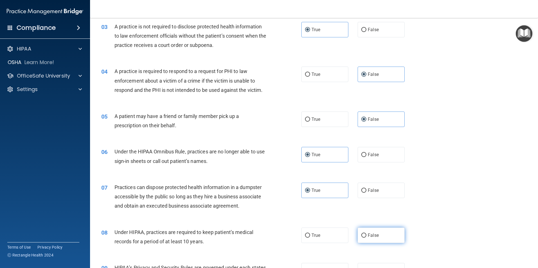
click at [366, 234] on input "False" at bounding box center [363, 236] width 5 height 4
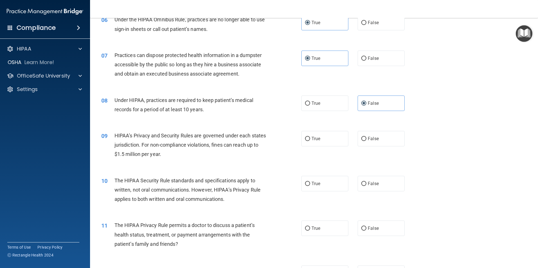
scroll to position [253, 0]
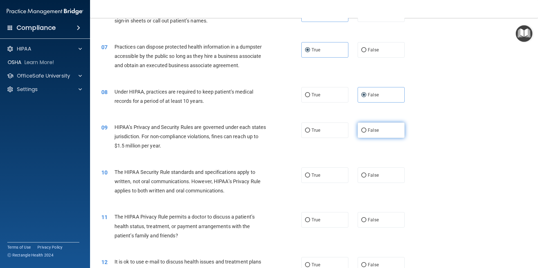
click at [366, 133] on label "False" at bounding box center [380, 130] width 47 height 15
click at [366, 133] on input "False" at bounding box center [363, 131] width 5 height 4
click at [326, 178] on label "True" at bounding box center [324, 175] width 47 height 15
click at [310, 178] on input "True" at bounding box center [307, 176] width 5 height 4
click at [377, 224] on label "False" at bounding box center [380, 219] width 47 height 15
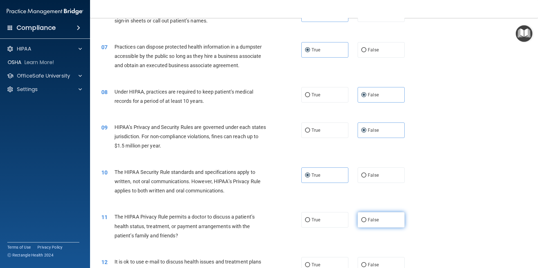
click at [366, 222] on input "False" at bounding box center [363, 220] width 5 height 4
click at [396, 260] on label "False" at bounding box center [380, 264] width 47 height 15
click at [366, 263] on input "False" at bounding box center [363, 265] width 5 height 4
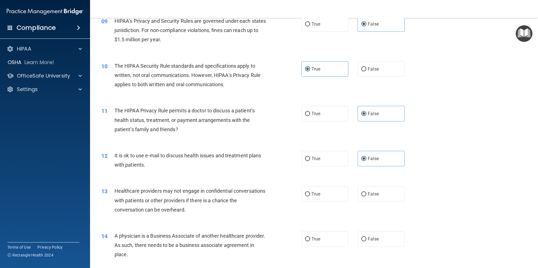
scroll to position [366, 0]
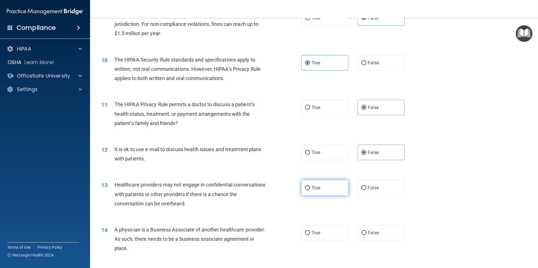
click at [305, 188] on input "True" at bounding box center [307, 188] width 5 height 4
click at [319, 237] on label "True" at bounding box center [324, 232] width 47 height 15
click at [310, 235] on input "True" at bounding box center [307, 233] width 5 height 4
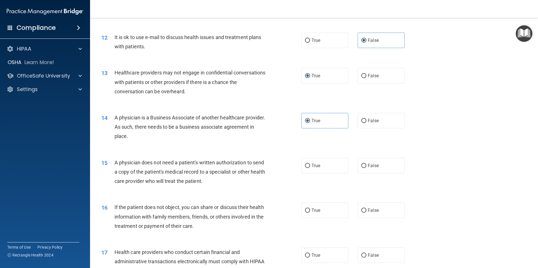
scroll to position [478, 0]
click at [322, 170] on label "True" at bounding box center [324, 165] width 47 height 15
click at [310, 168] on input "True" at bounding box center [307, 166] width 5 height 4
click at [372, 202] on div "16 If the patient does not object, you can share or discuss their health inform…" at bounding box center [314, 217] width 434 height 45
click at [349, 205] on div "True False" at bounding box center [357, 210] width 113 height 15
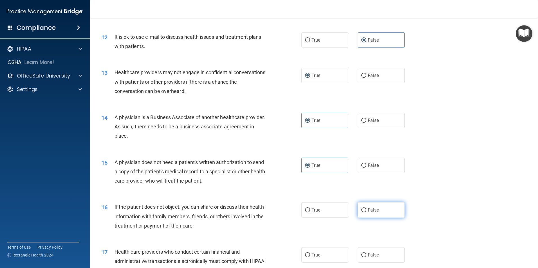
click at [368, 212] on span "False" at bounding box center [373, 210] width 11 height 5
click at [366, 212] on input "False" at bounding box center [363, 210] width 5 height 4
click at [321, 260] on label "True" at bounding box center [324, 255] width 47 height 15
click at [310, 258] on input "True" at bounding box center [307, 255] width 5 height 4
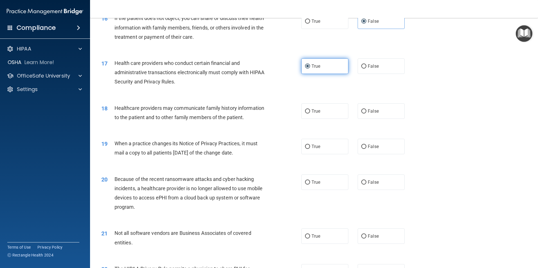
scroll to position [675, 0]
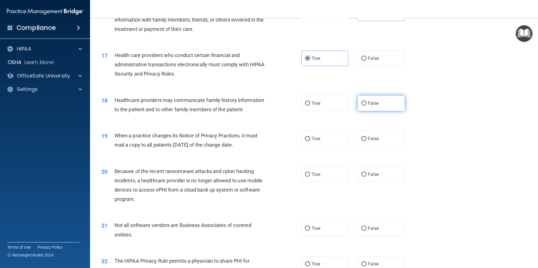
click at [371, 109] on label "False" at bounding box center [380, 103] width 47 height 15
click at [366, 106] on input "False" at bounding box center [363, 104] width 5 height 4
click at [372, 146] on label "False" at bounding box center [380, 138] width 47 height 15
click at [366, 141] on input "False" at bounding box center [363, 139] width 5 height 4
click at [330, 176] on label "True" at bounding box center [324, 174] width 47 height 15
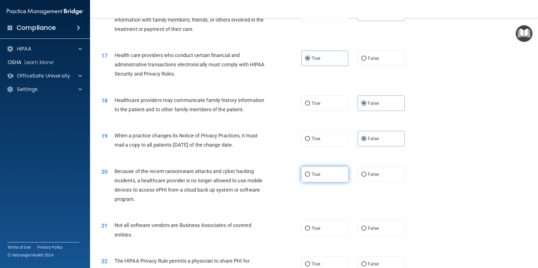
click at [310, 176] on input "True" at bounding box center [307, 175] width 5 height 4
click at [321, 235] on label "True" at bounding box center [324, 228] width 47 height 15
click at [310, 231] on input "True" at bounding box center [307, 229] width 5 height 4
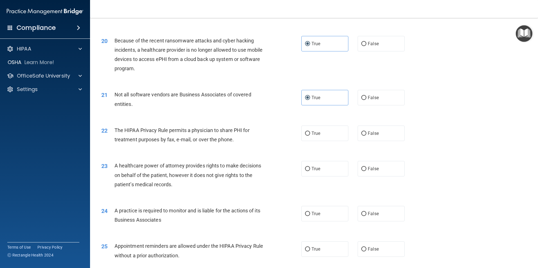
scroll to position [816, 0]
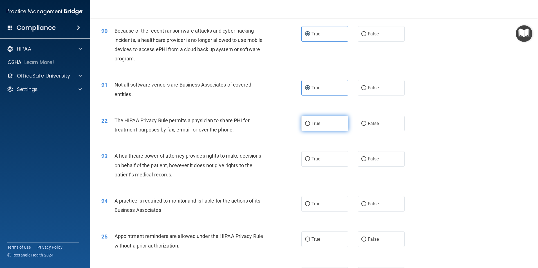
click at [329, 131] on label "True" at bounding box center [324, 123] width 47 height 15
click at [310, 126] on input "True" at bounding box center [307, 124] width 5 height 4
click at [368, 159] on span "False" at bounding box center [373, 158] width 11 height 5
click at [366, 159] on input "False" at bounding box center [363, 159] width 5 height 4
click at [329, 206] on label "True" at bounding box center [324, 203] width 47 height 15
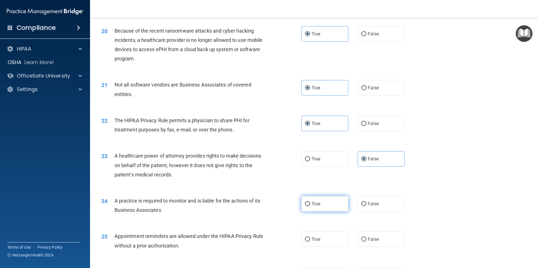
click at [310, 206] on input "True" at bounding box center [307, 204] width 5 height 4
click at [317, 240] on span "True" at bounding box center [315, 239] width 9 height 5
click at [310, 240] on input "True" at bounding box center [307, 240] width 5 height 4
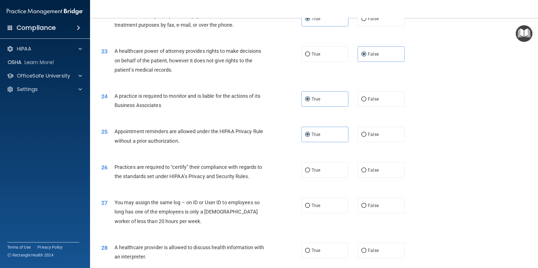
scroll to position [928, 0]
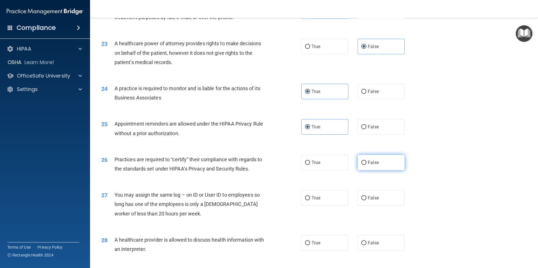
click at [368, 160] on span "False" at bounding box center [373, 162] width 11 height 5
click at [366, 161] on input "False" at bounding box center [363, 163] width 5 height 4
click at [330, 203] on label "True" at bounding box center [324, 197] width 47 height 15
click at [310, 201] on input "True" at bounding box center [307, 198] width 5 height 4
click at [326, 247] on label "True" at bounding box center [324, 242] width 47 height 15
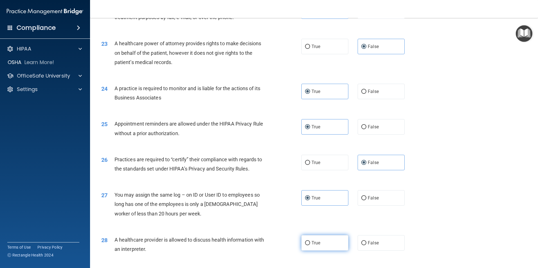
click at [310, 246] on input "True" at bounding box center [307, 243] width 5 height 4
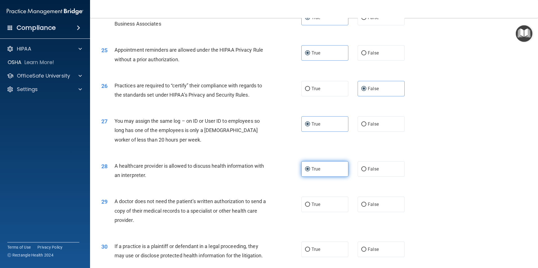
scroll to position [1041, 0]
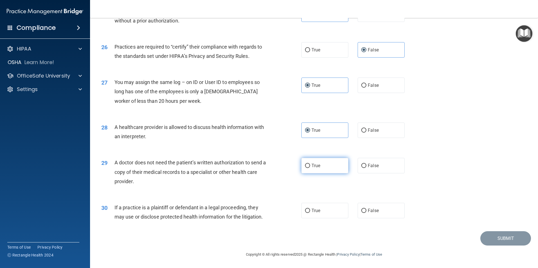
click at [330, 171] on label "True" at bounding box center [324, 165] width 47 height 15
click at [310, 168] on input "True" at bounding box center [307, 166] width 5 height 4
click at [369, 213] on span "False" at bounding box center [373, 210] width 11 height 5
click at [366, 213] on input "False" at bounding box center [363, 211] width 5 height 4
click at [496, 240] on button "Submit" at bounding box center [505, 238] width 51 height 14
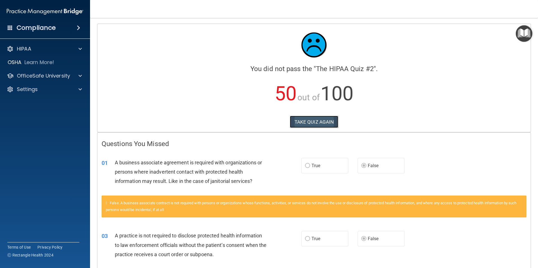
click at [320, 122] on button "TAKE QUIZ AGAIN" at bounding box center [314, 122] width 49 height 12
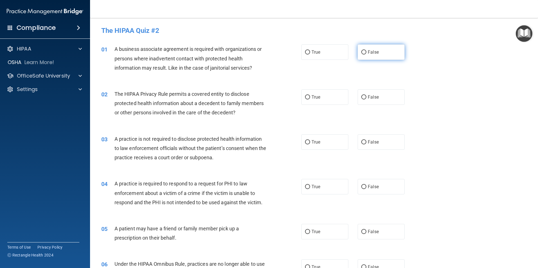
click at [369, 56] on label "False" at bounding box center [380, 51] width 47 height 15
click at [366, 55] on input "False" at bounding box center [363, 52] width 5 height 4
click at [316, 100] on label "True" at bounding box center [324, 96] width 47 height 15
click at [310, 100] on input "True" at bounding box center [307, 97] width 5 height 4
click at [383, 149] on label "False" at bounding box center [380, 141] width 47 height 15
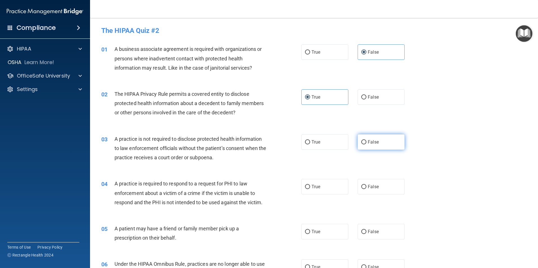
click at [366, 145] on input "False" at bounding box center [363, 142] width 5 height 4
click at [323, 189] on label "True" at bounding box center [324, 186] width 47 height 15
click at [310, 189] on input "True" at bounding box center [307, 187] width 5 height 4
click at [328, 196] on div "04 A practice is required to respond to a request for PHI to law enforcement ab…" at bounding box center [314, 194] width 434 height 45
click at [320, 231] on label "True" at bounding box center [324, 231] width 47 height 15
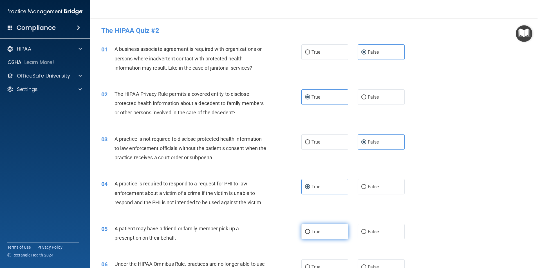
click at [310, 231] on input "True" at bounding box center [307, 232] width 5 height 4
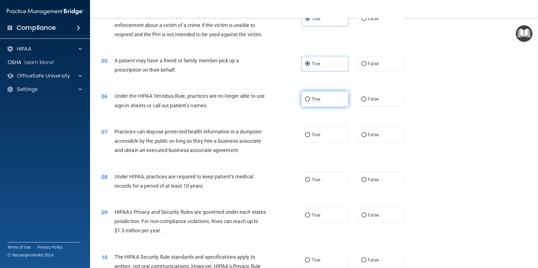
scroll to position [169, 0]
click at [361, 101] on input "False" at bounding box center [363, 99] width 5 height 4
click at [367, 139] on label "False" at bounding box center [380, 134] width 47 height 15
click at [366, 137] on input "False" at bounding box center [363, 134] width 5 height 4
click at [369, 183] on label "False" at bounding box center [380, 179] width 47 height 15
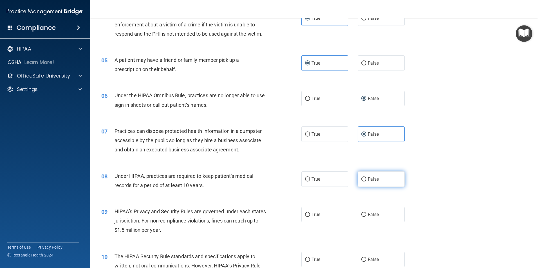
click at [366, 182] on input "False" at bounding box center [363, 179] width 5 height 4
click at [368, 215] on span "False" at bounding box center [373, 214] width 11 height 5
click at [366, 215] on input "False" at bounding box center [363, 215] width 5 height 4
click at [311, 258] on span "True" at bounding box center [315, 259] width 9 height 5
click at [310, 258] on input "True" at bounding box center [307, 260] width 5 height 4
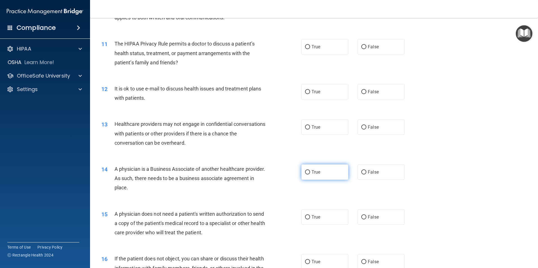
scroll to position [394, 0]
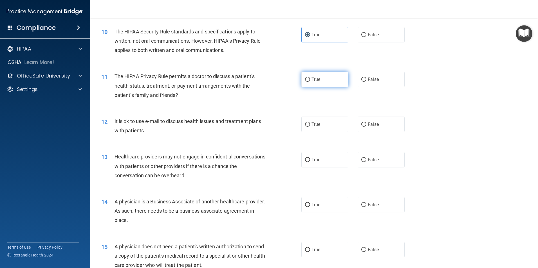
click at [338, 85] on label "True" at bounding box center [324, 79] width 47 height 15
click at [310, 82] on input "True" at bounding box center [307, 80] width 5 height 4
click at [317, 126] on span "True" at bounding box center [315, 124] width 9 height 5
click at [310, 126] on input "True" at bounding box center [307, 125] width 5 height 4
click at [365, 159] on label "False" at bounding box center [380, 159] width 47 height 15
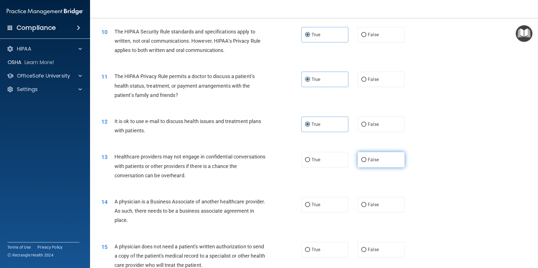
click at [365, 159] on input "False" at bounding box center [363, 160] width 5 height 4
click at [374, 213] on div "14 A physician is a Business Associate of another healthcare provider. As such,…" at bounding box center [314, 212] width 434 height 45
click at [377, 206] on label "False" at bounding box center [380, 204] width 47 height 15
click at [366, 206] on input "False" at bounding box center [363, 205] width 5 height 4
click at [305, 249] on input "True" at bounding box center [307, 250] width 5 height 4
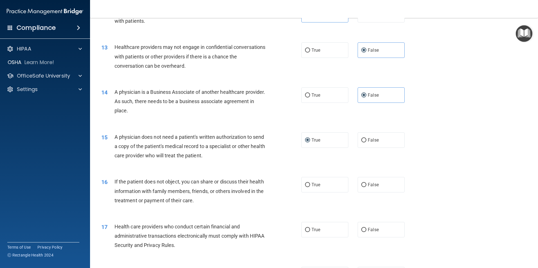
scroll to position [591, 0]
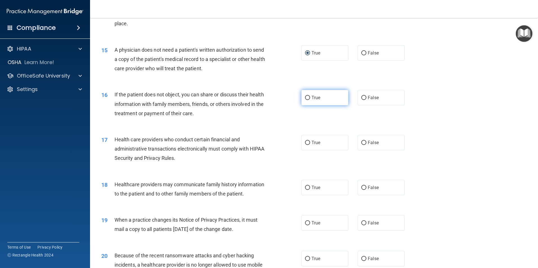
click at [313, 102] on label "True" at bounding box center [324, 97] width 47 height 15
click at [310, 100] on input "True" at bounding box center [307, 98] width 5 height 4
click at [314, 147] on label "True" at bounding box center [324, 142] width 47 height 15
click at [310, 145] on input "True" at bounding box center [307, 143] width 5 height 4
click at [370, 189] on span "False" at bounding box center [373, 187] width 11 height 5
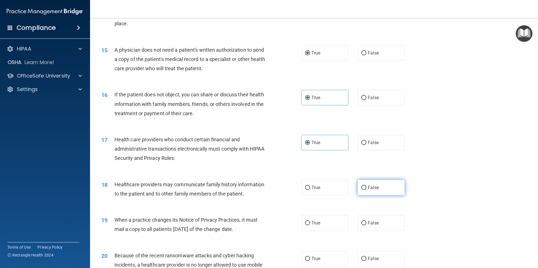
click at [366, 189] on input "False" at bounding box center [363, 188] width 5 height 4
click at [365, 219] on label "False" at bounding box center [380, 222] width 47 height 15
click at [365, 221] on input "False" at bounding box center [363, 223] width 5 height 4
click at [368, 260] on span "False" at bounding box center [373, 258] width 11 height 5
click at [365, 260] on input "False" at bounding box center [363, 259] width 5 height 4
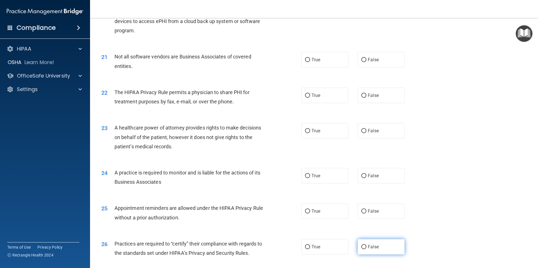
scroll to position [872, 0]
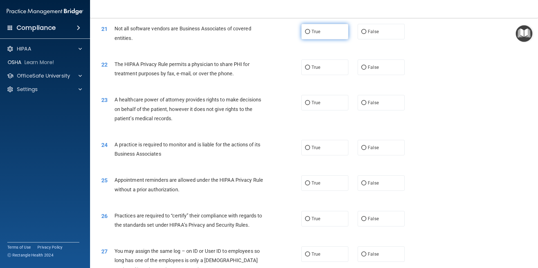
click at [309, 37] on label "True" at bounding box center [324, 31] width 47 height 15
click at [309, 34] on input "True" at bounding box center [307, 32] width 5 height 4
click at [316, 74] on label "True" at bounding box center [324, 67] width 47 height 15
click at [310, 70] on input "True" at bounding box center [307, 68] width 5 height 4
click at [368, 105] on span "False" at bounding box center [373, 102] width 11 height 5
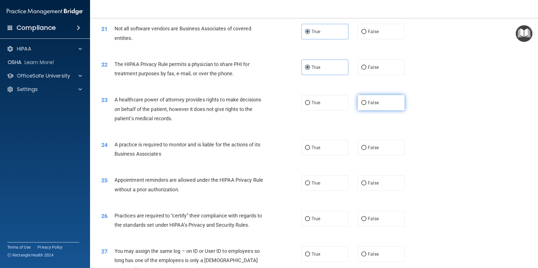
click at [366, 105] on input "False" at bounding box center [363, 103] width 5 height 4
click at [370, 149] on span "False" at bounding box center [373, 147] width 11 height 5
click at [366, 149] on input "False" at bounding box center [363, 148] width 5 height 4
click at [320, 190] on label "True" at bounding box center [324, 183] width 47 height 15
click at [310, 186] on input "True" at bounding box center [307, 183] width 5 height 4
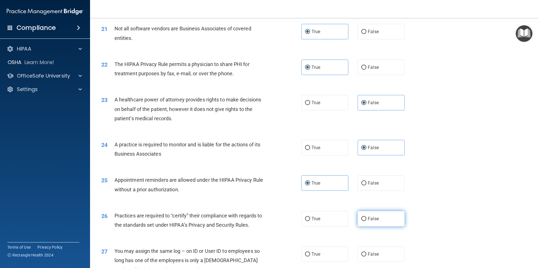
click at [384, 226] on label "False" at bounding box center [380, 218] width 47 height 15
click at [366, 221] on input "False" at bounding box center [363, 219] width 5 height 4
click at [381, 254] on label "False" at bounding box center [380, 254] width 47 height 15
click at [366, 254] on input "False" at bounding box center [363, 255] width 5 height 4
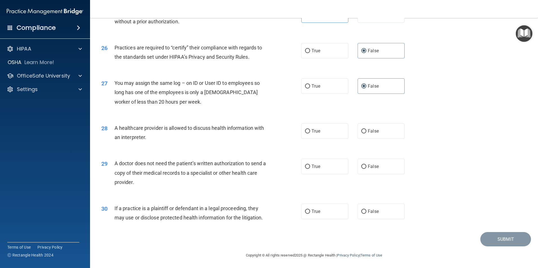
scroll to position [1041, 0]
click at [327, 134] on label "True" at bounding box center [324, 130] width 47 height 15
click at [310, 133] on input "True" at bounding box center [307, 131] width 5 height 4
click at [331, 166] on label "True" at bounding box center [324, 165] width 47 height 15
click at [310, 166] on input "True" at bounding box center [307, 166] width 5 height 4
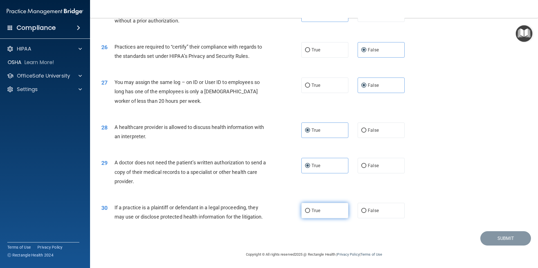
click at [321, 204] on label "True" at bounding box center [324, 210] width 47 height 15
click at [310, 209] on input "True" at bounding box center [307, 211] width 5 height 4
click at [485, 235] on button "Submit" at bounding box center [505, 238] width 51 height 14
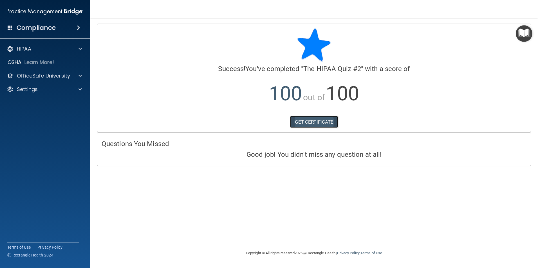
click at [323, 122] on link "GET CERTIFICATE" at bounding box center [314, 122] width 48 height 12
click at [46, 75] on p "OfficeSafe University" at bounding box center [43, 76] width 53 height 7
click at [46, 89] on p "HIPAA Training" at bounding box center [27, 90] width 46 height 6
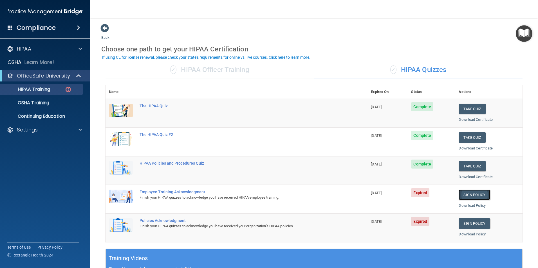
click at [474, 197] on link "Sign Policy" at bounding box center [473, 195] width 31 height 10
click at [474, 196] on link "Sign Policy" at bounding box center [473, 195] width 31 height 10
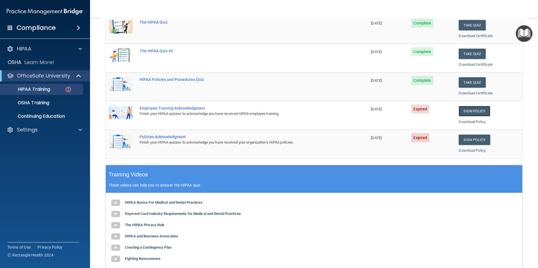
scroll to position [84, 0]
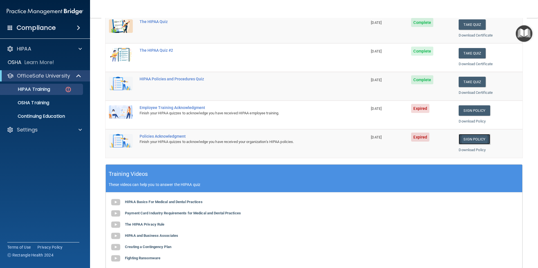
click at [464, 141] on link "Sign Policy" at bounding box center [473, 139] width 31 height 10
click at [479, 151] on link "Download Policy" at bounding box center [471, 150] width 27 height 4
click at [39, 89] on p "HIPAA Training" at bounding box center [27, 90] width 46 height 6
click at [51, 87] on div "HIPAA Training" at bounding box center [42, 90] width 77 height 6
click at [467, 112] on link "Sign Policy" at bounding box center [473, 110] width 31 height 10
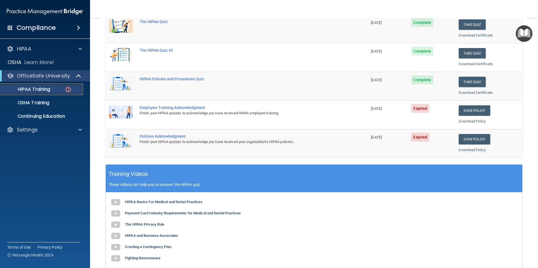
click at [65, 87] on img at bounding box center [68, 89] width 7 height 7
click at [469, 138] on link "Sign Policy" at bounding box center [473, 139] width 31 height 10
click at [46, 90] on p "HIPAA Training" at bounding box center [27, 90] width 46 height 6
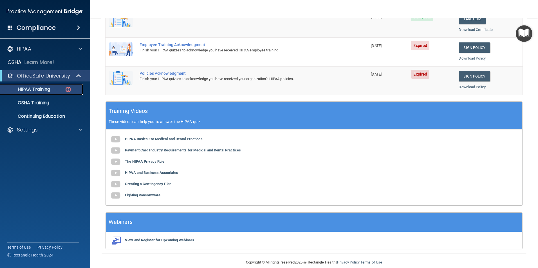
scroll to position [155, 0]
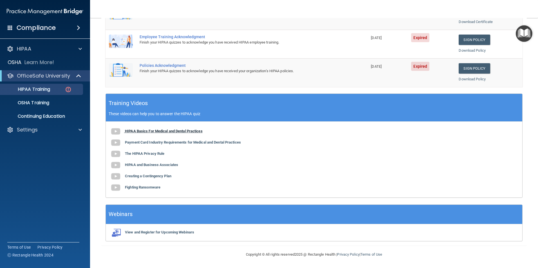
click at [164, 131] on b "HIPAA Basics For Medical and Dental Practices" at bounding box center [164, 131] width 78 height 4
click at [149, 155] on b "The HIPAA Privacy Rule" at bounding box center [144, 154] width 39 height 4
click at [144, 133] on b "HIPAA Basics For Medical and Dental Practices" at bounding box center [164, 131] width 78 height 4
click at [130, 133] on b "HIPAA Basics For Medical and Dental Practices" at bounding box center [164, 131] width 78 height 4
click at [129, 132] on b "HIPAA Basics For Medical and Dental Practices" at bounding box center [164, 131] width 78 height 4
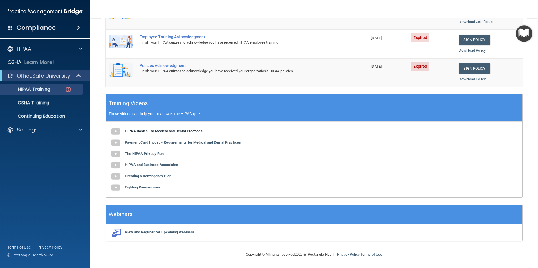
click at [117, 132] on img at bounding box center [115, 131] width 11 height 11
click at [26, 103] on p "OSHA Training" at bounding box center [27, 103] width 46 height 6
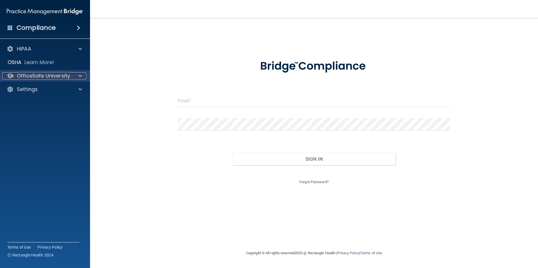
click at [50, 77] on p "OfficeSafe University" at bounding box center [43, 76] width 53 height 7
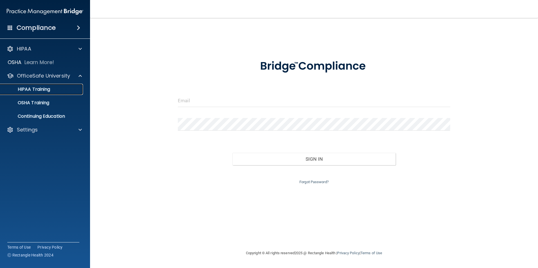
click at [46, 90] on p "HIPAA Training" at bounding box center [27, 90] width 46 height 6
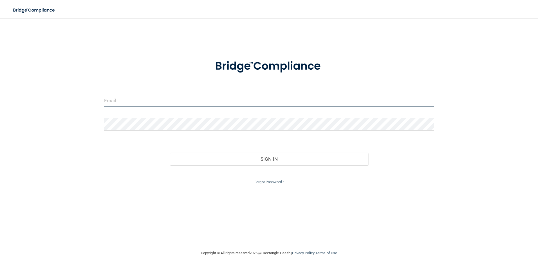
click at [110, 99] on input "email" at bounding box center [269, 101] width 330 height 13
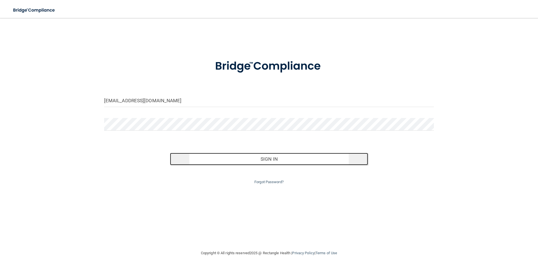
click at [273, 161] on button "Sign In" at bounding box center [269, 159] width 198 height 12
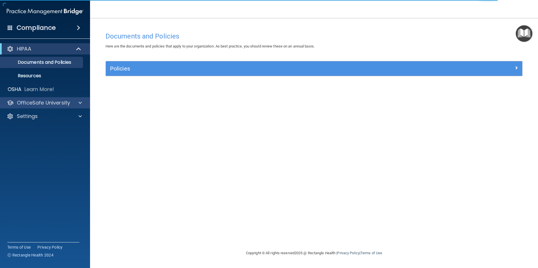
click at [27, 107] on div "OfficeSafe University" at bounding box center [45, 102] width 90 height 11
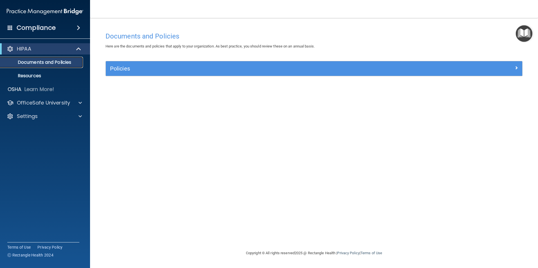
click at [45, 66] on link "Documents and Policies" at bounding box center [38, 62] width 89 height 11
click at [41, 49] on div "HIPAA" at bounding box center [37, 49] width 69 height 7
click at [46, 66] on div "OSHA Learn More!" at bounding box center [45, 62] width 99 height 11
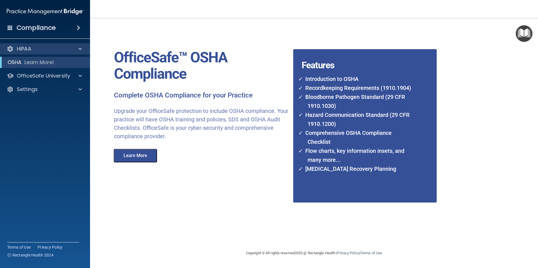
click at [46, 52] on div "HIPAA" at bounding box center [45, 48] width 90 height 11
click at [77, 28] on span at bounding box center [78, 27] width 3 height 7
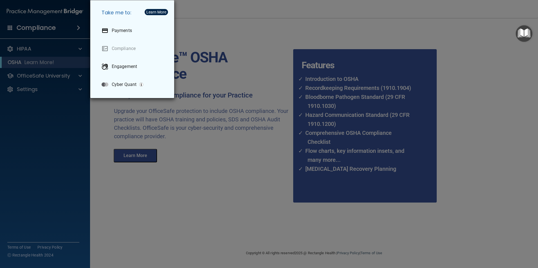
click at [69, 28] on div "Take me to: Payments Compliance Engagement Cyber Quant" at bounding box center [269, 134] width 538 height 268
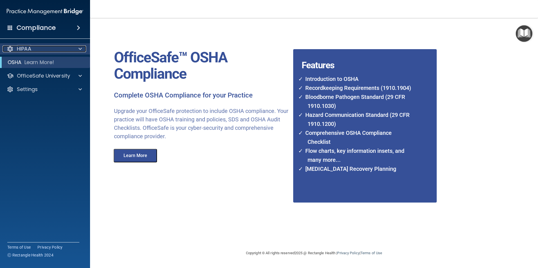
click at [72, 51] on div "HIPAA" at bounding box center [38, 49] width 70 height 7
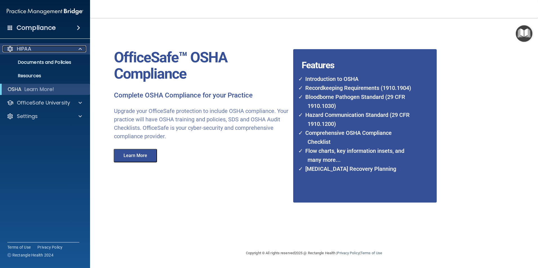
click at [80, 47] on span at bounding box center [79, 49] width 3 height 7
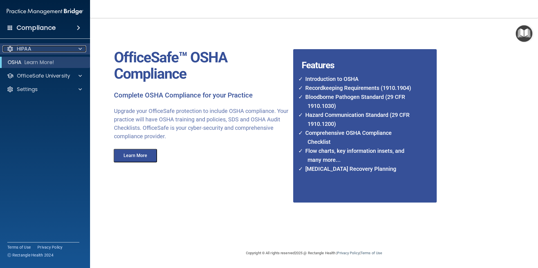
click at [77, 52] on div at bounding box center [79, 49] width 14 height 7
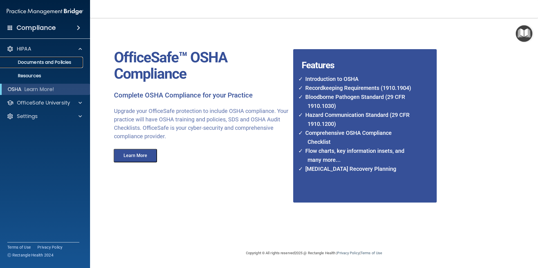
click at [73, 64] on p "Documents and Policies" at bounding box center [42, 63] width 77 height 6
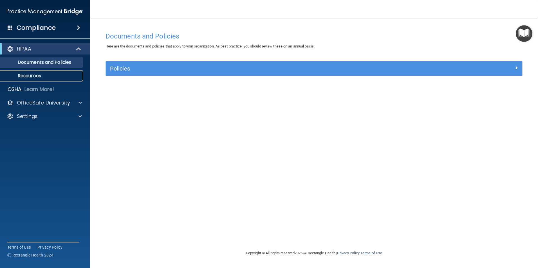
click at [74, 80] on link "Resources" at bounding box center [38, 75] width 89 height 11
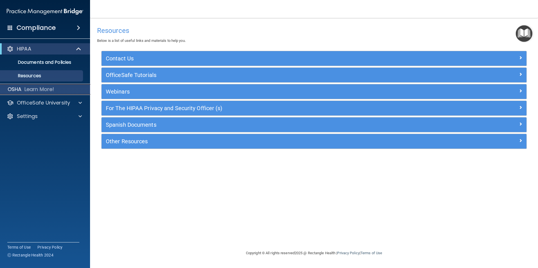
click at [74, 88] on div "OSHA Learn More!" at bounding box center [45, 89] width 99 height 11
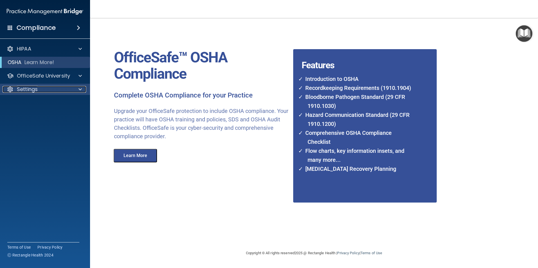
click at [75, 90] on div at bounding box center [79, 89] width 14 height 7
click at [77, 102] on p "My Account" at bounding box center [42, 103] width 77 height 6
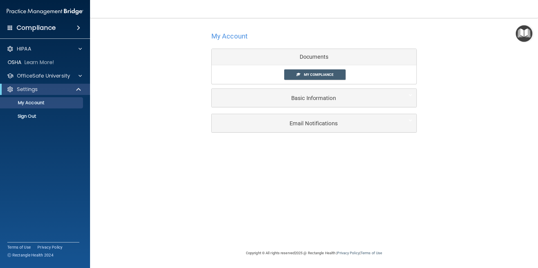
click at [76, 84] on div "Settings" at bounding box center [45, 89] width 90 height 11
click at [76, 86] on div "Settings" at bounding box center [45, 89] width 90 height 11
click at [78, 104] on p "My Account" at bounding box center [42, 103] width 77 height 6
click at [74, 60] on div "OSHA Learn More!" at bounding box center [45, 62] width 99 height 11
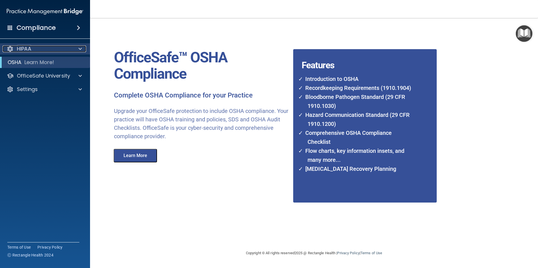
click at [77, 49] on div at bounding box center [79, 49] width 14 height 7
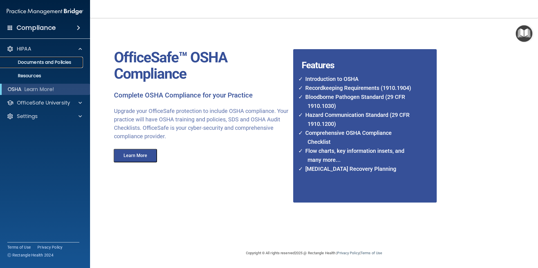
click at [54, 66] on link "Documents and Policies" at bounding box center [38, 62] width 89 height 11
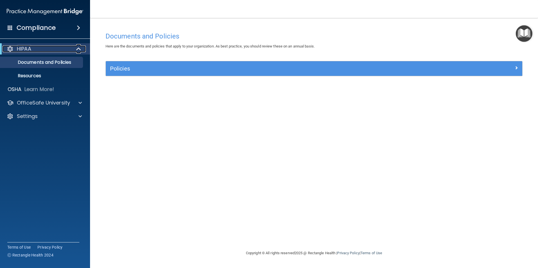
click at [78, 50] on span at bounding box center [79, 49] width 5 height 7
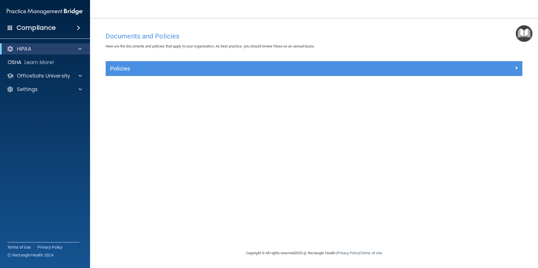
click at [80, 27] on span at bounding box center [78, 27] width 3 height 7
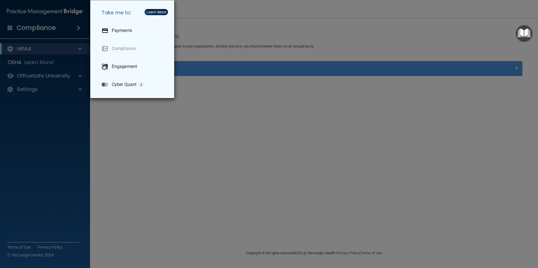
click at [56, 26] on div "Take me to: Payments Compliance Engagement Cyber Quant" at bounding box center [269, 134] width 538 height 268
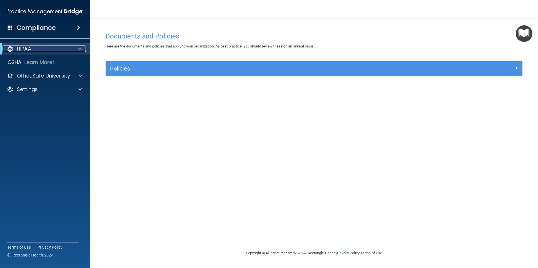
click at [53, 51] on div "HIPAA" at bounding box center [37, 49] width 69 height 7
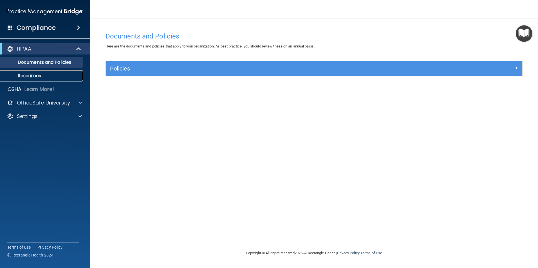
click at [48, 74] on p "Resources" at bounding box center [42, 76] width 77 height 6
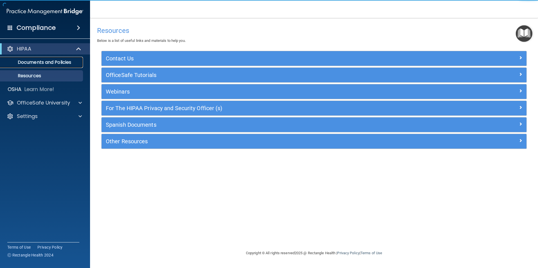
click at [48, 62] on p "Documents and Policies" at bounding box center [42, 63] width 77 height 6
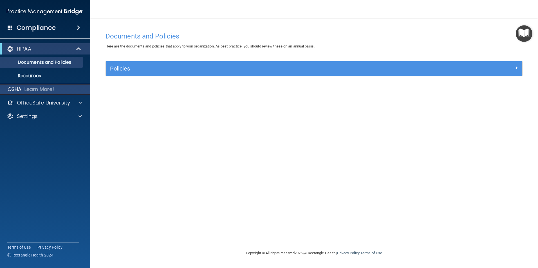
click at [50, 93] on div "OSHA Learn More!" at bounding box center [45, 89] width 99 height 11
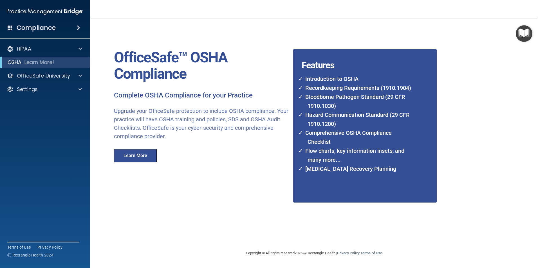
click at [135, 155] on button "Learn More" at bounding box center [135, 156] width 43 height 14
click at [80, 75] on span at bounding box center [79, 76] width 3 height 7
click at [79, 90] on div "HIPAA Training" at bounding box center [42, 90] width 77 height 6
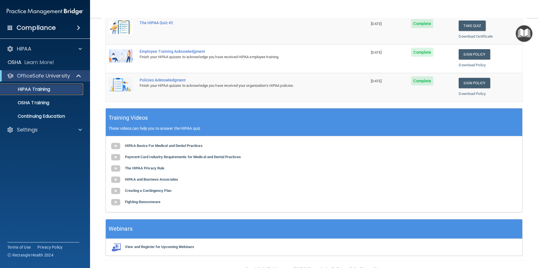
scroll to position [155, 0]
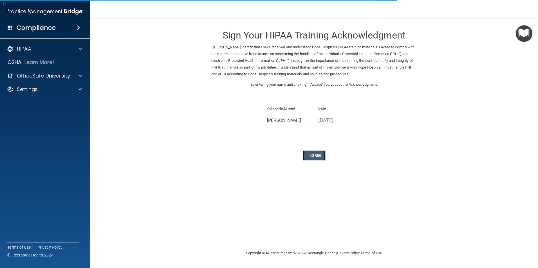
click at [310, 155] on button "I Agree" at bounding box center [314, 155] width 23 height 10
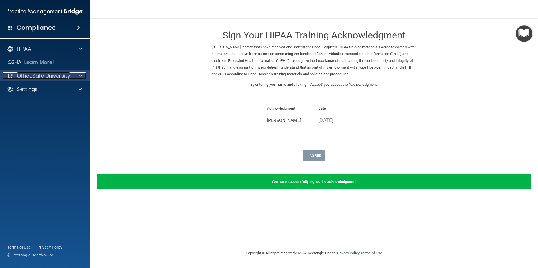
click at [66, 73] on p "OfficeSafe University" at bounding box center [43, 76] width 53 height 7
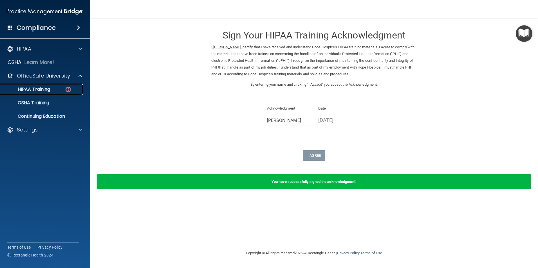
click at [59, 89] on div "HIPAA Training" at bounding box center [42, 90] width 77 height 6
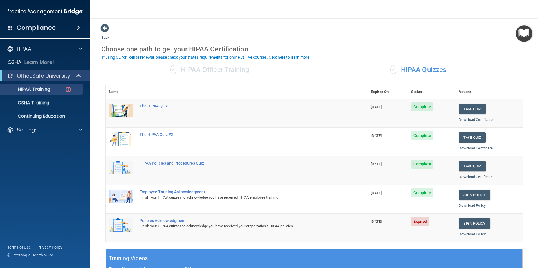
click at [414, 222] on span "Expired" at bounding box center [420, 221] width 18 height 9
click at [474, 225] on link "Sign Policy" at bounding box center [473, 224] width 31 height 10
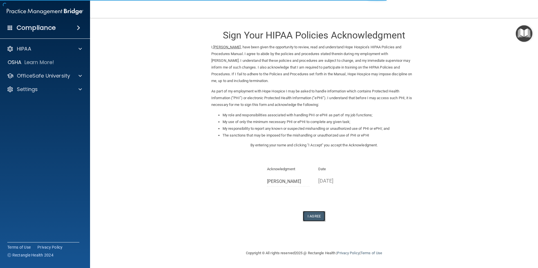
click at [317, 217] on button "I Agree" at bounding box center [314, 216] width 23 height 10
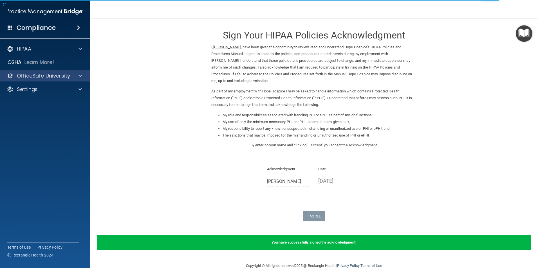
click at [27, 80] on div "OfficeSafe University" at bounding box center [45, 75] width 90 height 11
click at [58, 76] on p "OfficeSafe University" at bounding box center [43, 76] width 53 height 7
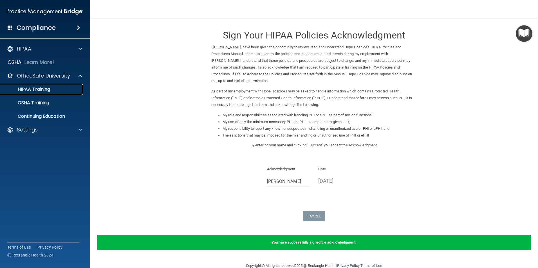
click at [64, 93] on link "HIPAA Training" at bounding box center [38, 89] width 89 height 11
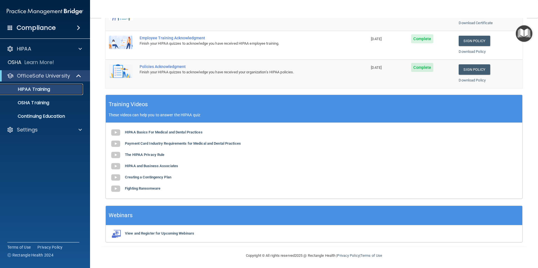
scroll to position [155, 0]
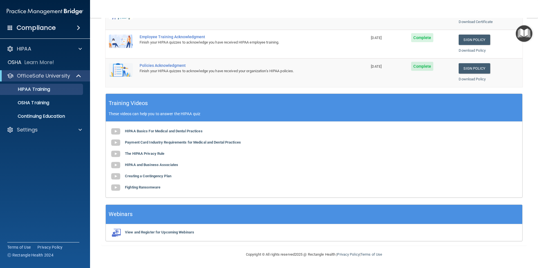
click at [47, 28] on h4 "Compliance" at bounding box center [36, 28] width 39 height 8
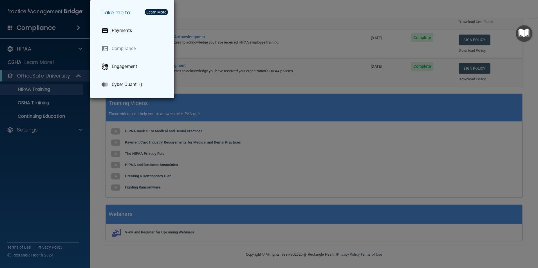
click at [42, 46] on div "Take me to: Payments Compliance Engagement Cyber Quant" at bounding box center [269, 134] width 538 height 268
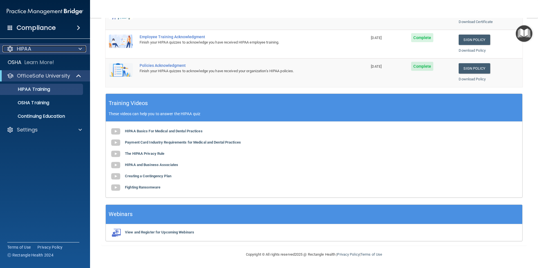
click at [40, 51] on div "HIPAA" at bounding box center [38, 49] width 70 height 7
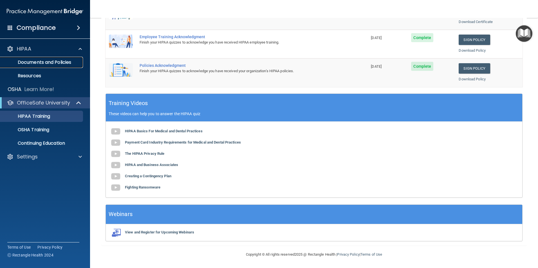
click at [40, 62] on p "Documents and Policies" at bounding box center [42, 63] width 77 height 6
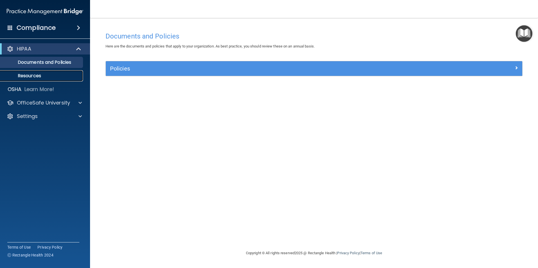
click at [40, 75] on p "Resources" at bounding box center [42, 76] width 77 height 6
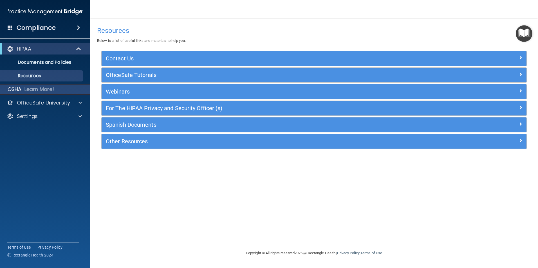
click at [36, 90] on p "Learn More!" at bounding box center [39, 89] width 30 height 7
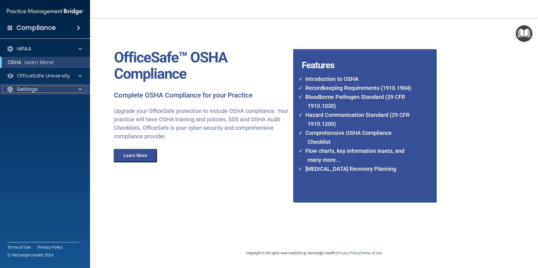
click at [33, 89] on p "Settings" at bounding box center [27, 89] width 21 height 7
click at [37, 117] on p "Sign Out" at bounding box center [42, 117] width 77 height 6
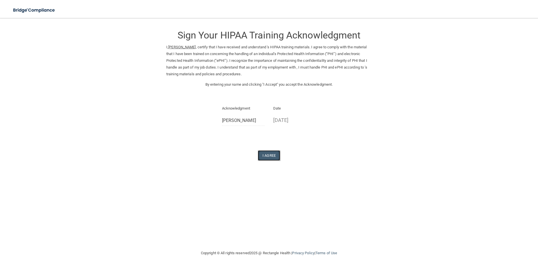
click at [265, 157] on button "I Agree" at bounding box center [269, 155] width 23 height 10
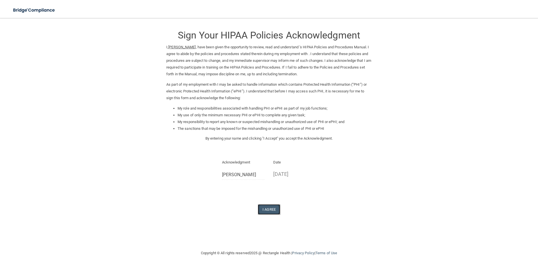
click at [274, 213] on button "I Agree" at bounding box center [269, 209] width 23 height 10
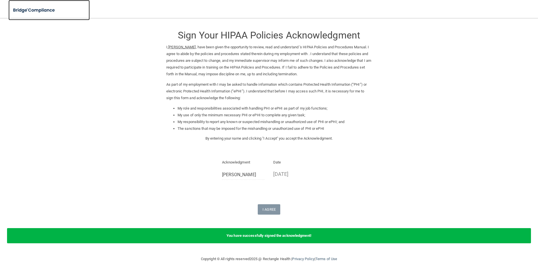
click at [32, 10] on img at bounding box center [34, 11] width 52 height 12
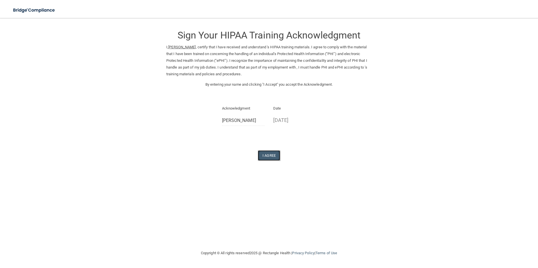
click at [263, 157] on button "I Agree" at bounding box center [269, 155] width 23 height 10
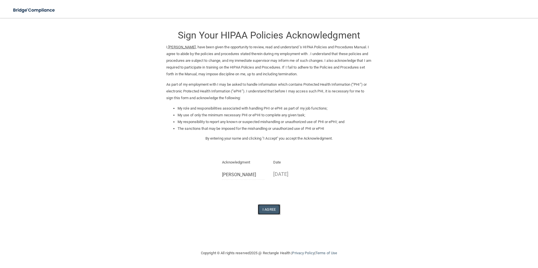
click at [273, 206] on button "I Agree" at bounding box center [269, 209] width 23 height 10
